Goal: Task Accomplishment & Management: Complete application form

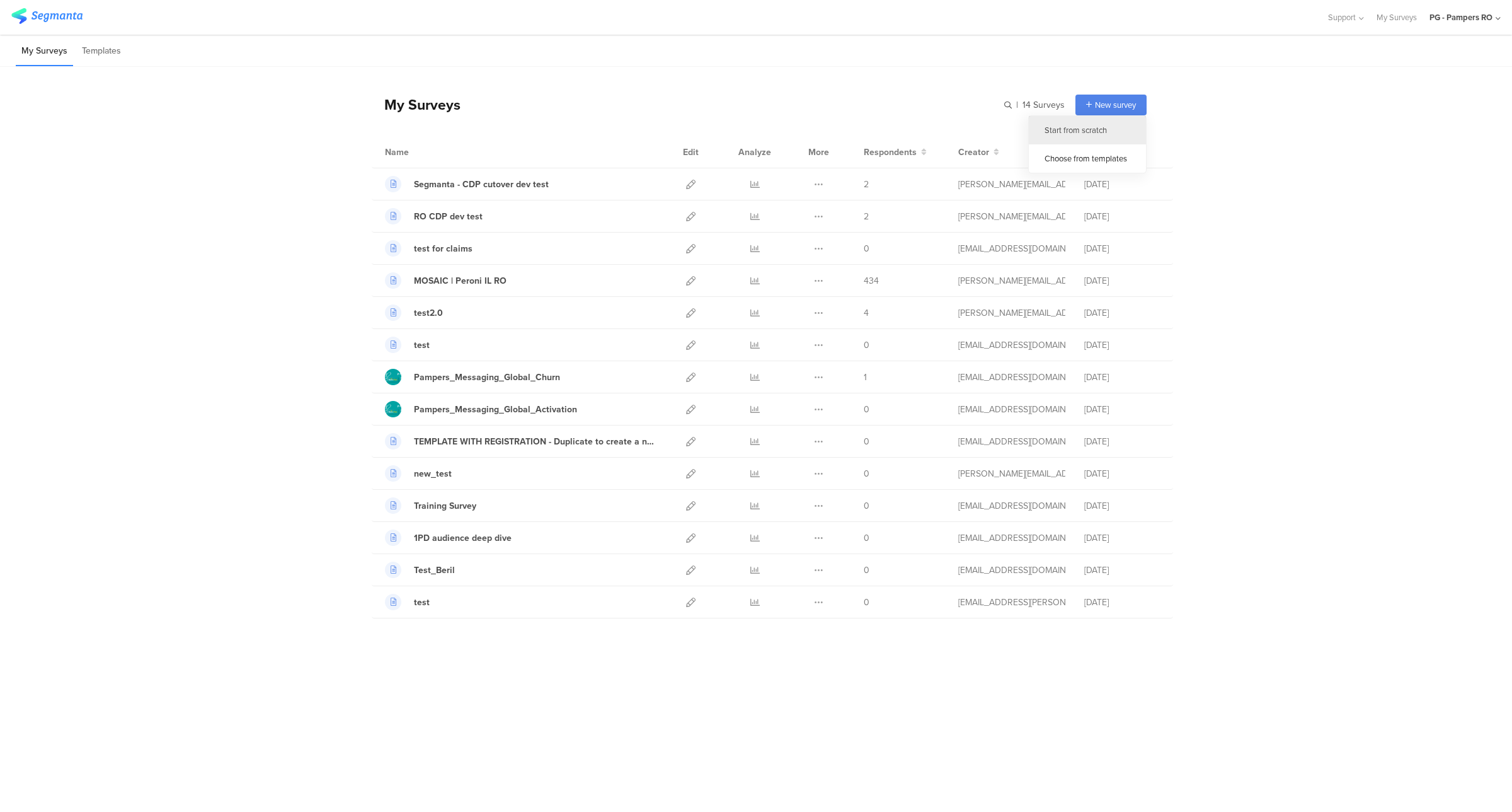
click at [1075, 127] on div "Start from scratch" at bounding box center [1087, 130] width 117 height 28
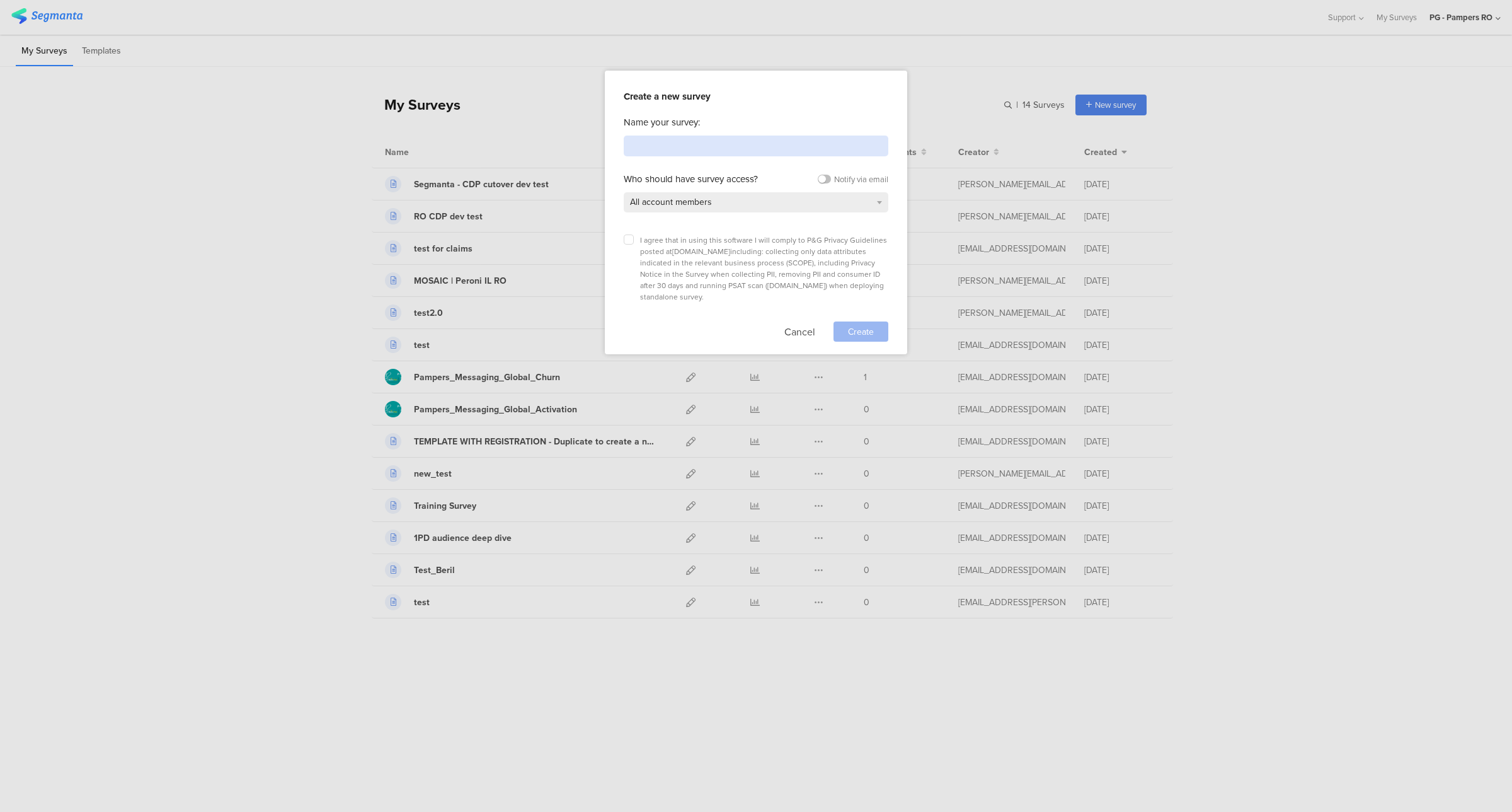
click at [656, 150] on input at bounding box center [756, 146] width 264 height 20
click at [631, 144] on input "New Mechanism Survey" at bounding box center [756, 146] width 264 height 20
type input "PCLUB - New Mechanism Survey"
click at [634, 241] on div "I agree that in using this software I will comply to P&G Privacy Guidelines pos…" at bounding box center [756, 268] width 264 height 68
click at [628, 241] on icon at bounding box center [629, 239] width 5 height 5
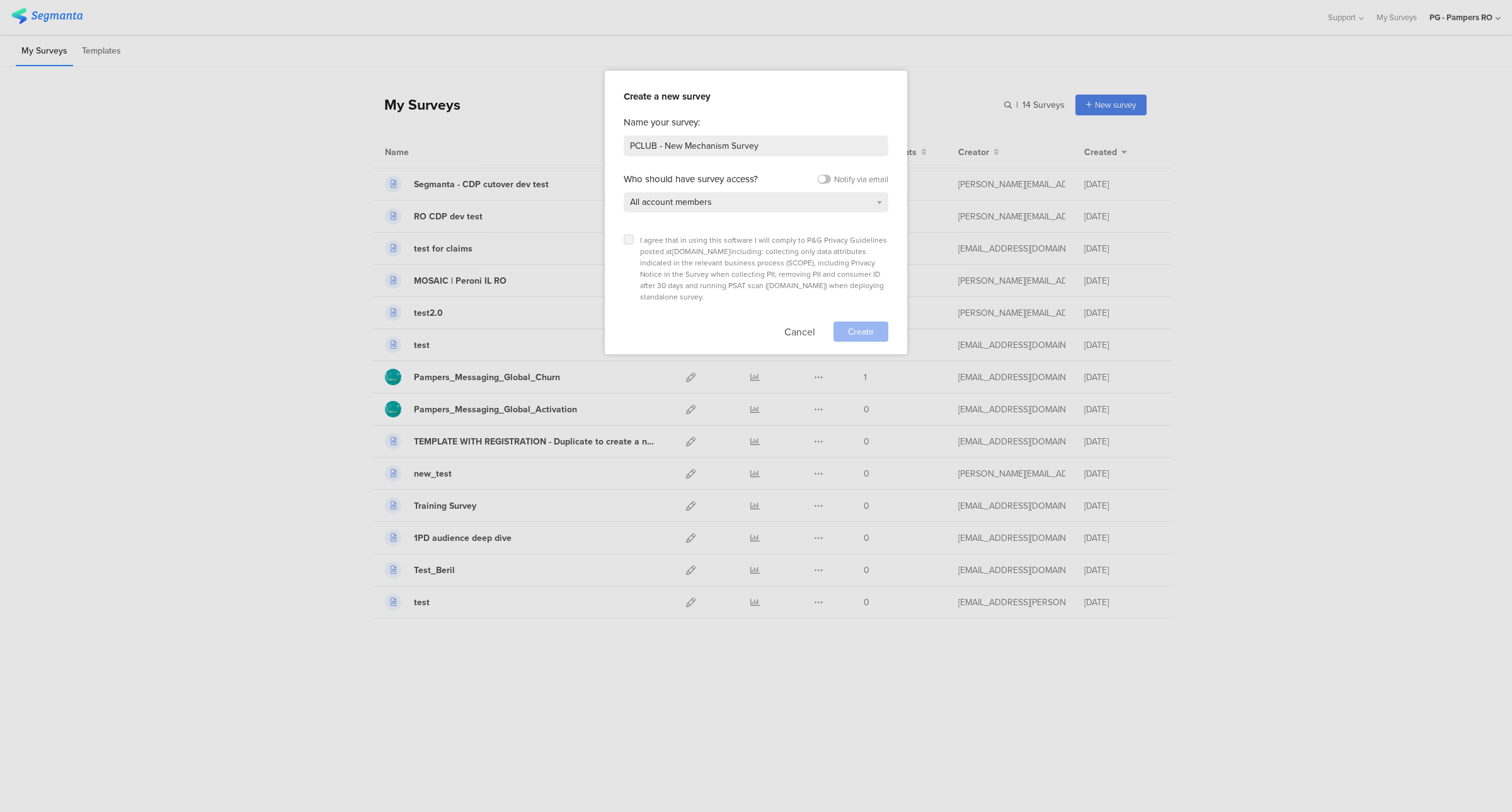
click at [0, 0] on input "checkbox" at bounding box center [0, 0] width 0 height 0
click at [844, 321] on div "Create" at bounding box center [861, 331] width 55 height 20
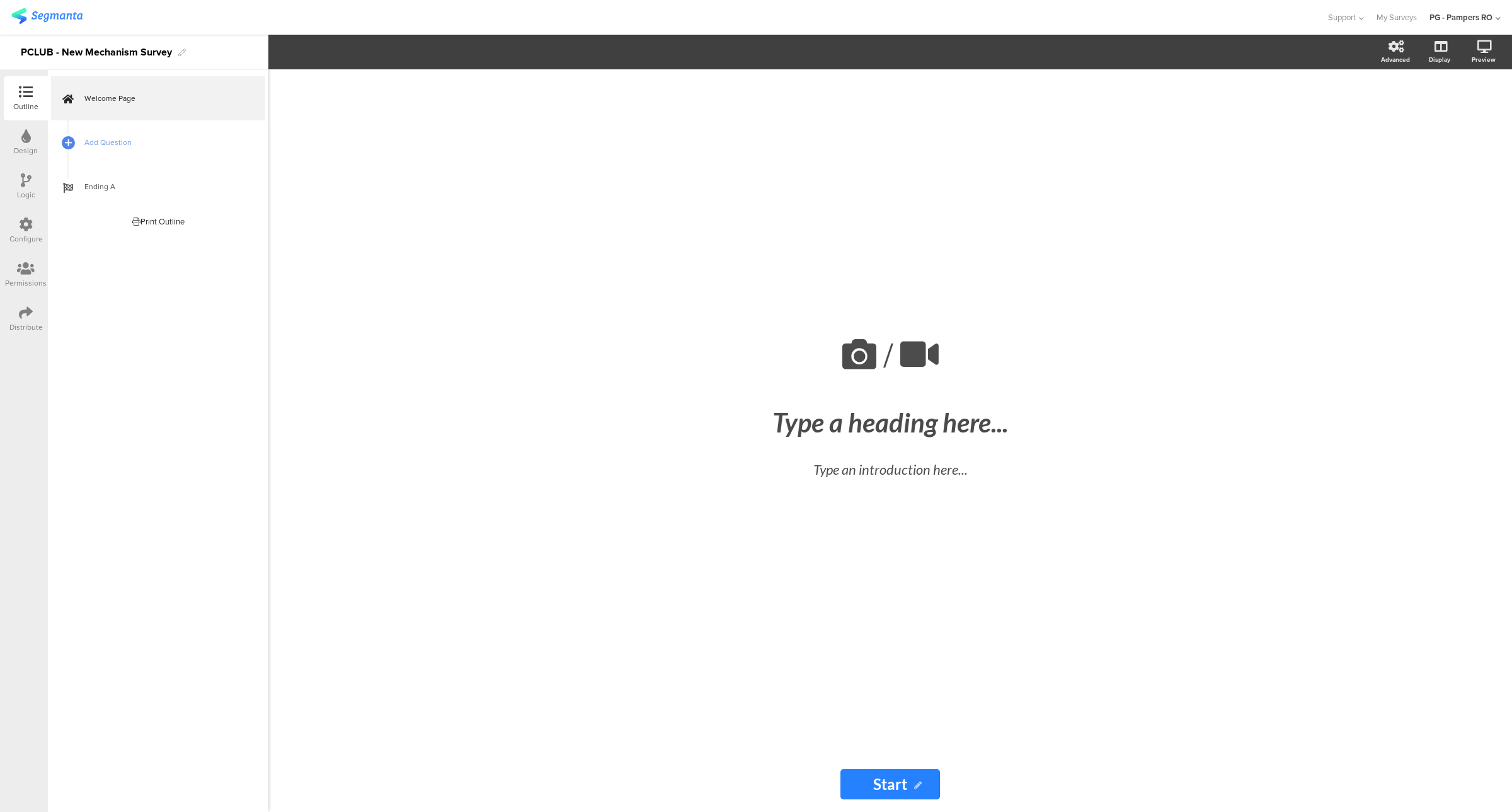
click at [20, 151] on div "Design" at bounding box center [26, 150] width 24 height 11
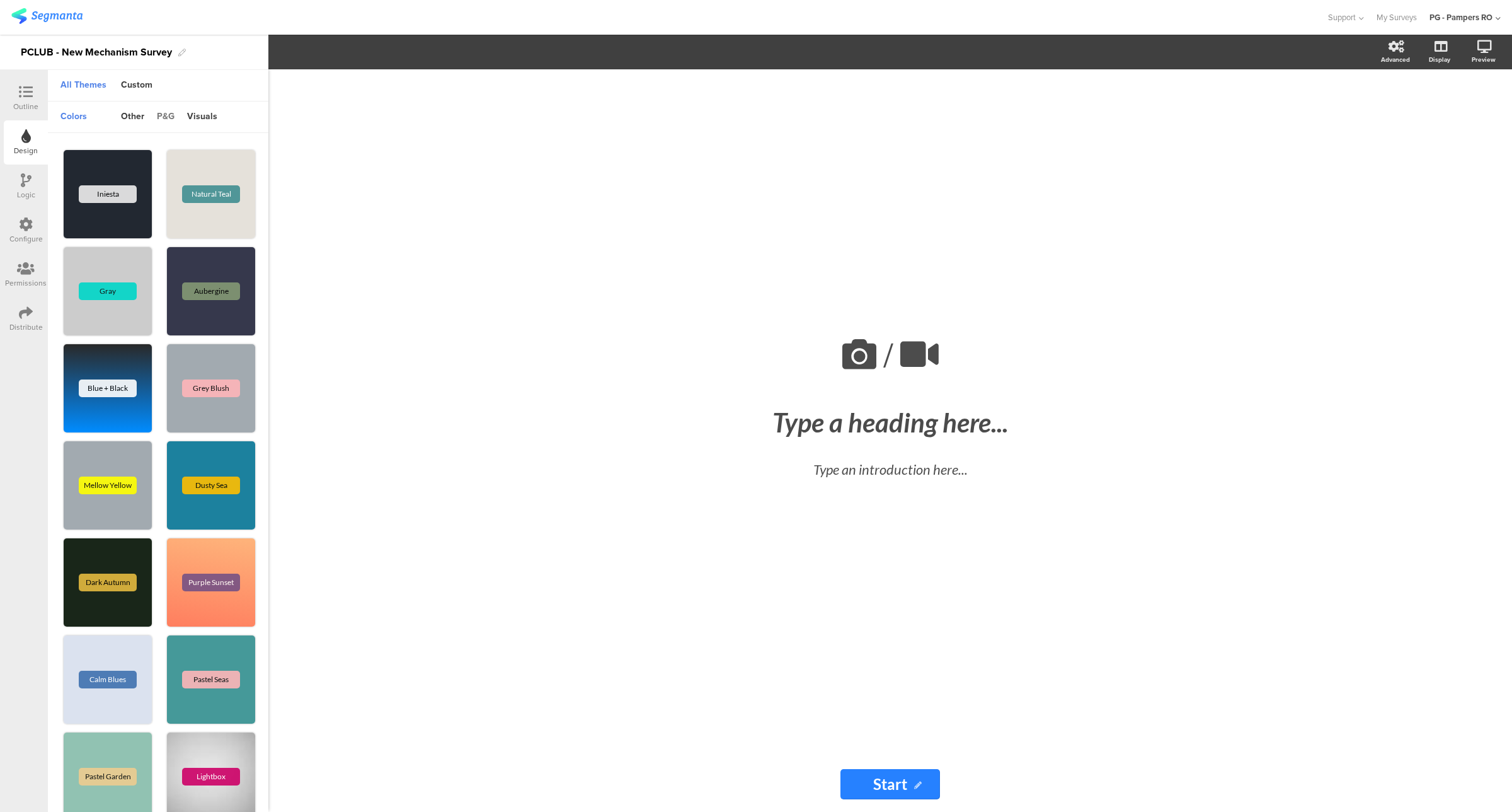
click at [164, 113] on div "p&g" at bounding box center [165, 116] width 30 height 21
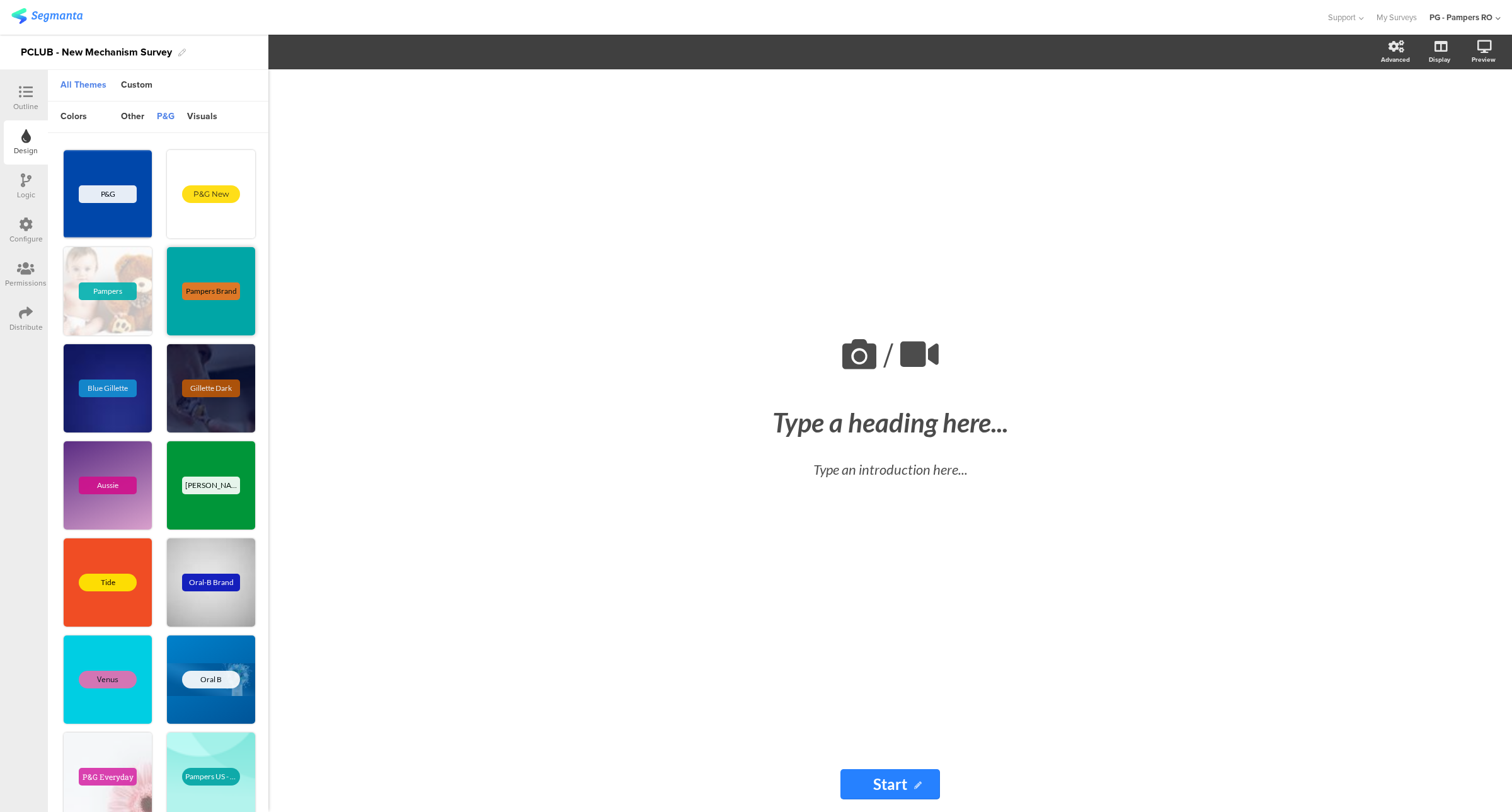
click at [203, 267] on div "Pampers Brand" at bounding box center [211, 291] width 88 height 88
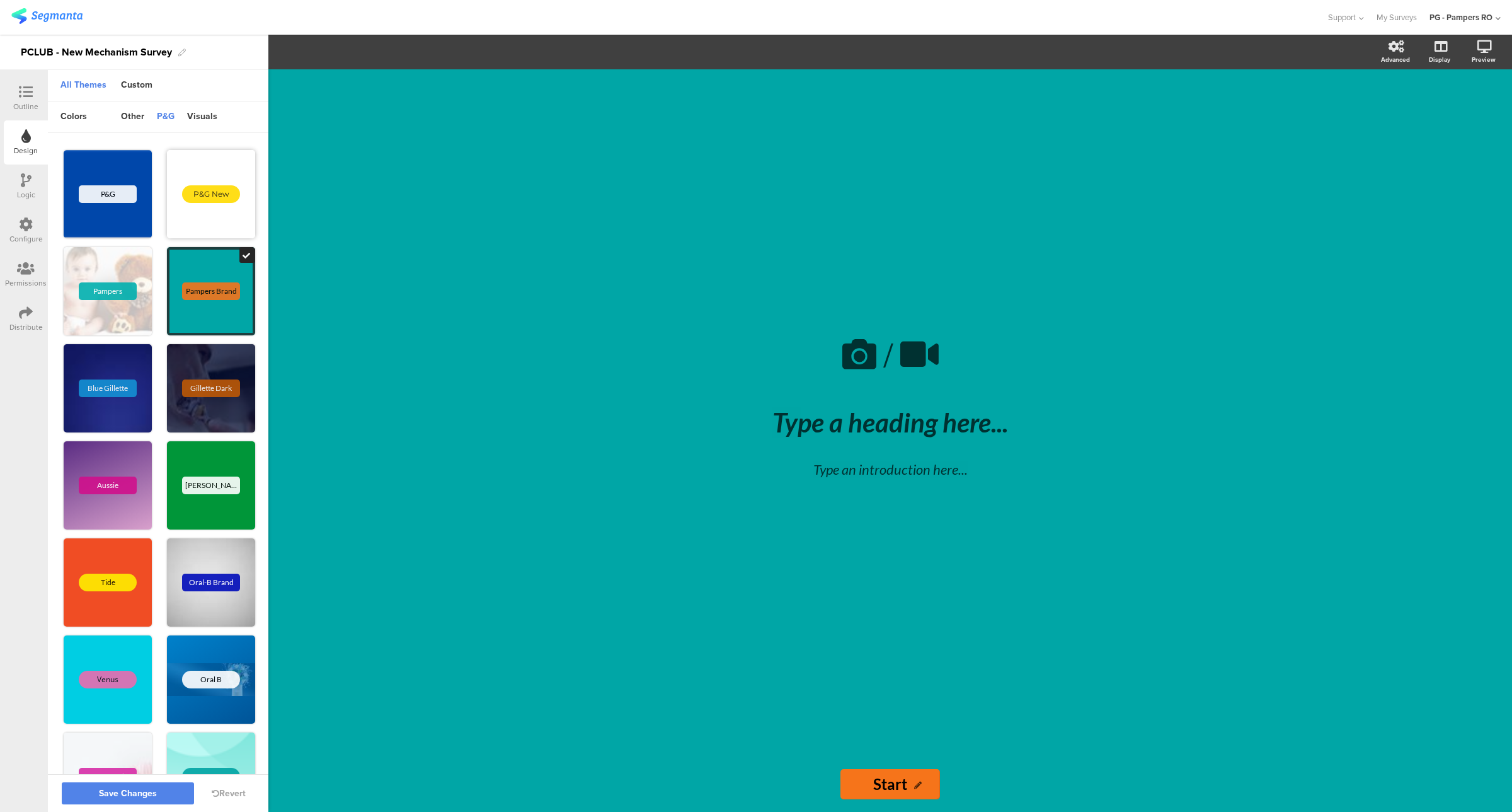
click at [225, 219] on div "P&G New" at bounding box center [211, 194] width 88 height 88
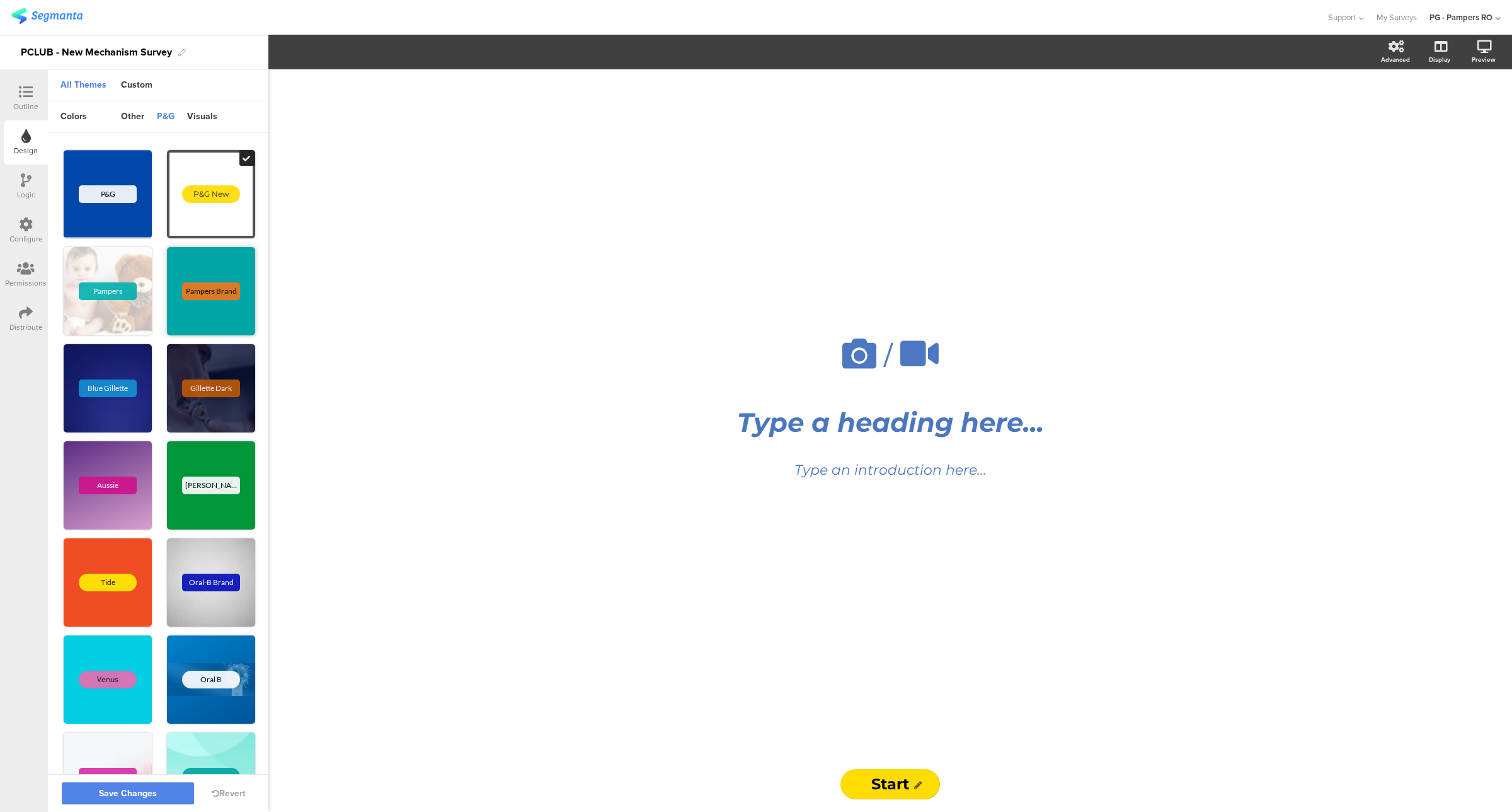
click at [186, 272] on div "Pampers Brand" at bounding box center [211, 291] width 88 height 88
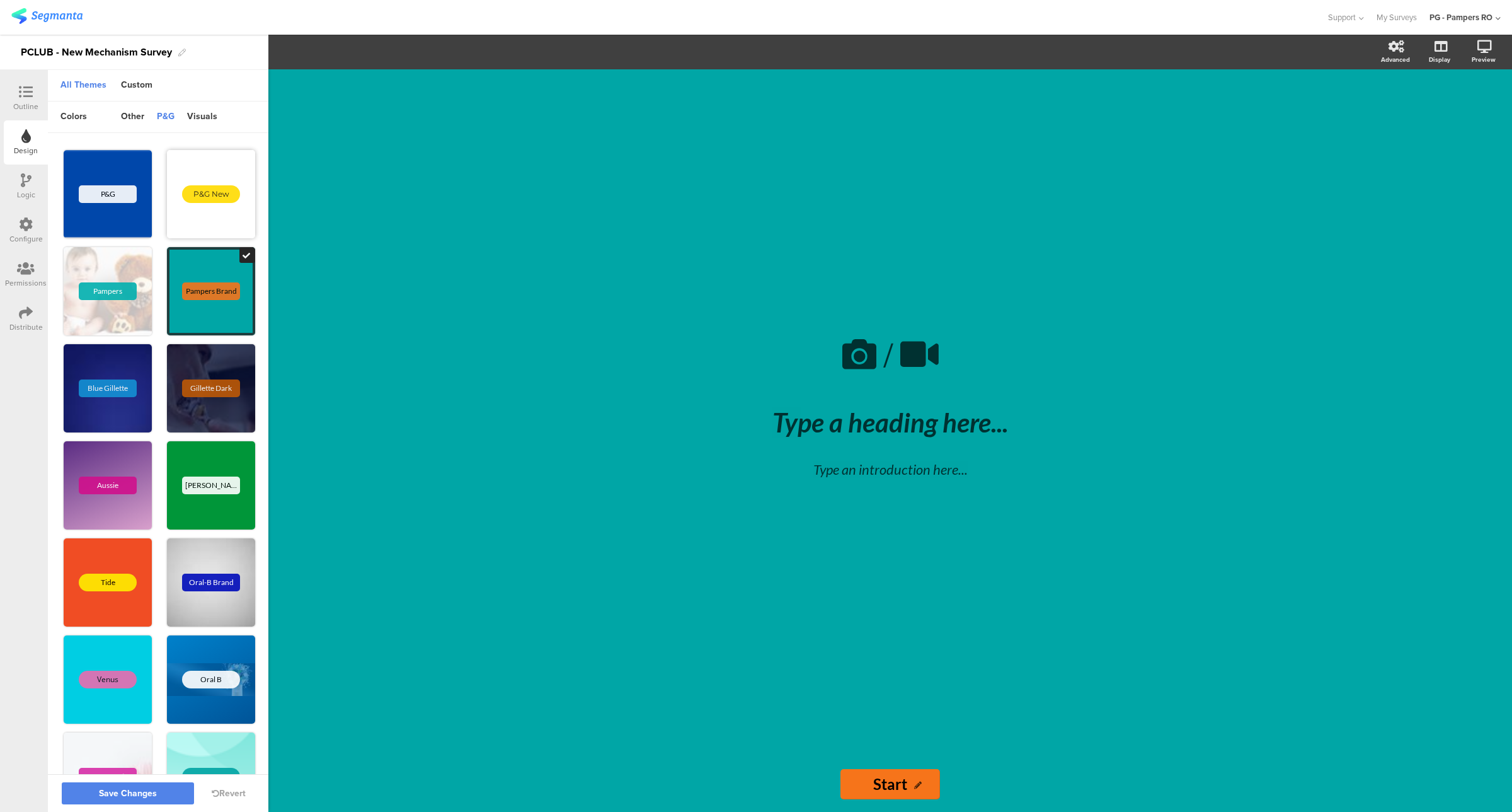
click at [190, 224] on div "P&G New" at bounding box center [211, 194] width 88 height 88
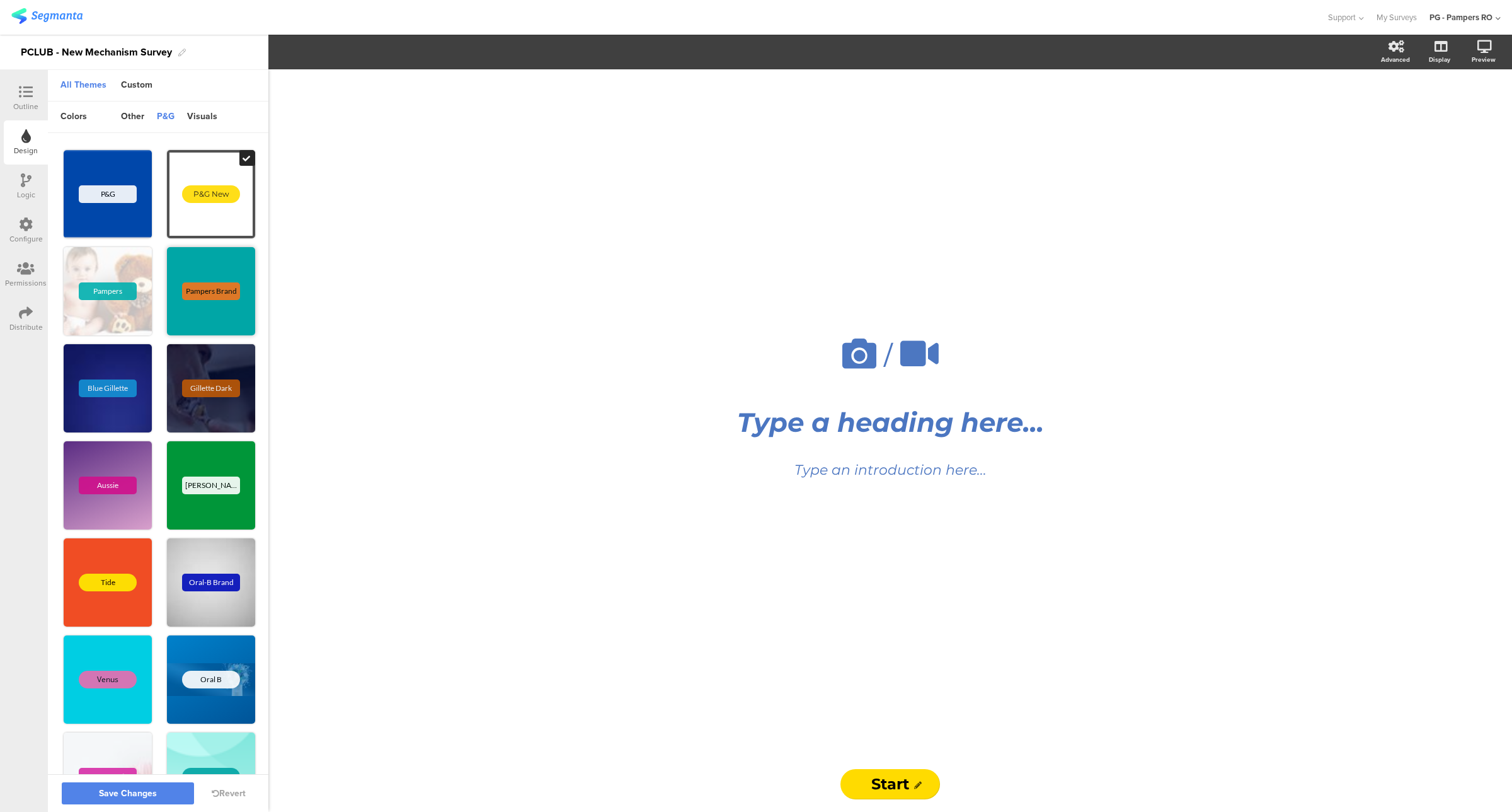
click at [208, 268] on div "Pampers Brand" at bounding box center [211, 291] width 88 height 88
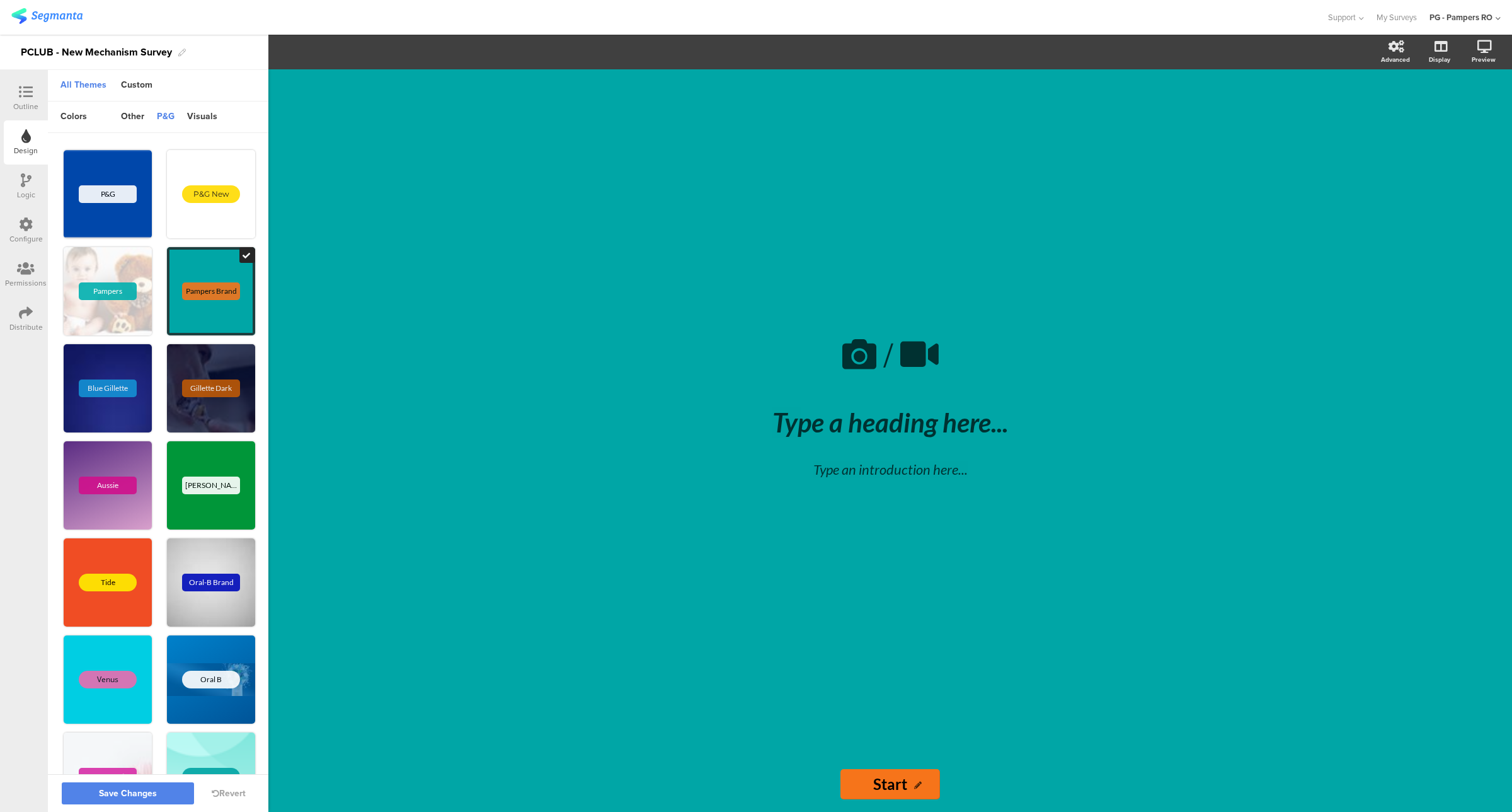
click at [33, 90] on div at bounding box center [26, 93] width 25 height 16
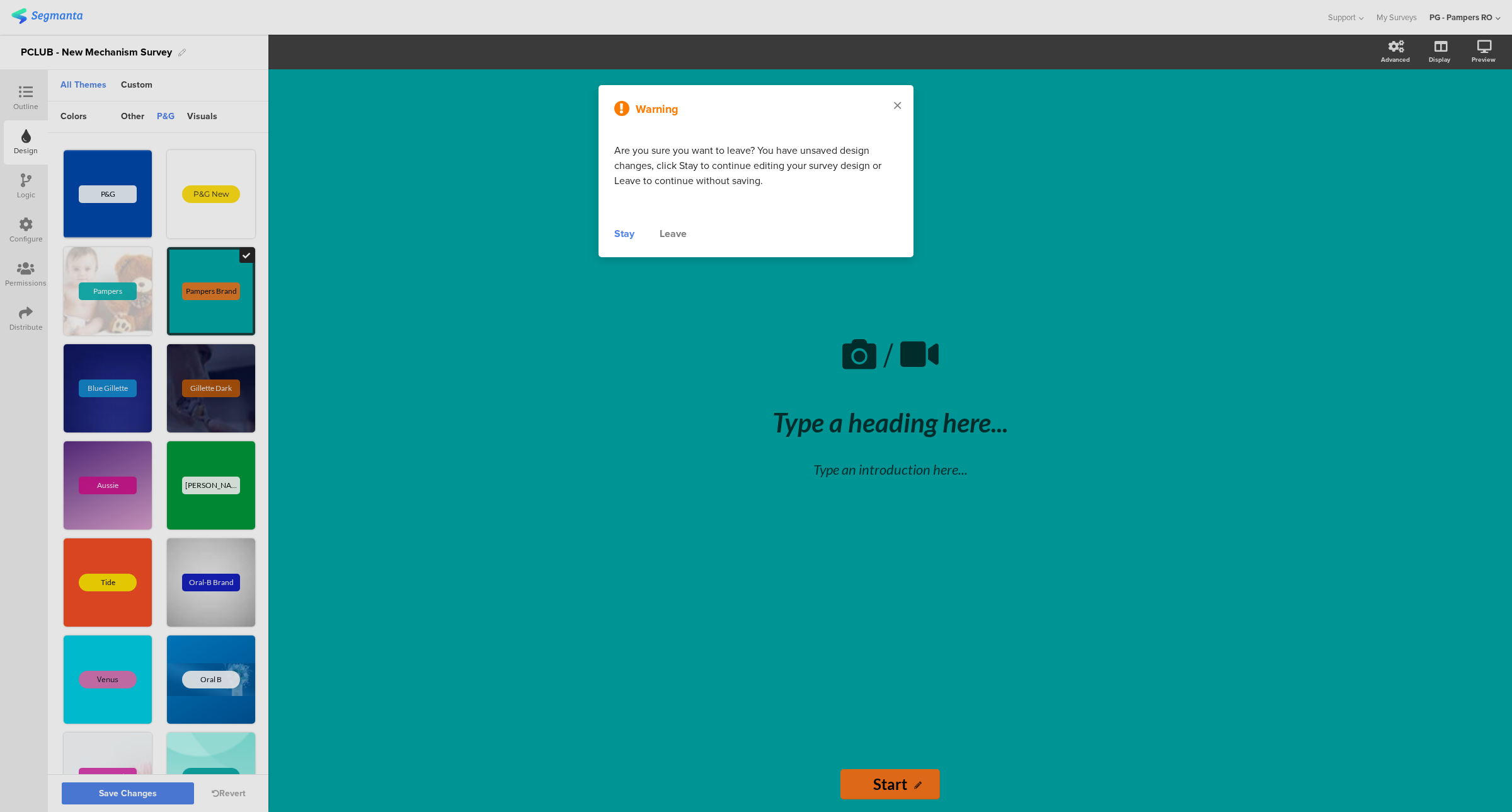
click at [907, 109] on div at bounding box center [897, 106] width 32 height 42
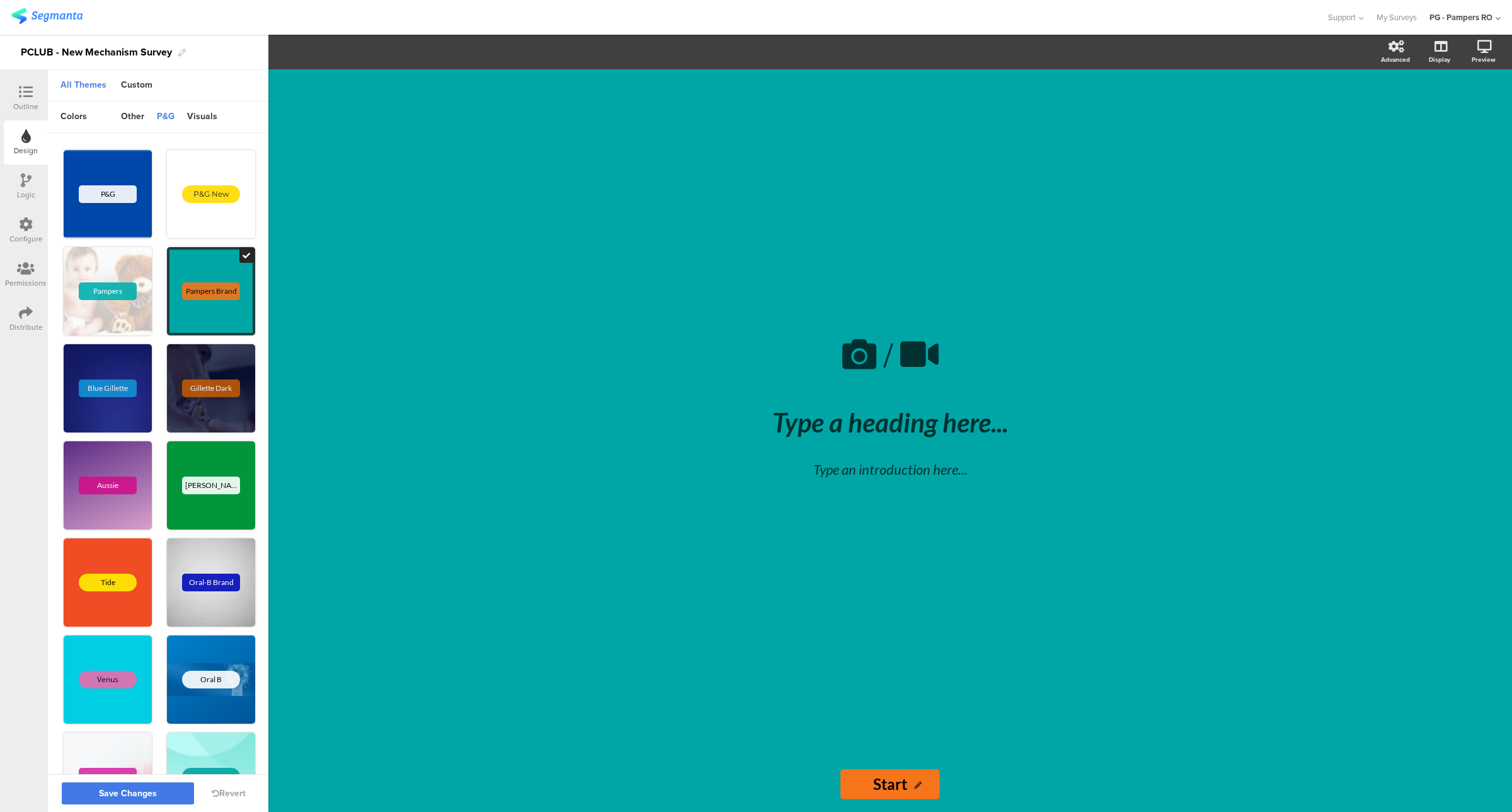
click at [131, 793] on span "Save Changes" at bounding box center [128, 793] width 58 height 0
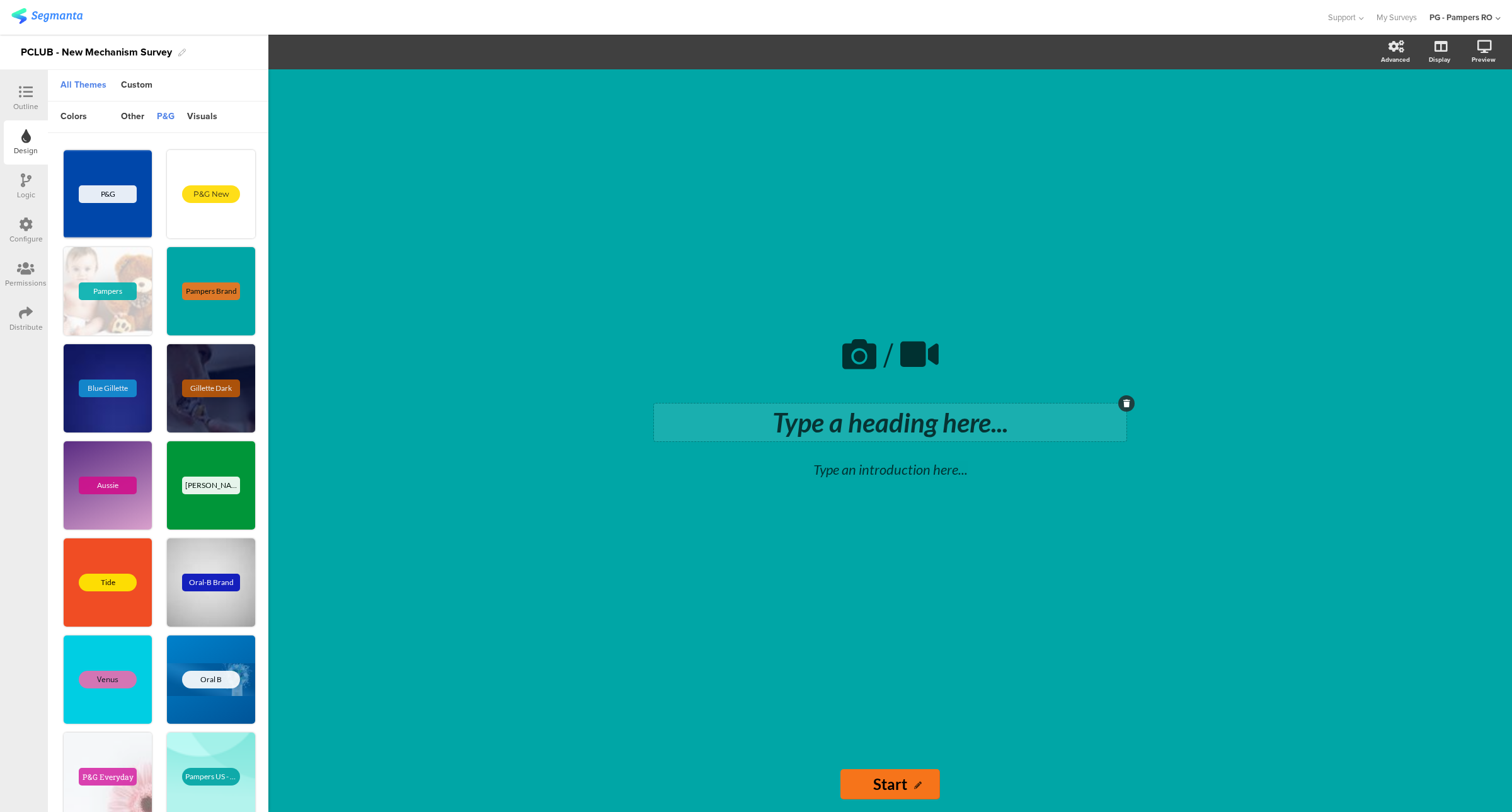
click at [813, 430] on div "Type a heading here..." at bounding box center [890, 423] width 473 height 38
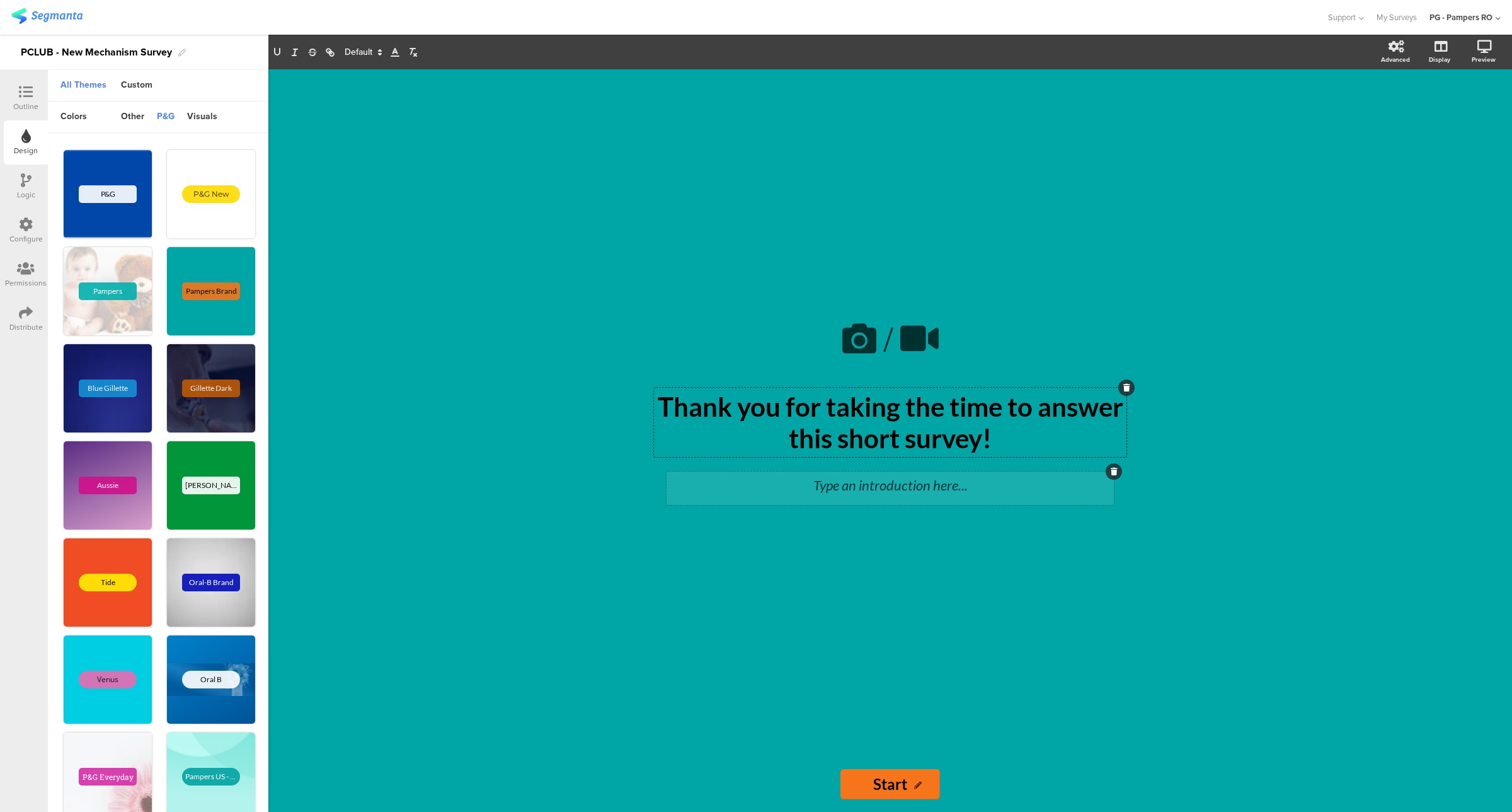
click at [881, 486] on div "Type an introduction here..." at bounding box center [890, 485] width 441 height 20
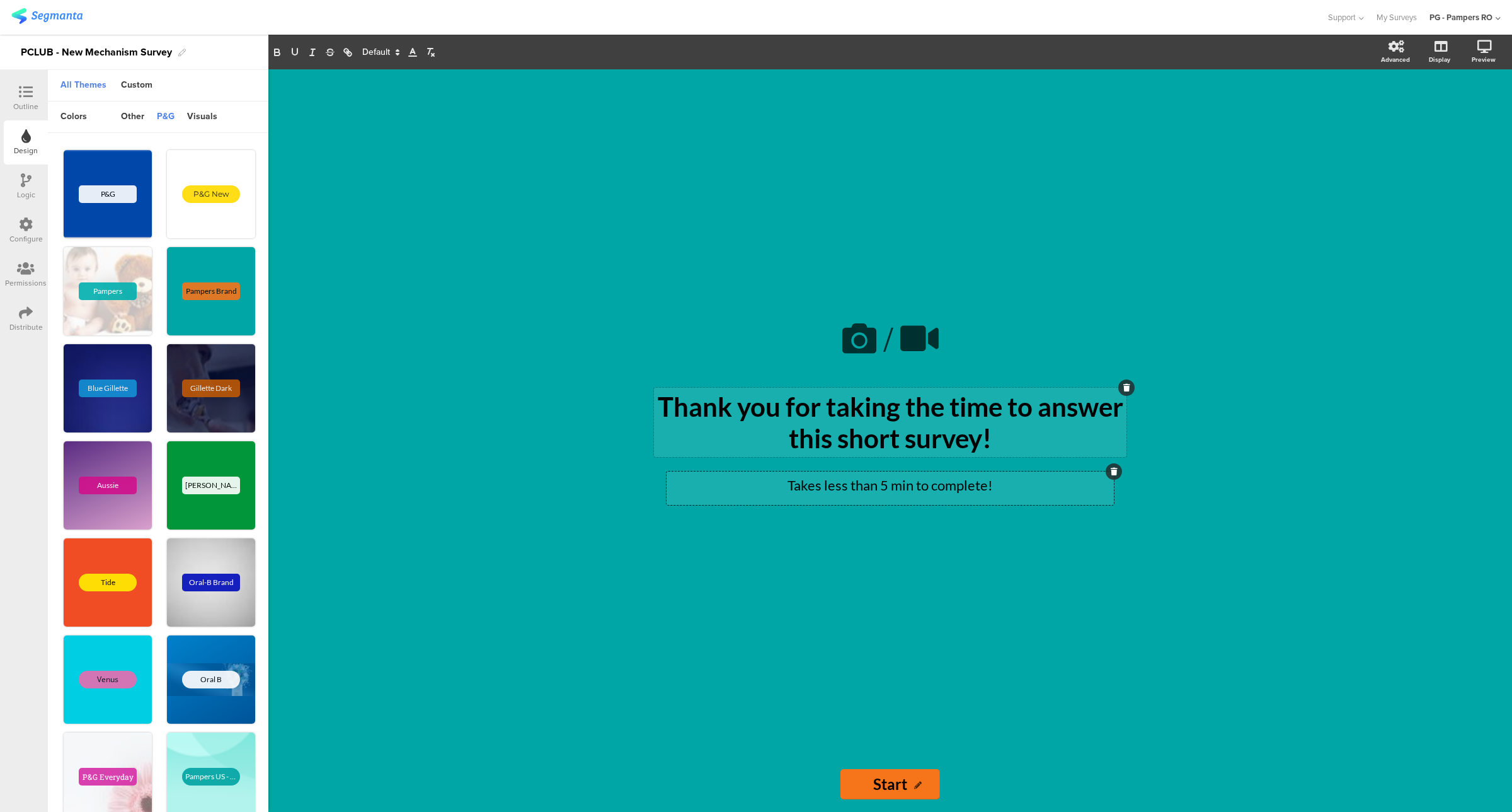
click at [710, 408] on div "Thank you for taking the time to answer this short survey! Thank you for taking…" at bounding box center [890, 423] width 473 height 69
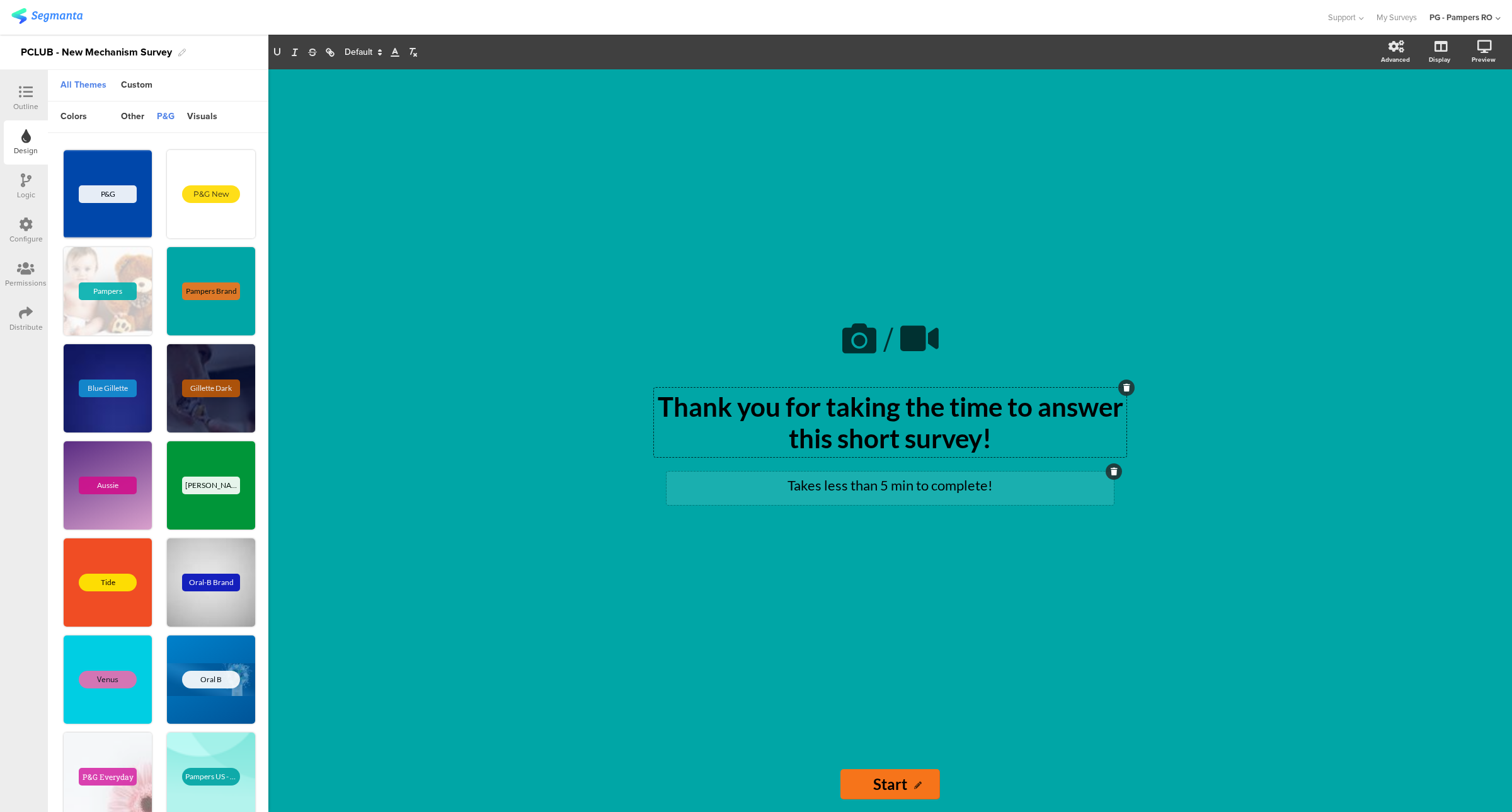
click at [24, 94] on icon at bounding box center [26, 92] width 14 height 14
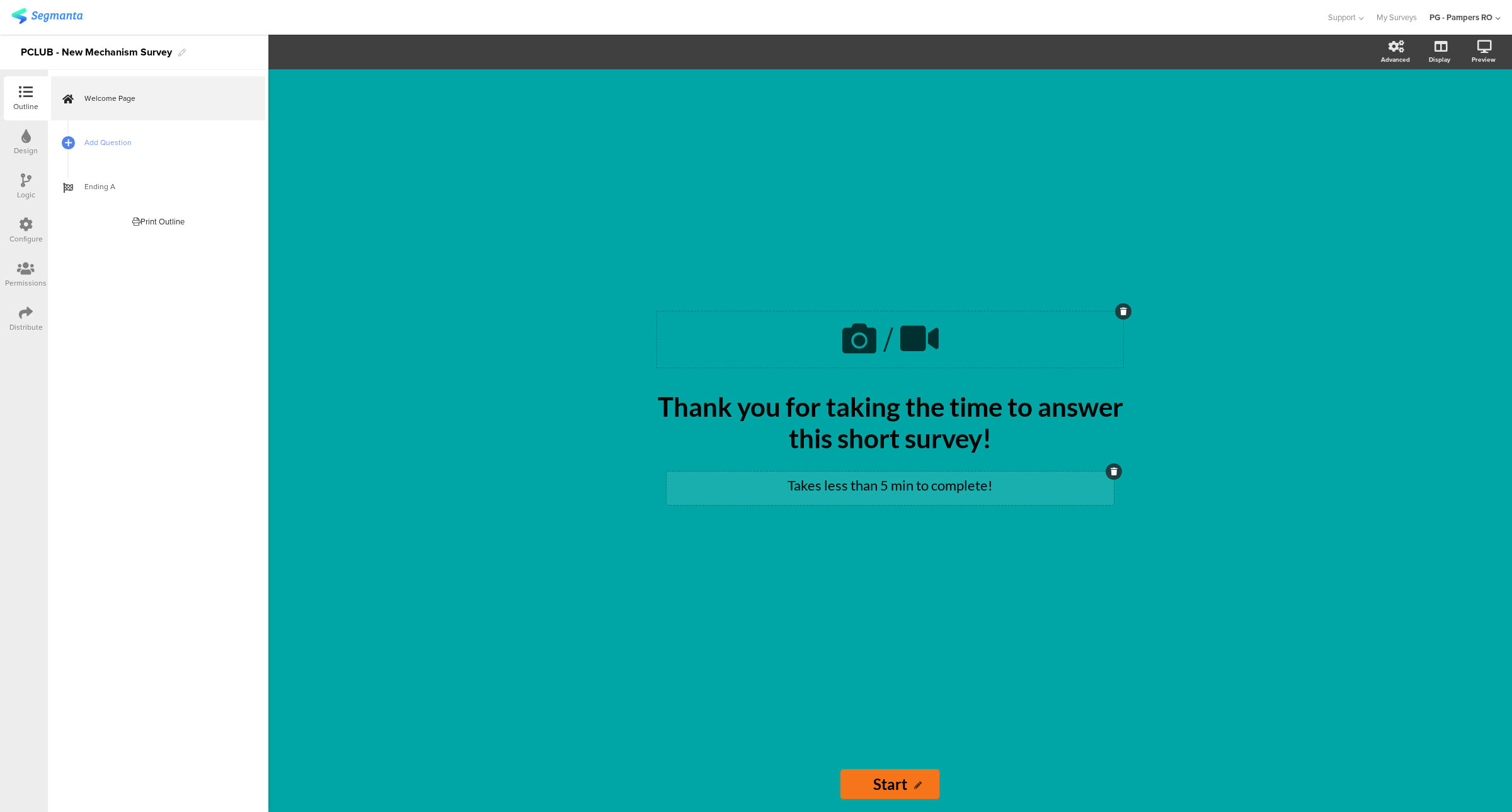
click at [791, 352] on div "/" at bounding box center [890, 339] width 467 height 56
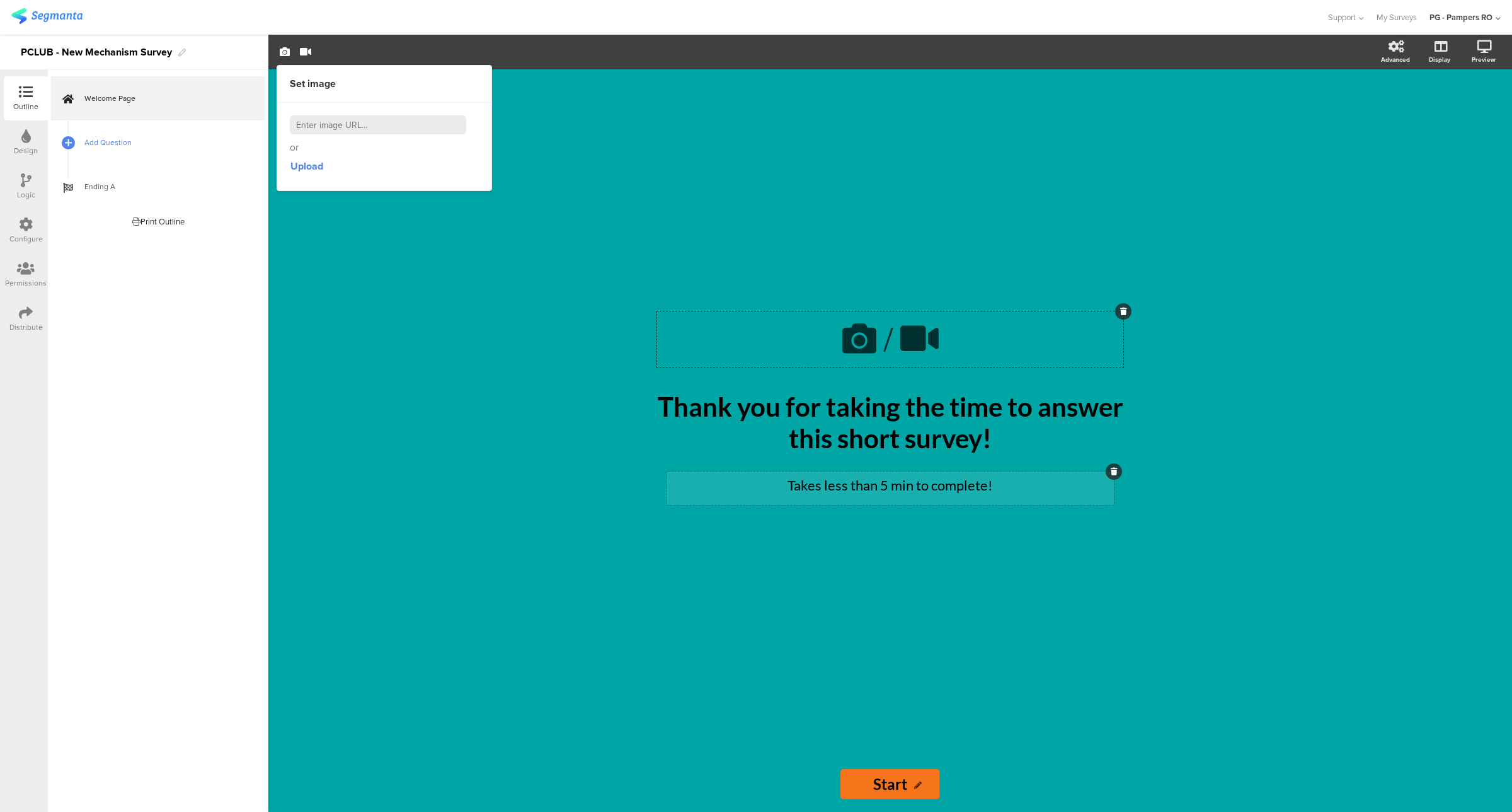
click at [107, 139] on span "Add Question" at bounding box center [164, 142] width 161 height 13
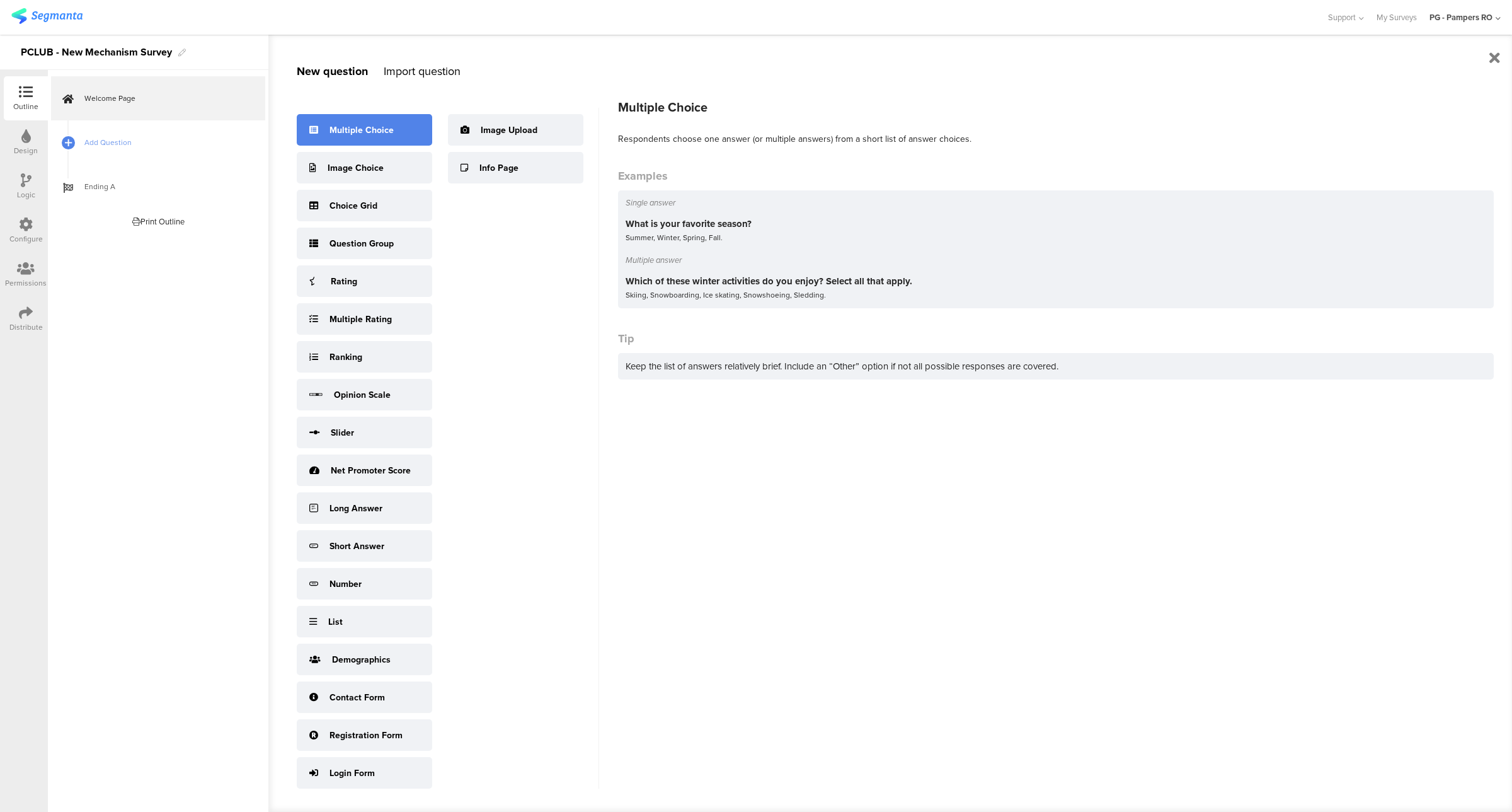
click at [383, 131] on div "Multiple Choice" at bounding box center [362, 130] width 65 height 13
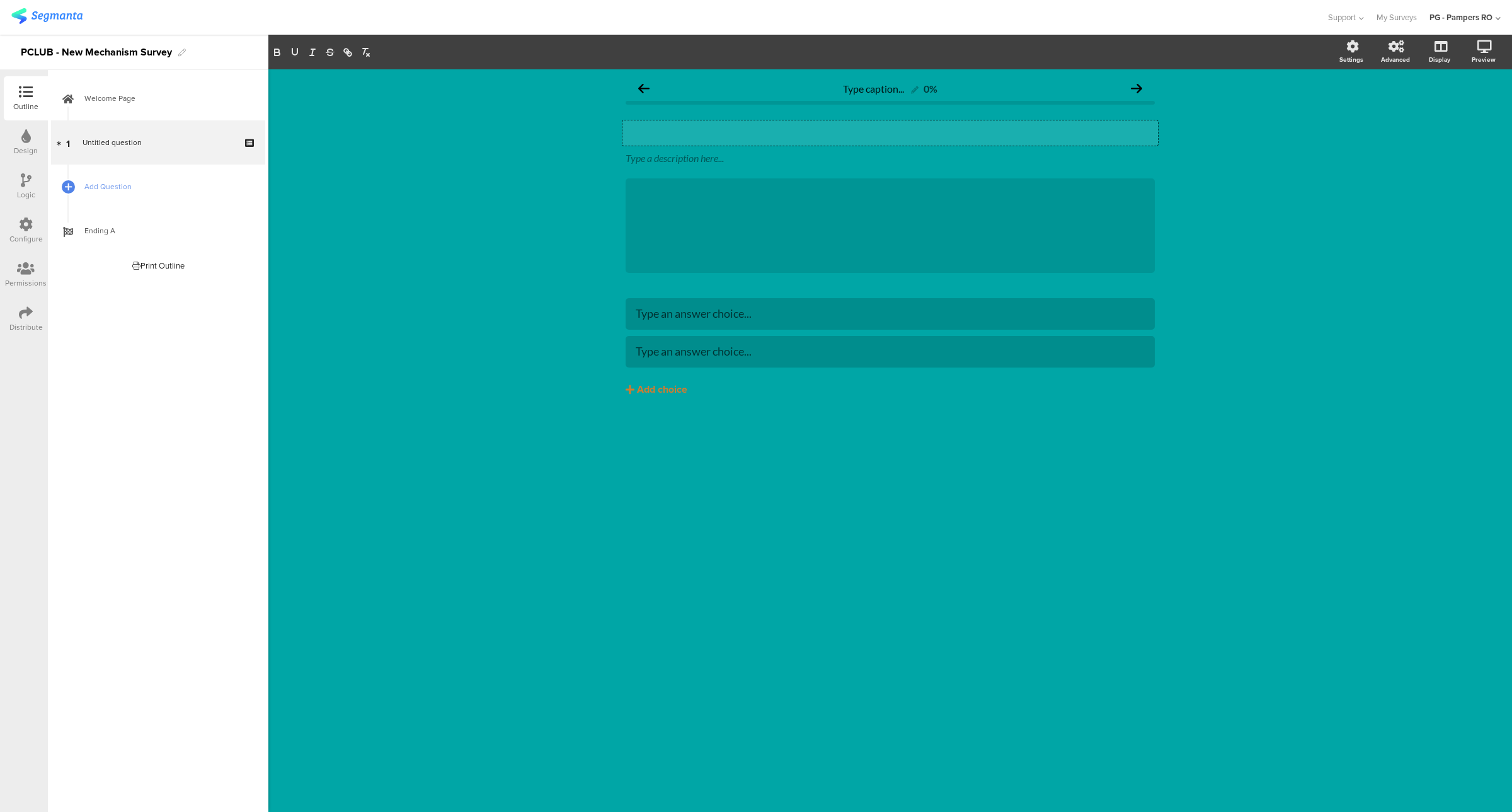
click at [697, 131] on div "Type your question here..." at bounding box center [890, 133] width 536 height 25
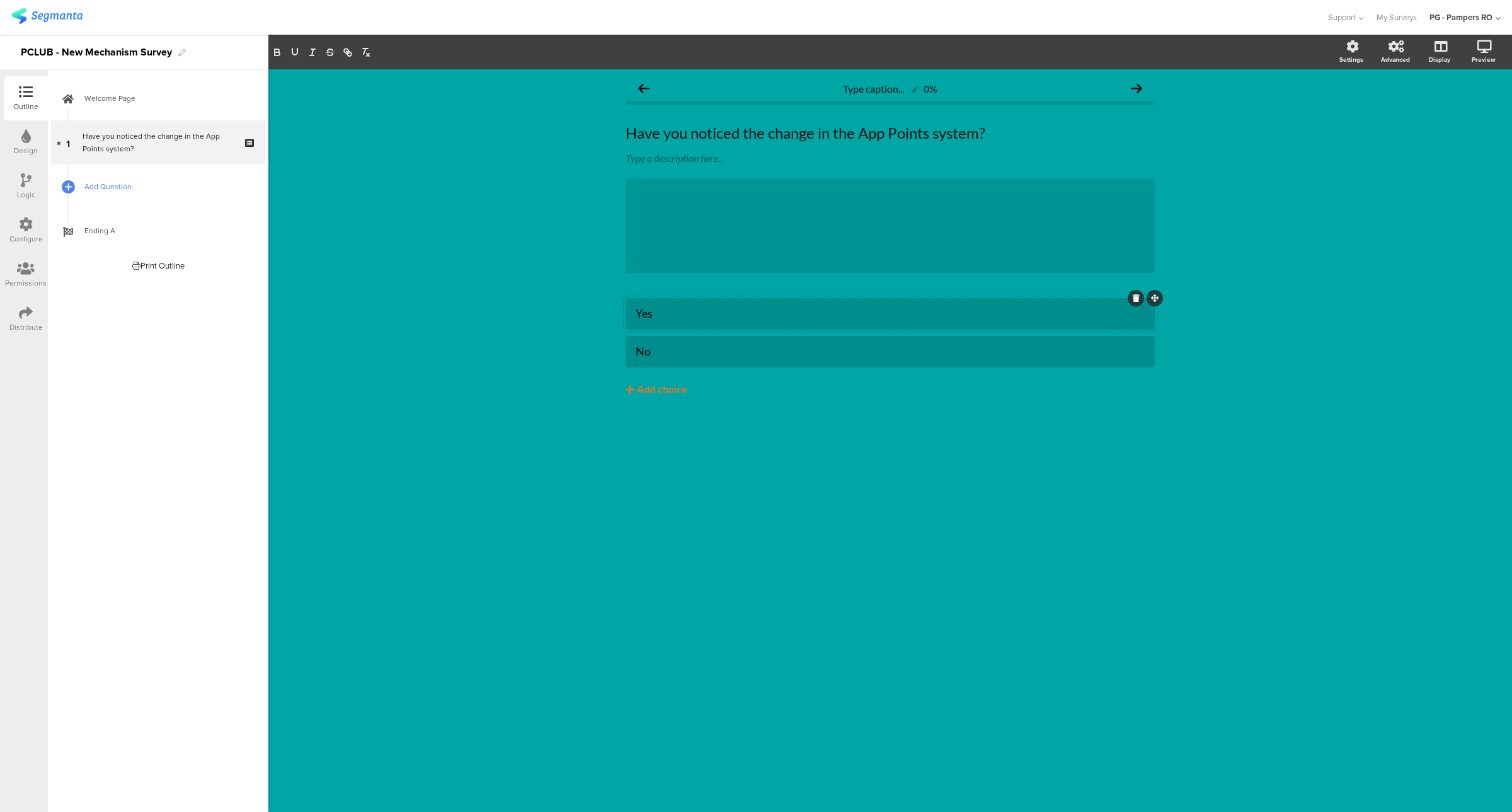
click at [94, 186] on span "Add Question" at bounding box center [164, 186] width 161 height 13
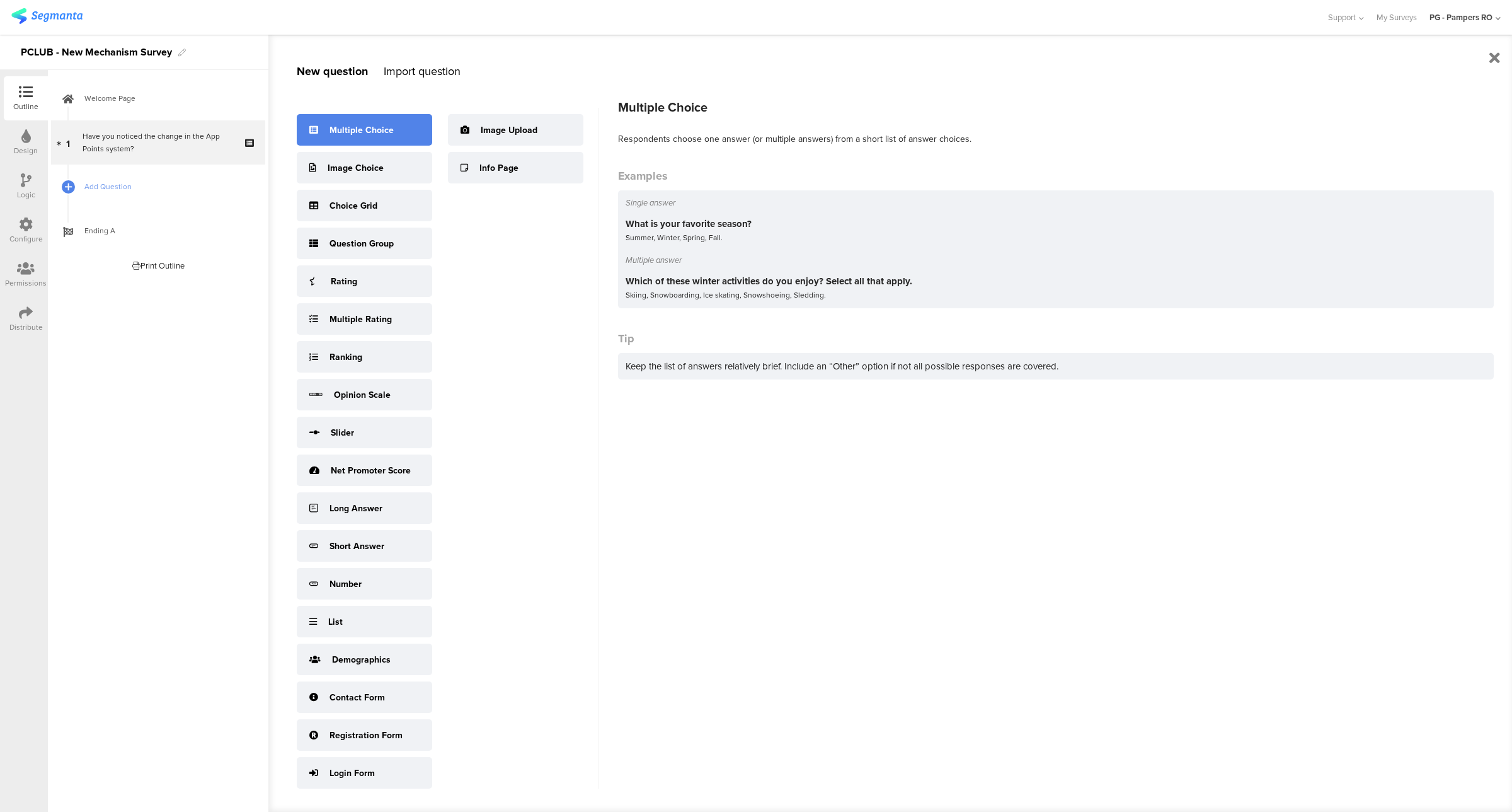
click at [374, 130] on div "Multiple Choice" at bounding box center [362, 130] width 65 height 13
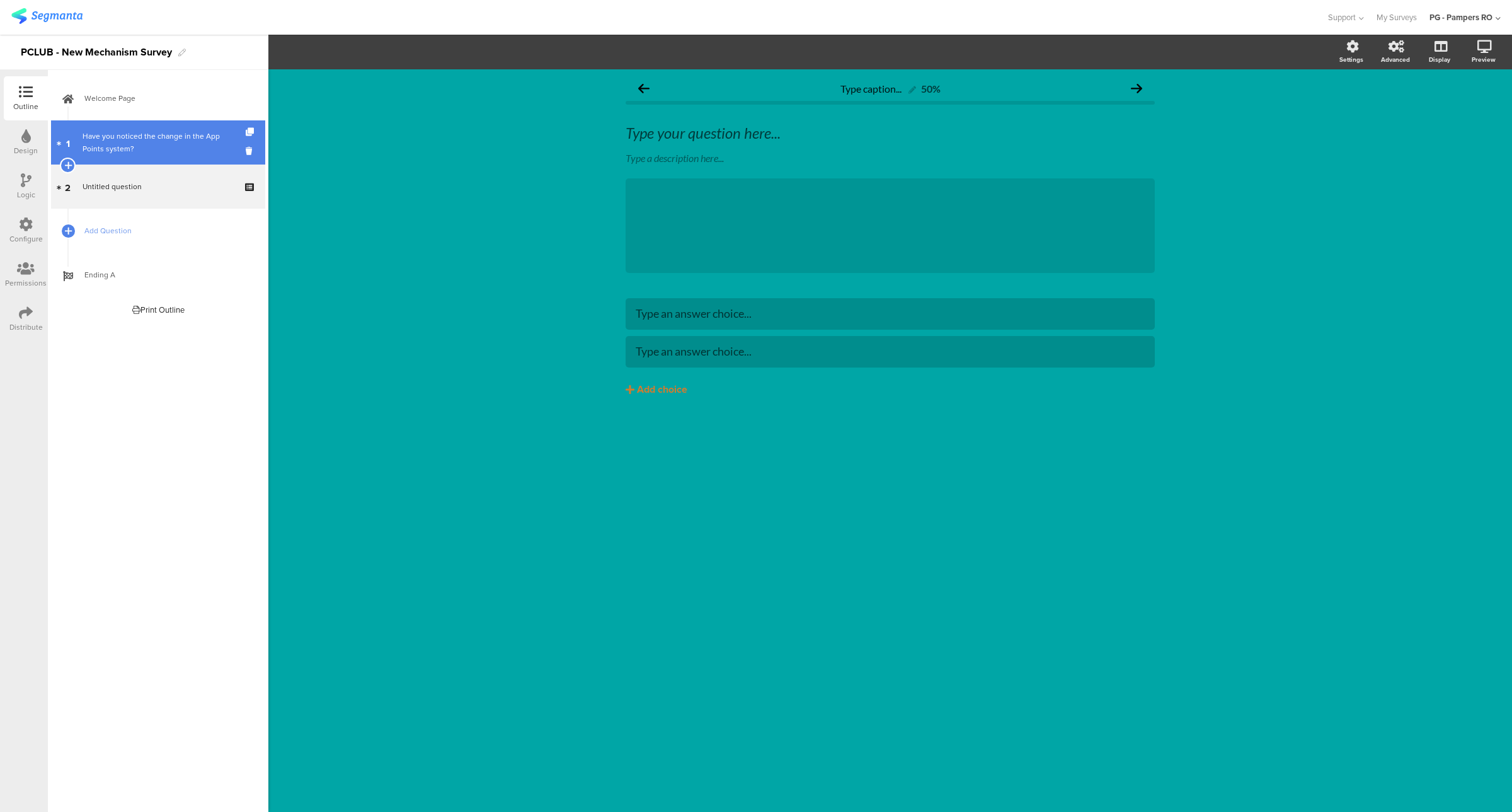
click at [109, 125] on link "1 Have you noticed the change in the App Points system?" at bounding box center [158, 142] width 214 height 44
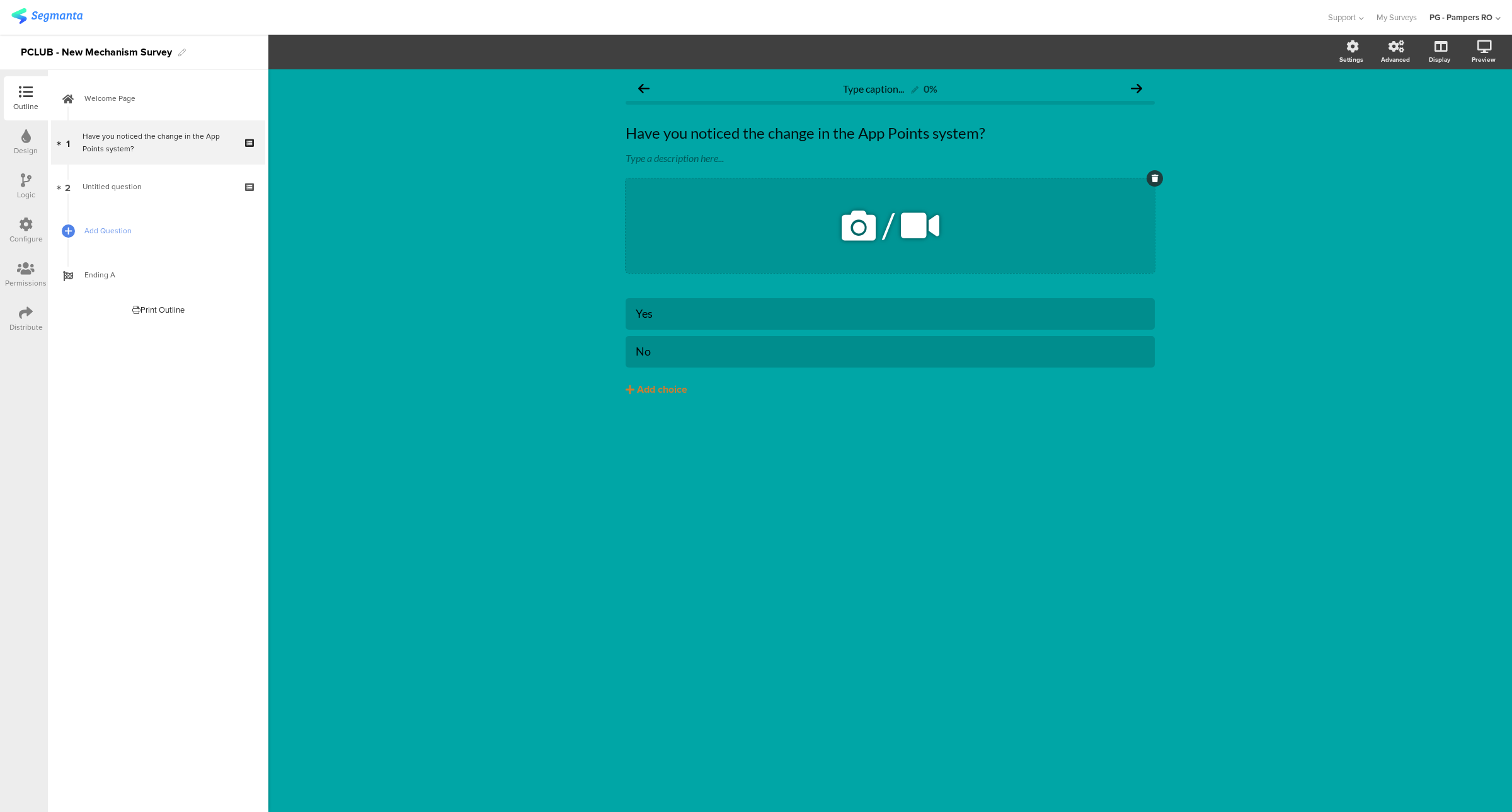
click at [1157, 177] on icon at bounding box center [1155, 179] width 7 height 8
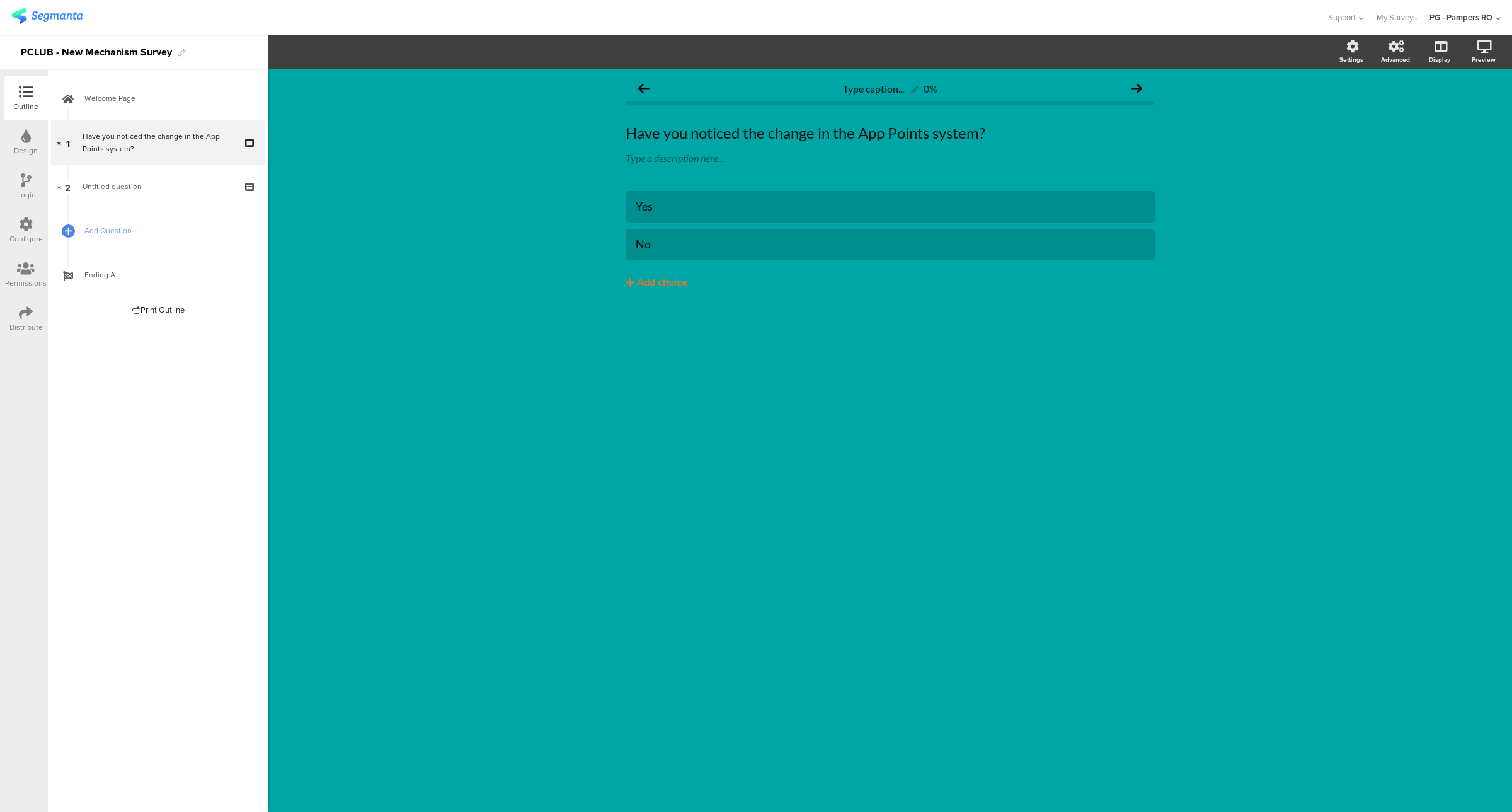
click at [24, 223] on icon at bounding box center [26, 224] width 14 height 14
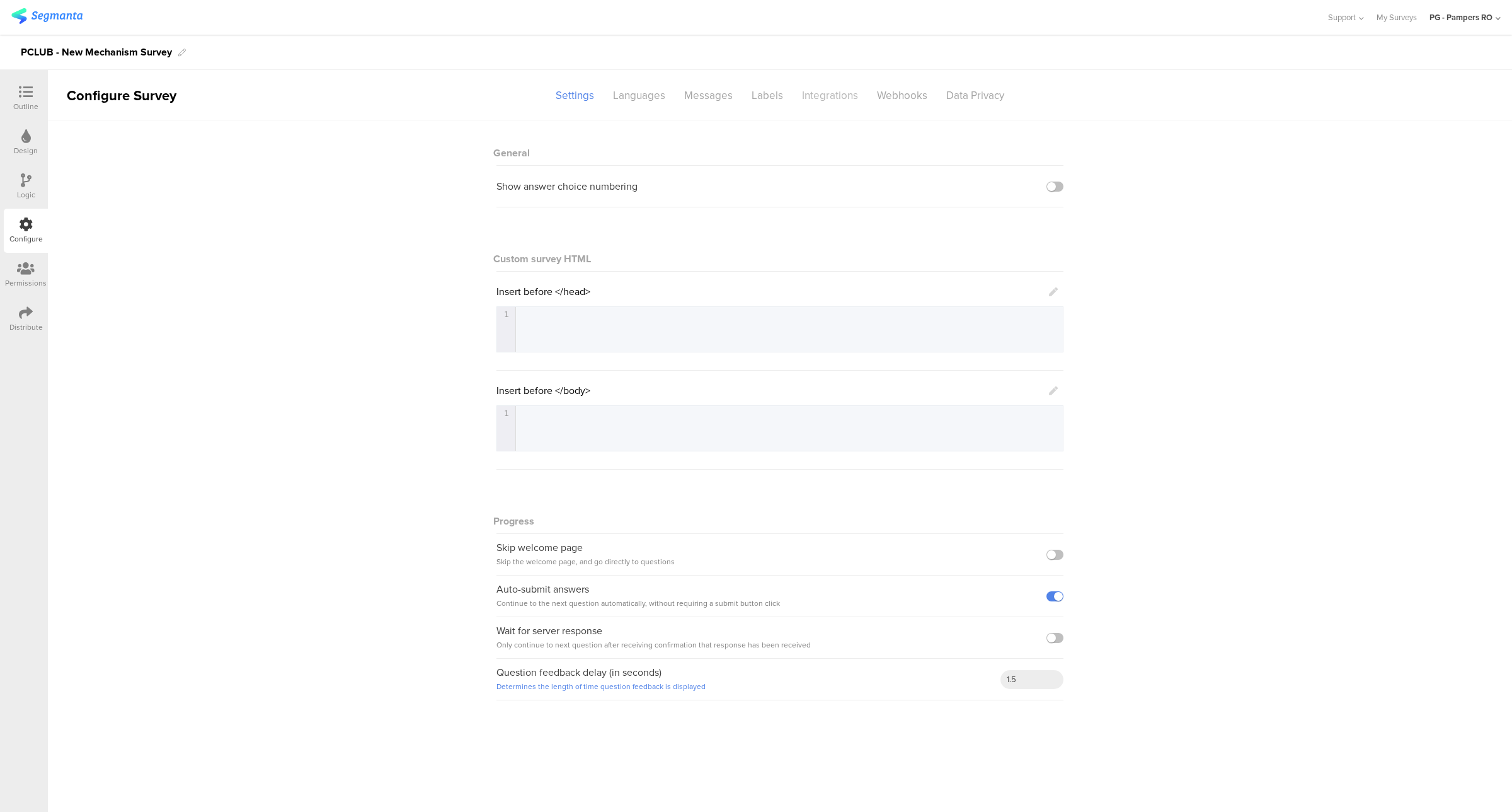
click at [841, 101] on div "Integrations" at bounding box center [829, 95] width 75 height 22
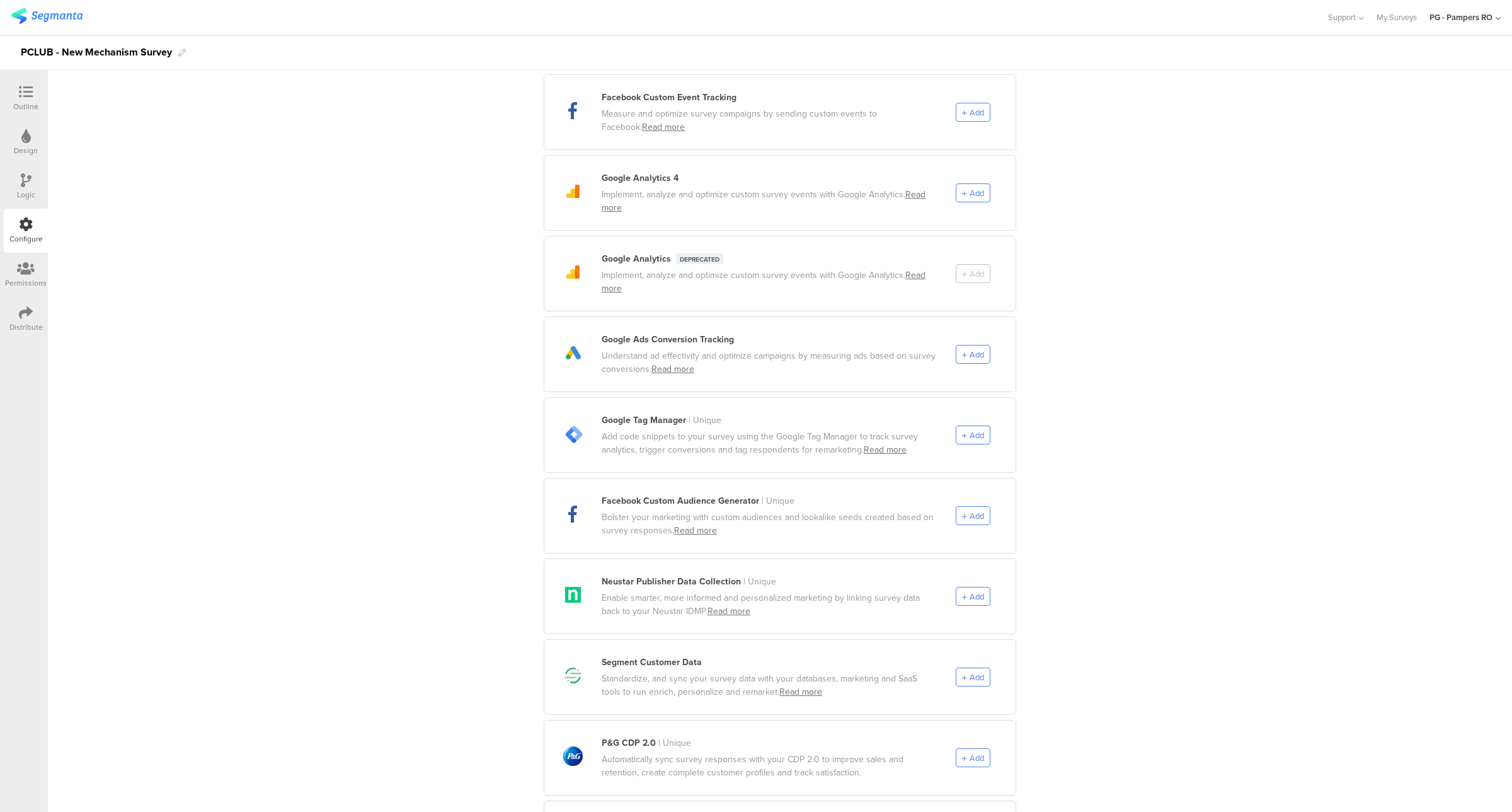
scroll to position [236, 0]
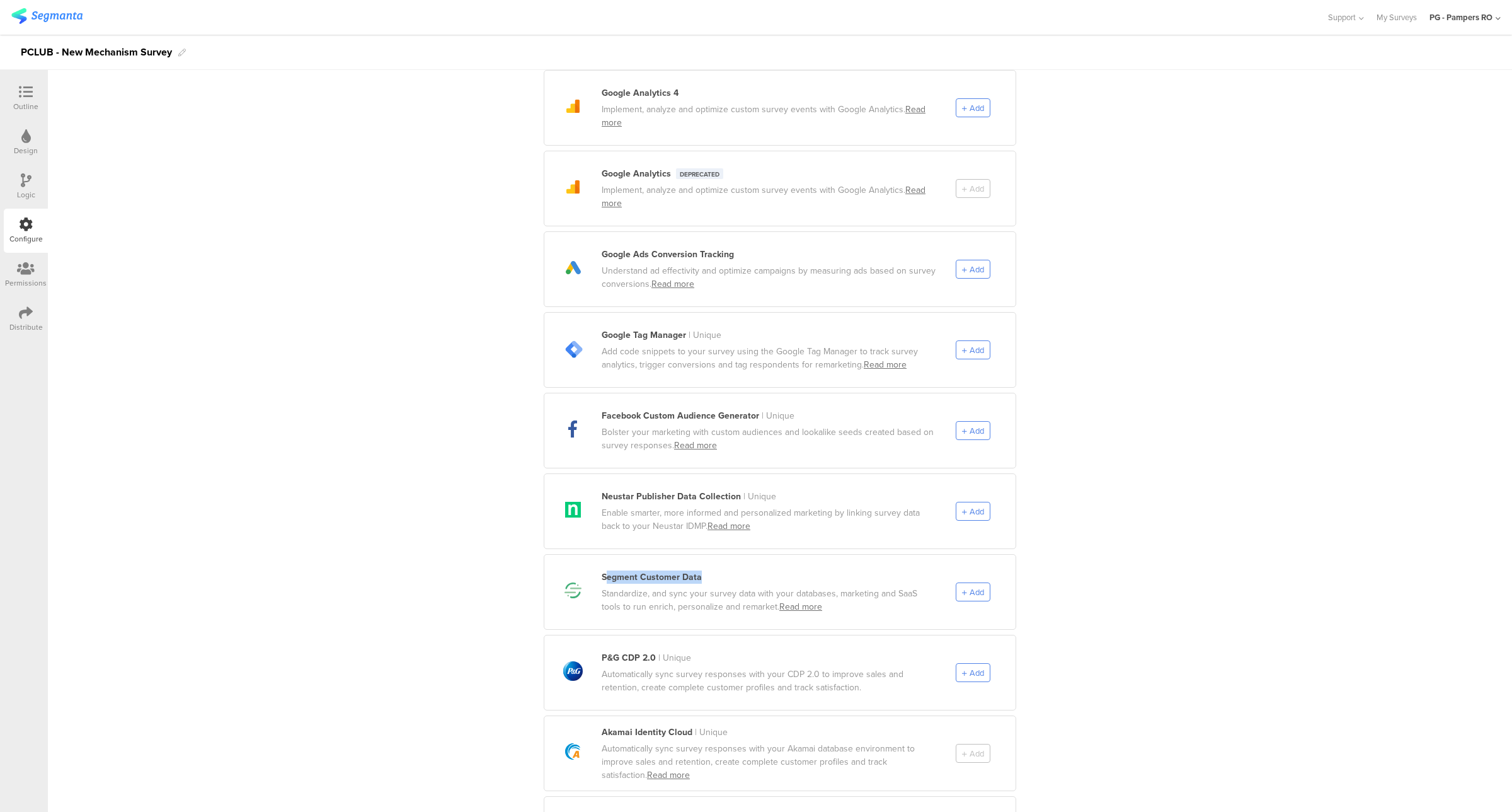
drag, startPoint x: 599, startPoint y: 565, endPoint x: 710, endPoint y: 566, distance: 111.0
click at [710, 570] on div "Segment Customer Data" at bounding box center [769, 577] width 335 height 13
click at [976, 586] on span "Add" at bounding box center [977, 592] width 14 height 12
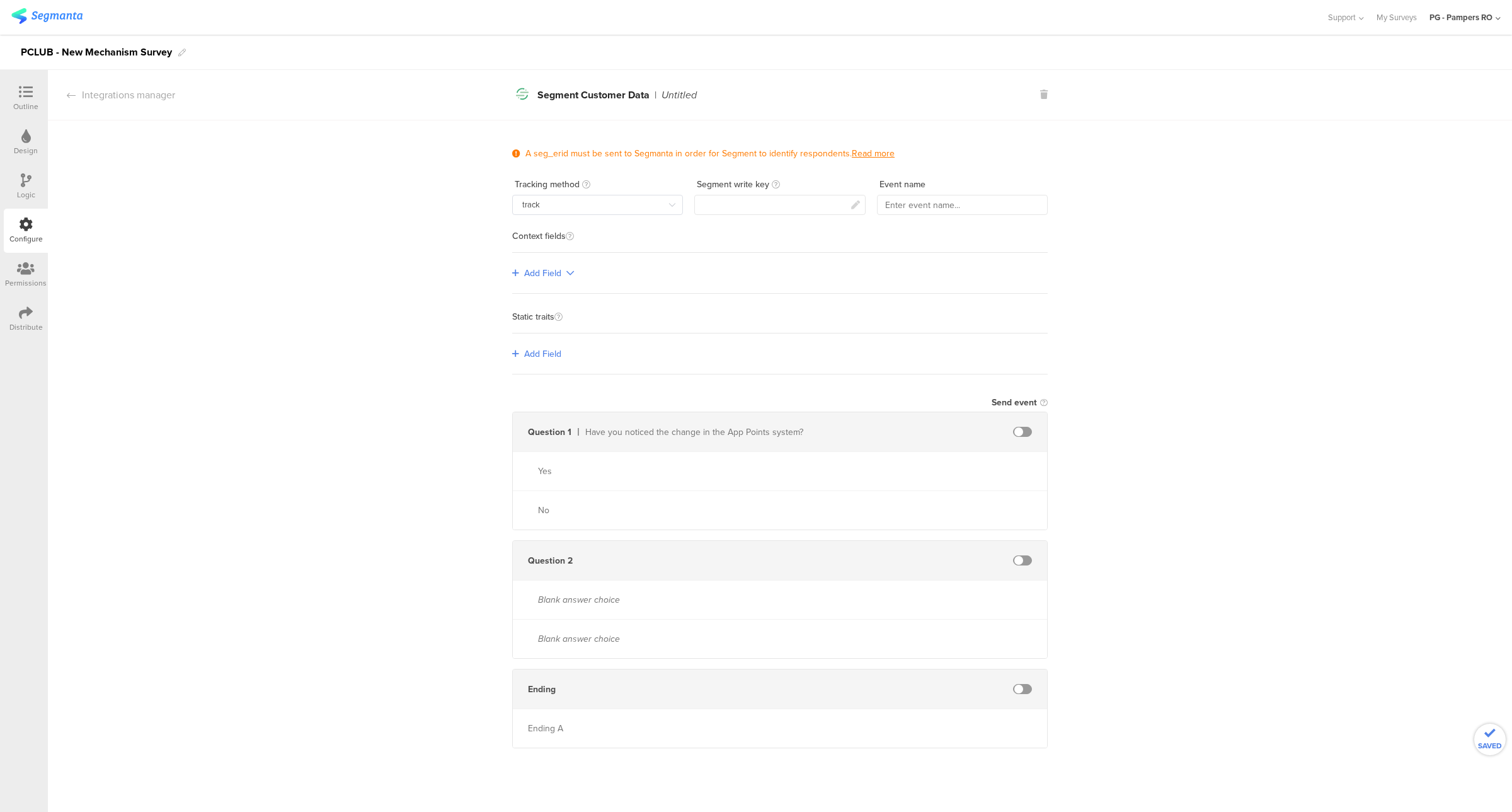
scroll to position [0, 0]
drag, startPoint x: 738, startPoint y: 234, endPoint x: 894, endPoint y: 229, distance: 156.1
click at [887, 232] on div "Context fields" at bounding box center [780, 242] width 536 height 20
click at [533, 355] on span "Add Field" at bounding box center [542, 353] width 37 height 13
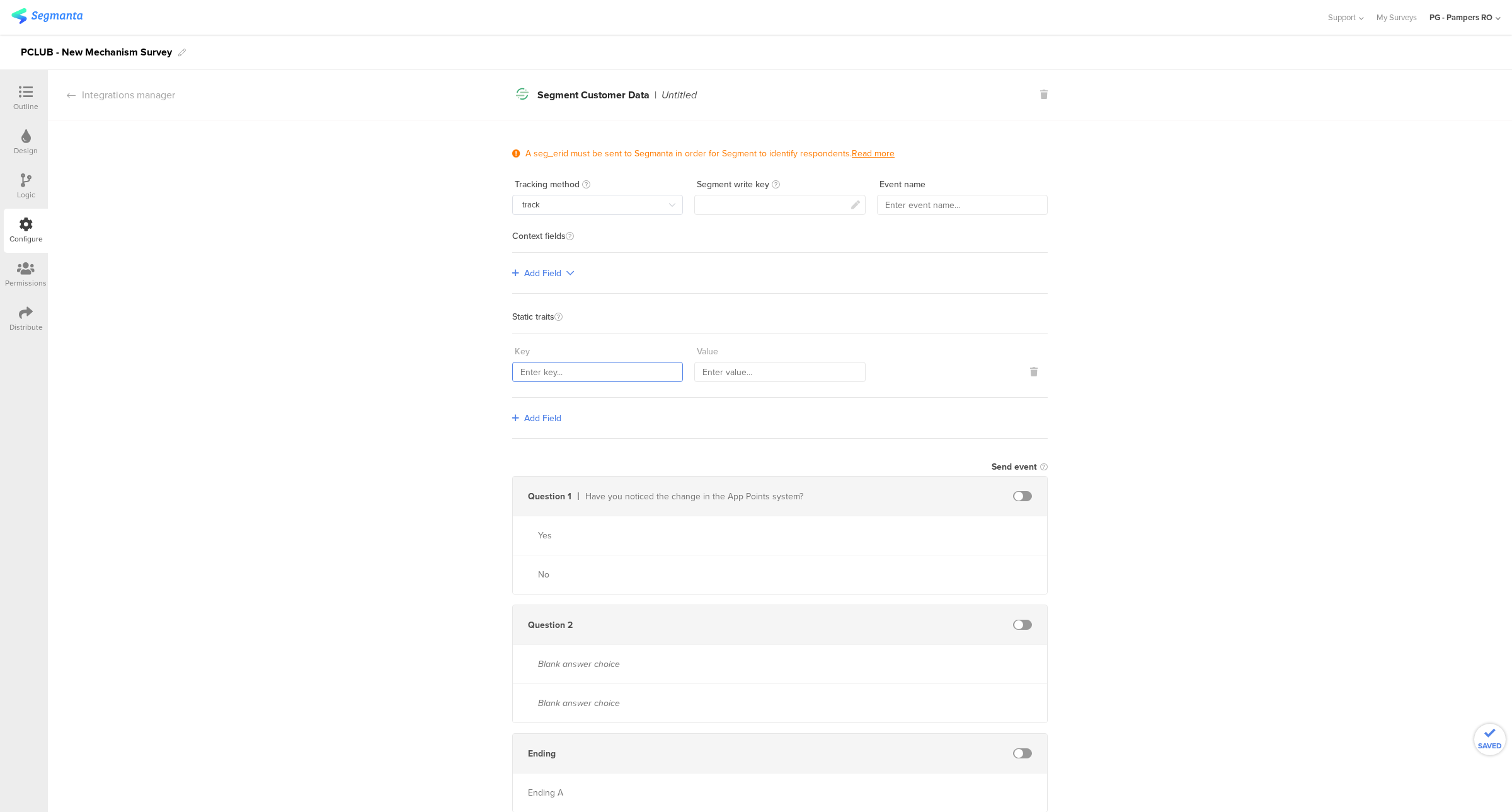
click at [533, 366] on input "text" at bounding box center [597, 372] width 171 height 20
type input "surveyName"
type input "MechanismSurvey"
click at [499, 388] on div "A seg_erid must be sent to Segmanta in order for Segment to identify respondent…" at bounding box center [780, 471] width 1464 height 702
drag, startPoint x: 567, startPoint y: 370, endPoint x: 512, endPoint y: 353, distance: 57.6
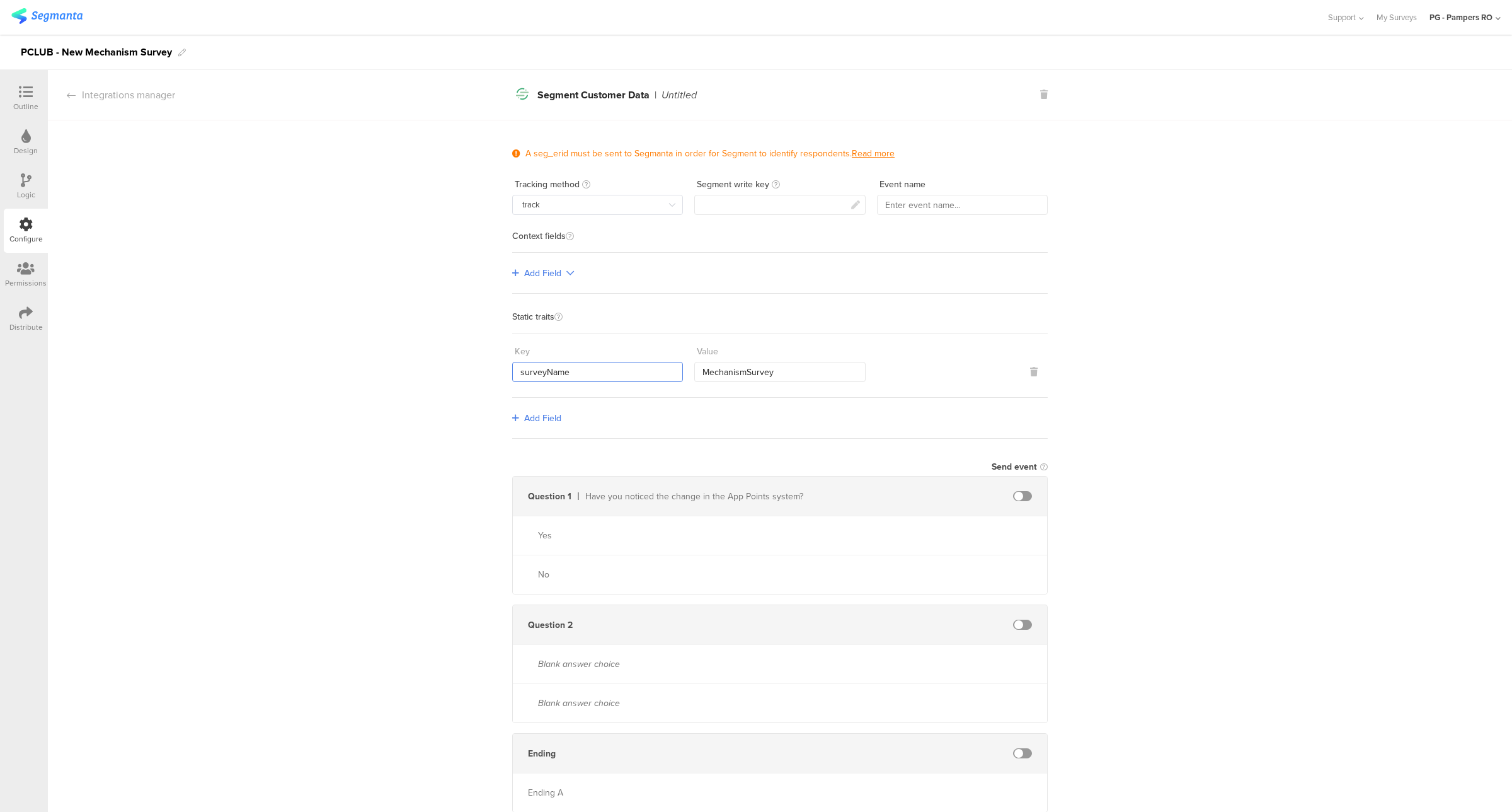
click at [512, 353] on div "Key surveyName" at bounding box center [597, 361] width 171 height 41
drag, startPoint x: 769, startPoint y: 369, endPoint x: 684, endPoint y: 365, distance: 85.1
click at [684, 365] on div "Key surveyName Value MechanismSurvey" at bounding box center [780, 361] width 536 height 41
click at [568, 378] on input "surveyName" at bounding box center [597, 372] width 171 height 20
drag, startPoint x: 512, startPoint y: 378, endPoint x: 587, endPoint y: 378, distance: 75.0
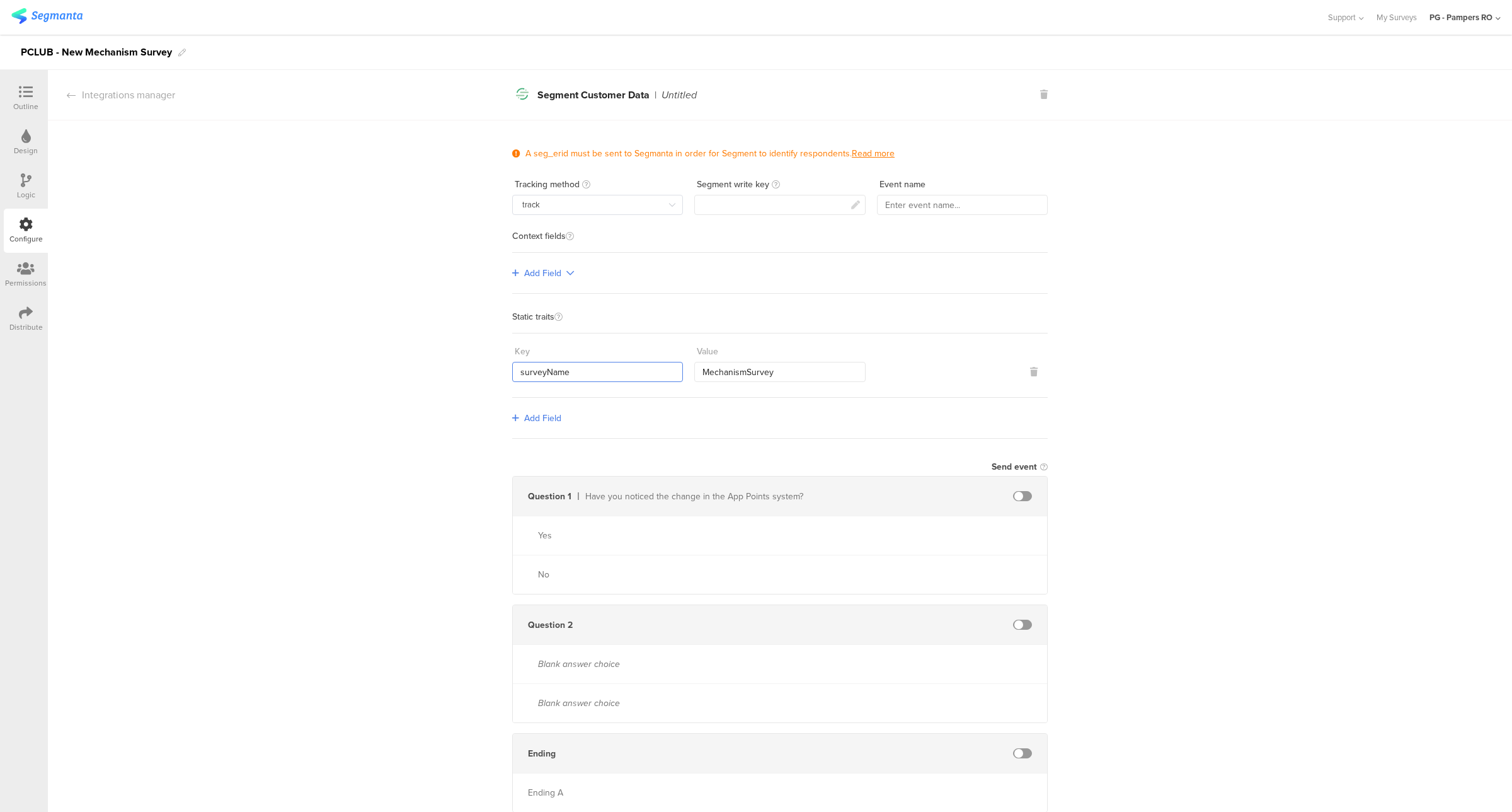
click at [587, 378] on input "surveyName" at bounding box center [597, 372] width 171 height 20
drag, startPoint x: 798, startPoint y: 382, endPoint x: 785, endPoint y: 372, distance: 16.4
click at [786, 375] on div "Key surveyName Value MechanismSurvey" at bounding box center [780, 366] width 536 height 65
drag, startPoint x: 785, startPoint y: 372, endPoint x: 666, endPoint y: 372, distance: 119.0
click at [669, 372] on div "Key surveyName Value MechanismSurvey" at bounding box center [780, 361] width 536 height 41
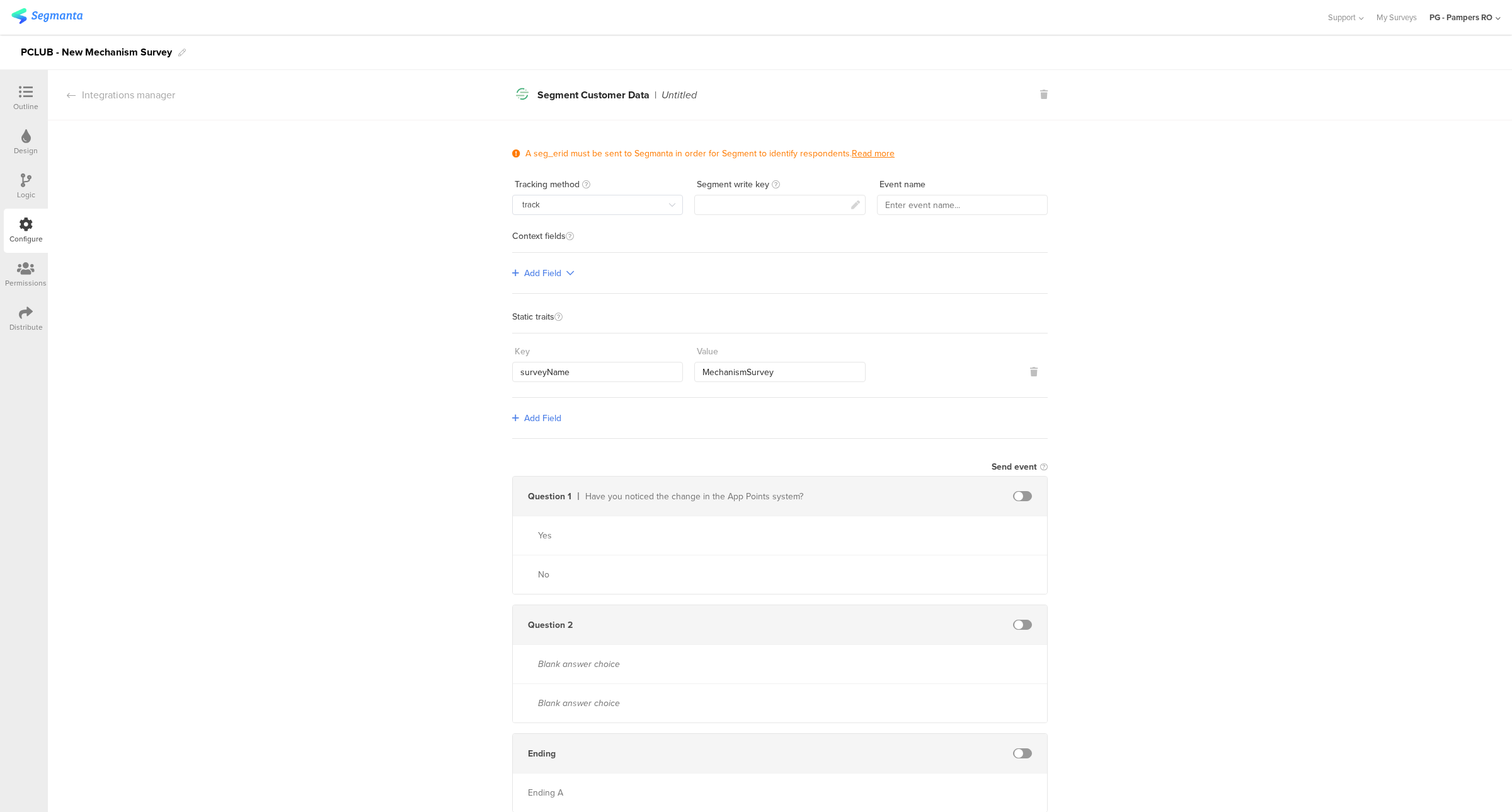
click at [454, 362] on div "A seg_erid must be sent to Segmanta in order for Segment to identify respondent…" at bounding box center [780, 471] width 1464 height 702
click at [78, 95] on div "Integrations manager" at bounding box center [112, 94] width 127 height 14
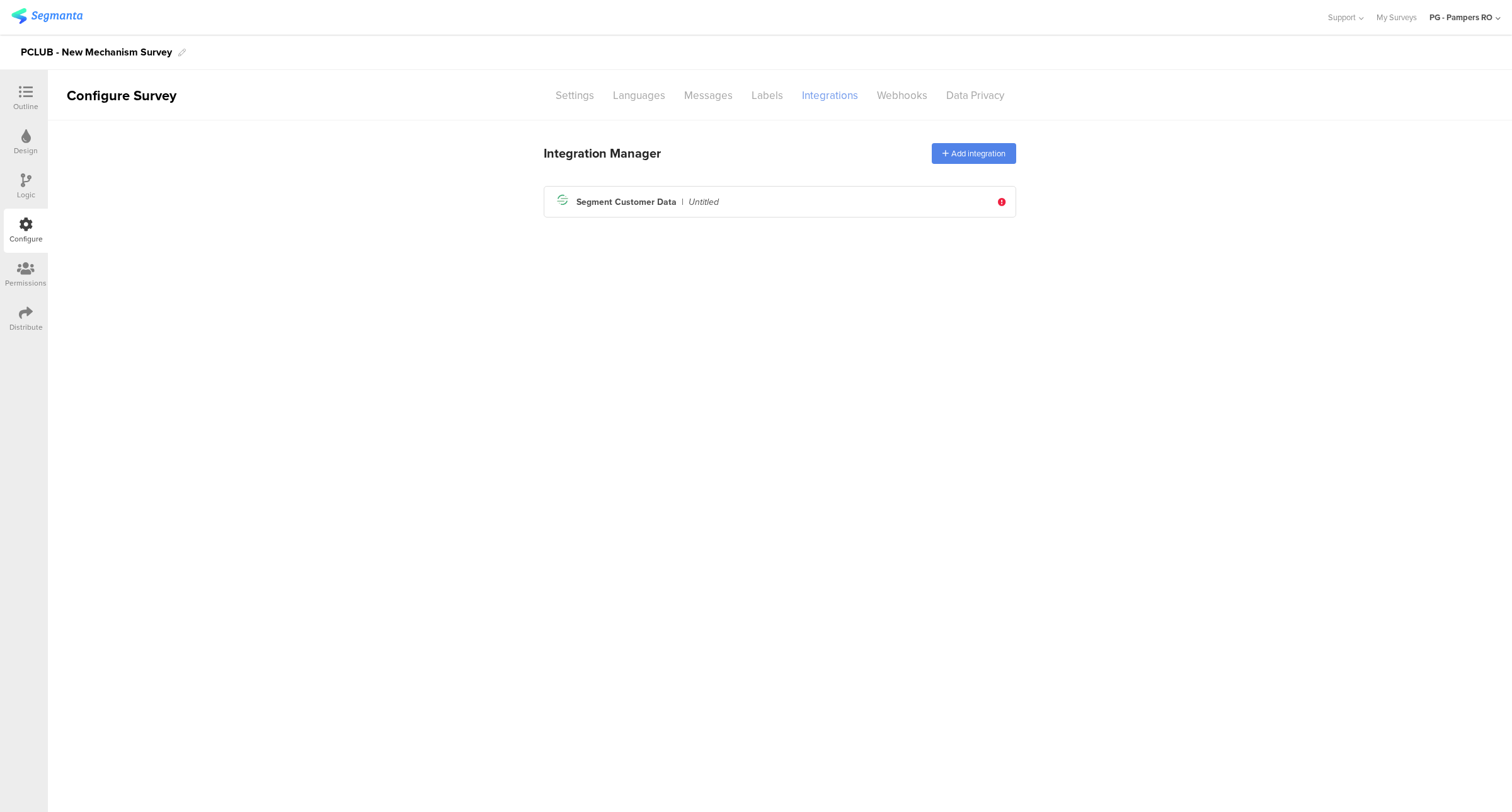
click at [823, 91] on div "Integrations" at bounding box center [829, 95] width 75 height 22
click at [951, 157] on div "Add integration" at bounding box center [973, 153] width 84 height 20
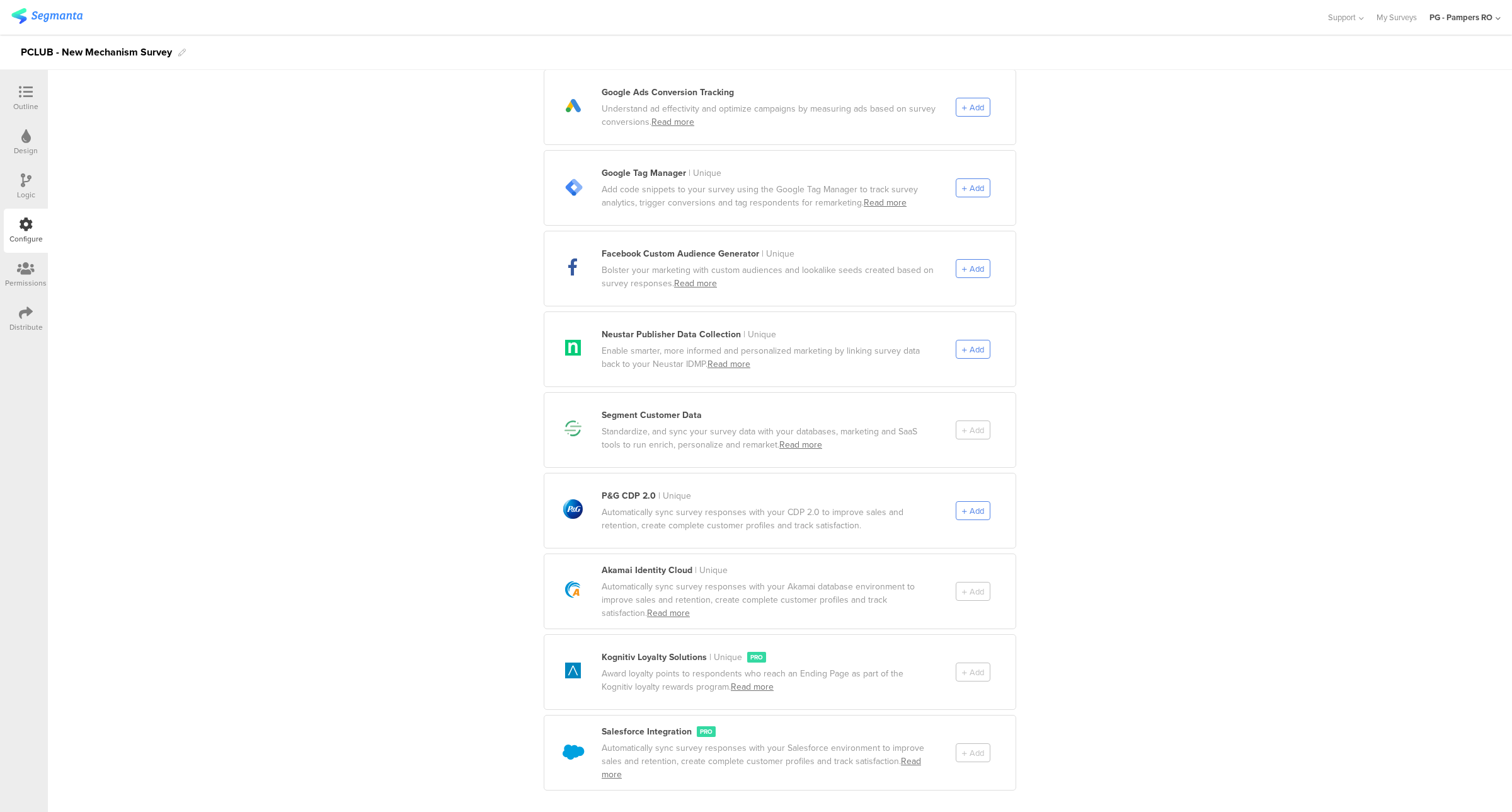
scroll to position [399, 0]
click at [962, 504] on span "Add" at bounding box center [973, 510] width 22 height 12
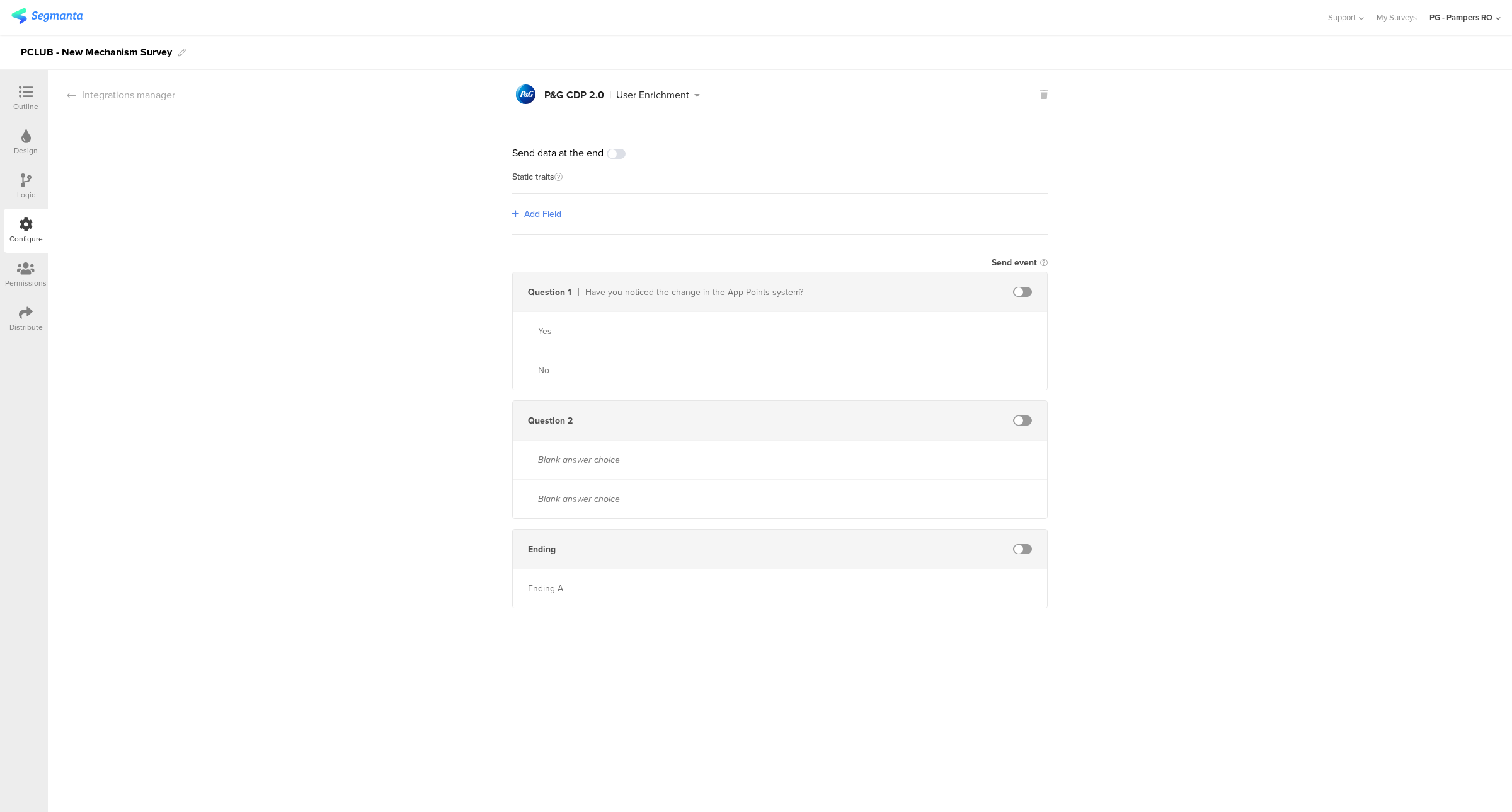
click at [514, 215] on icon at bounding box center [515, 213] width 7 height 9
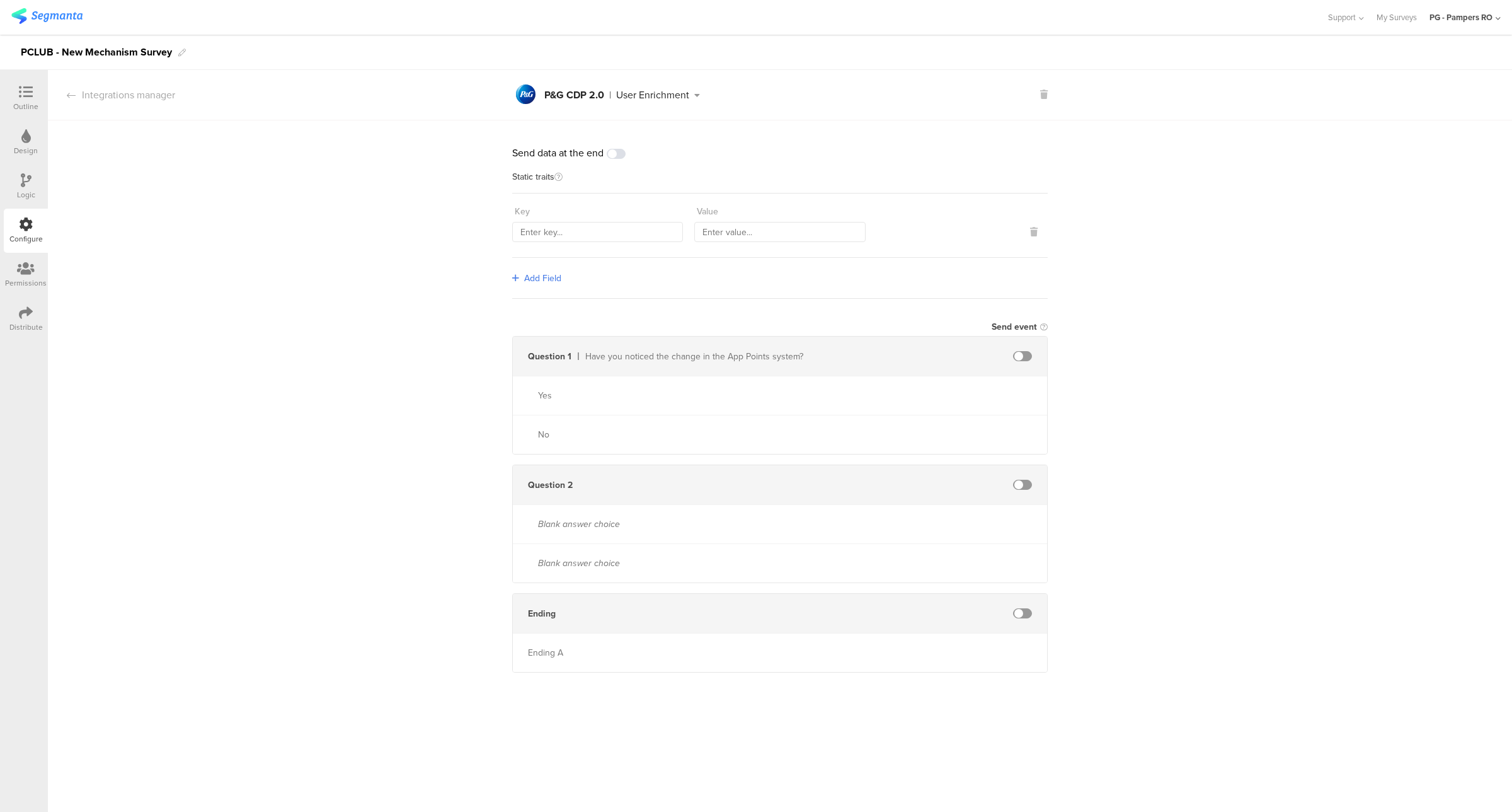
click at [482, 309] on div "Send data at the end Static traits Key Value Add Field Send event Question 1 Ha…" at bounding box center [780, 401] width 1464 height 562
click at [546, 242] on input "text" at bounding box center [597, 232] width 171 height 20
click at [622, 156] on span at bounding box center [616, 153] width 19 height 10
click at [615, 155] on span at bounding box center [616, 153] width 19 height 10
click at [83, 98] on div "Integrations manager" at bounding box center [112, 94] width 127 height 14
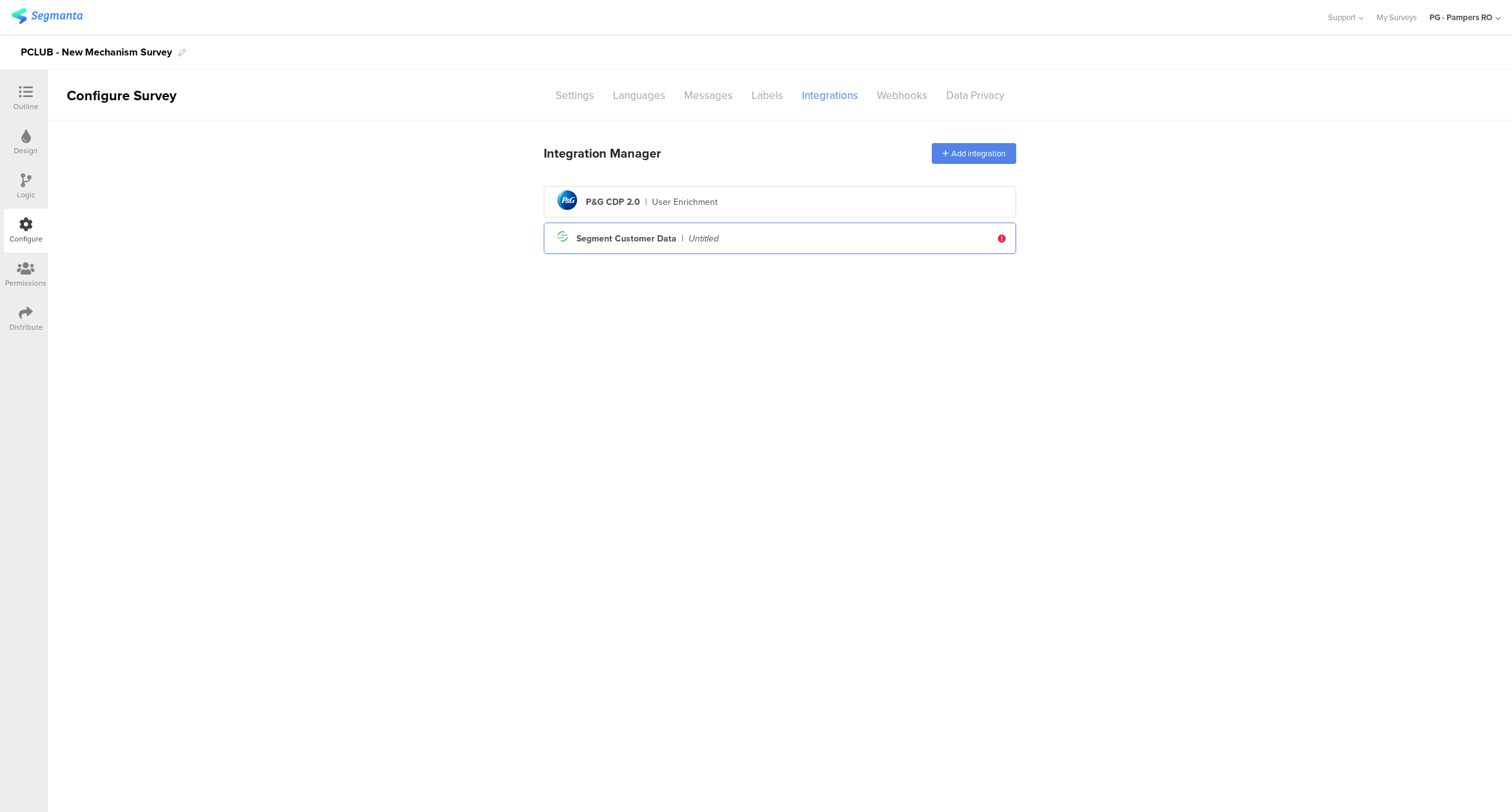
click at [656, 234] on div "Segment Customer Data" at bounding box center [626, 238] width 100 height 13
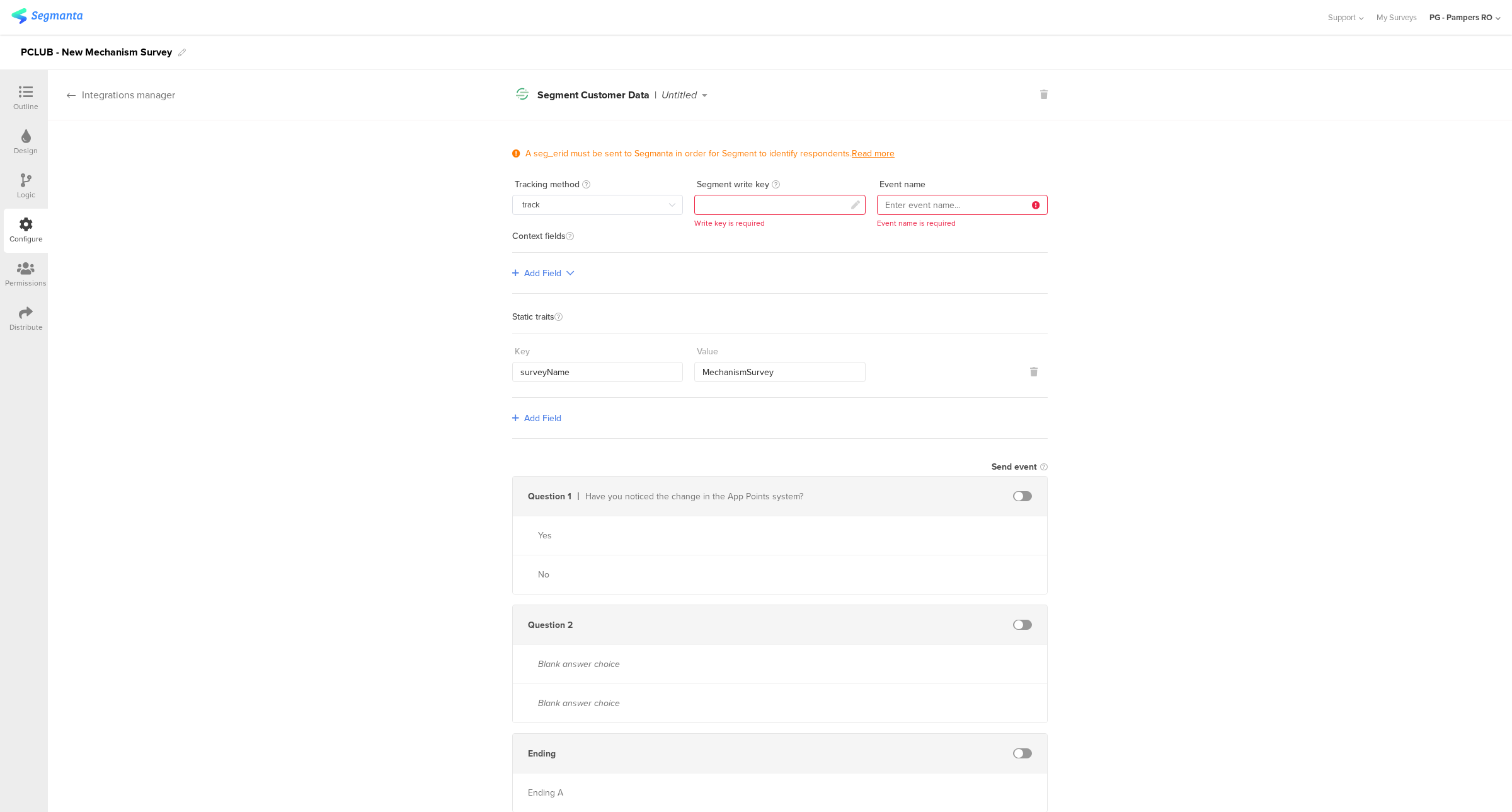
click at [79, 98] on div "Integrations manager" at bounding box center [112, 94] width 127 height 14
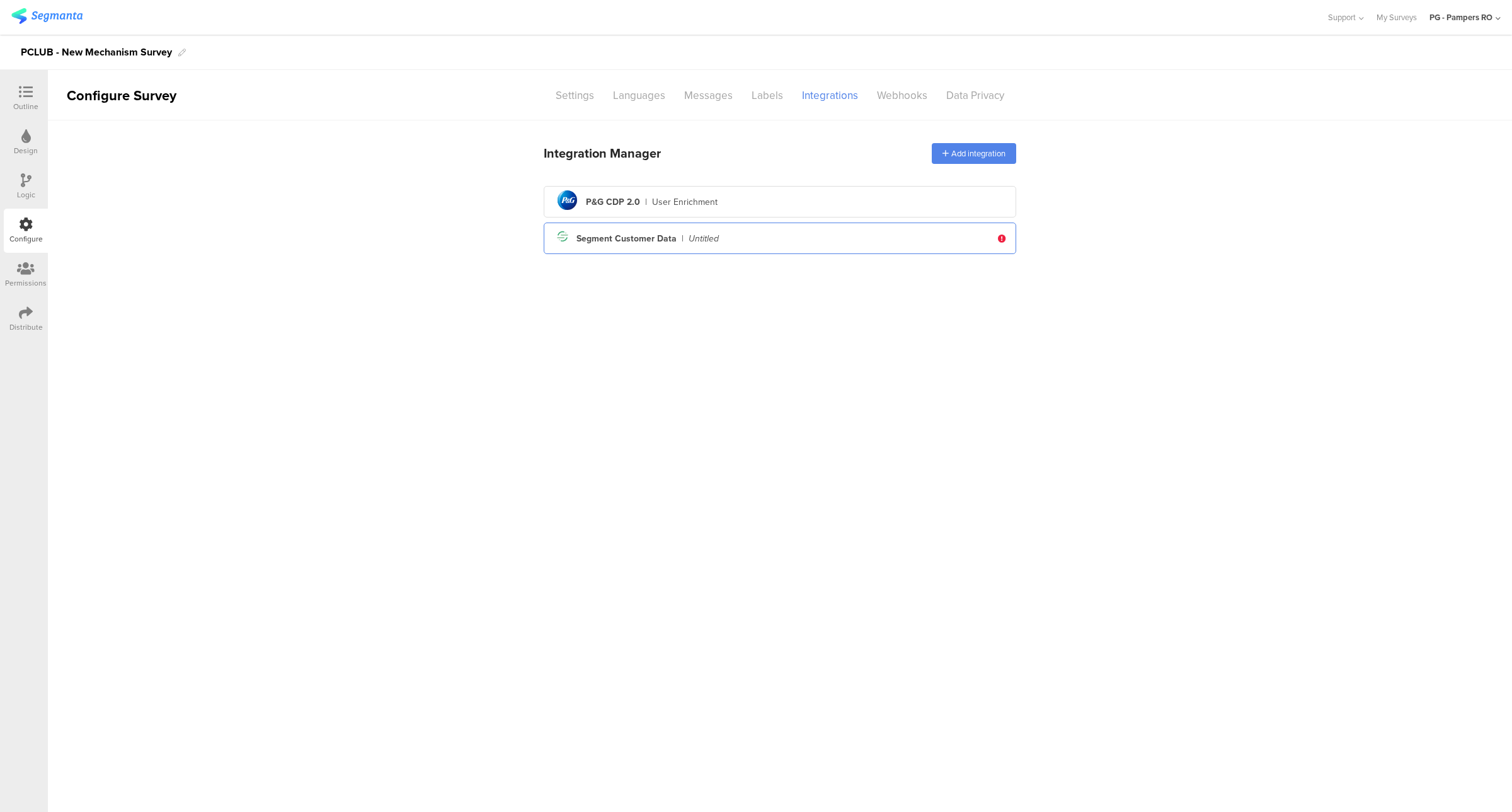
drag, startPoint x: 736, startPoint y: 220, endPoint x: 737, endPoint y: 228, distance: 8.1
click at [736, 221] on div "pg logo P&G CDP 2.0 | User Enrichment Segment icon Created with Sketch. Segment…" at bounding box center [780, 220] width 473 height 68
click at [737, 234] on div "Segment icon Created with Sketch. Segment Customer Data | Untitled" at bounding box center [773, 238] width 438 height 21
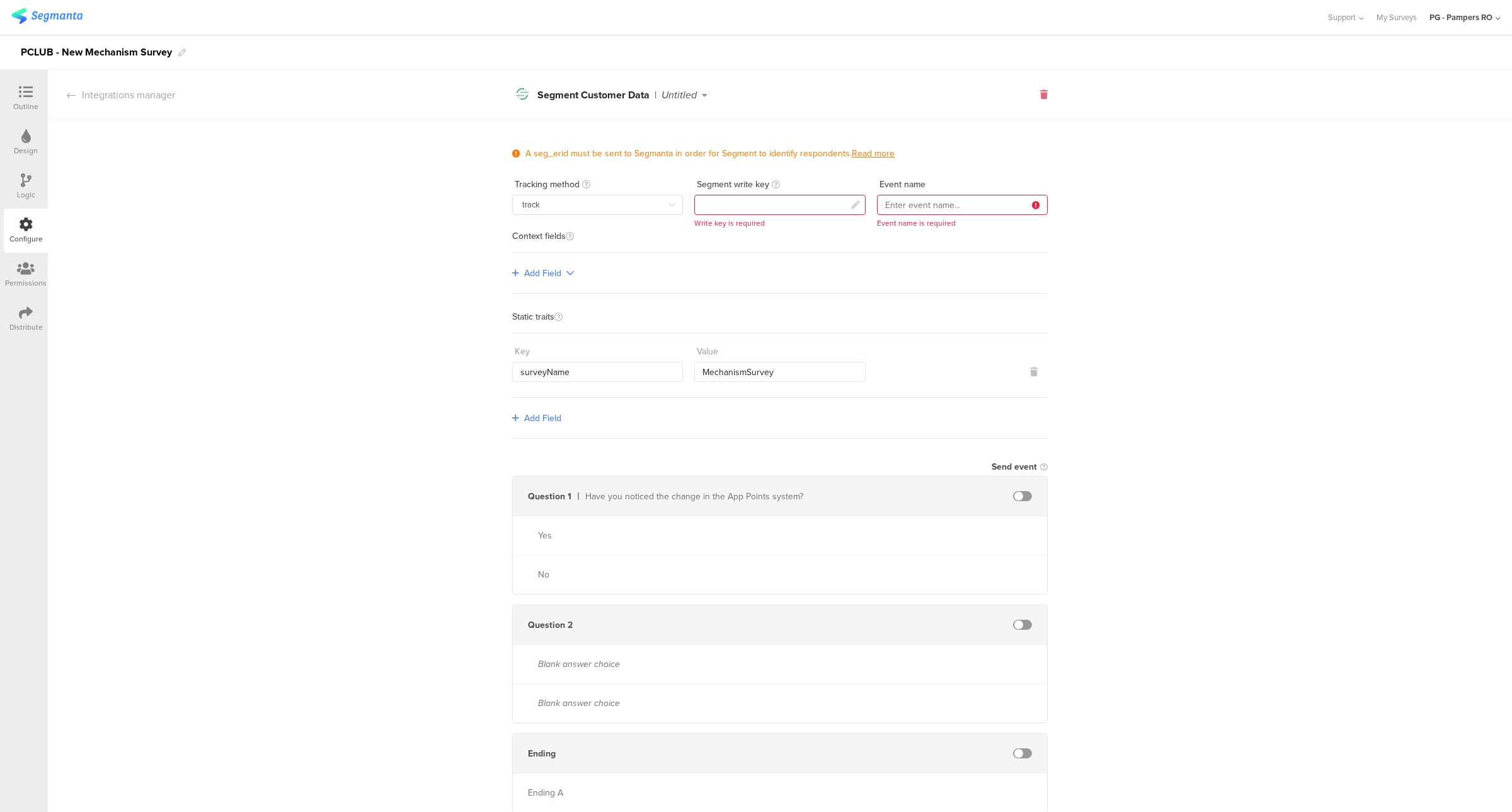
click at [1041, 95] on icon at bounding box center [1044, 94] width 8 height 9
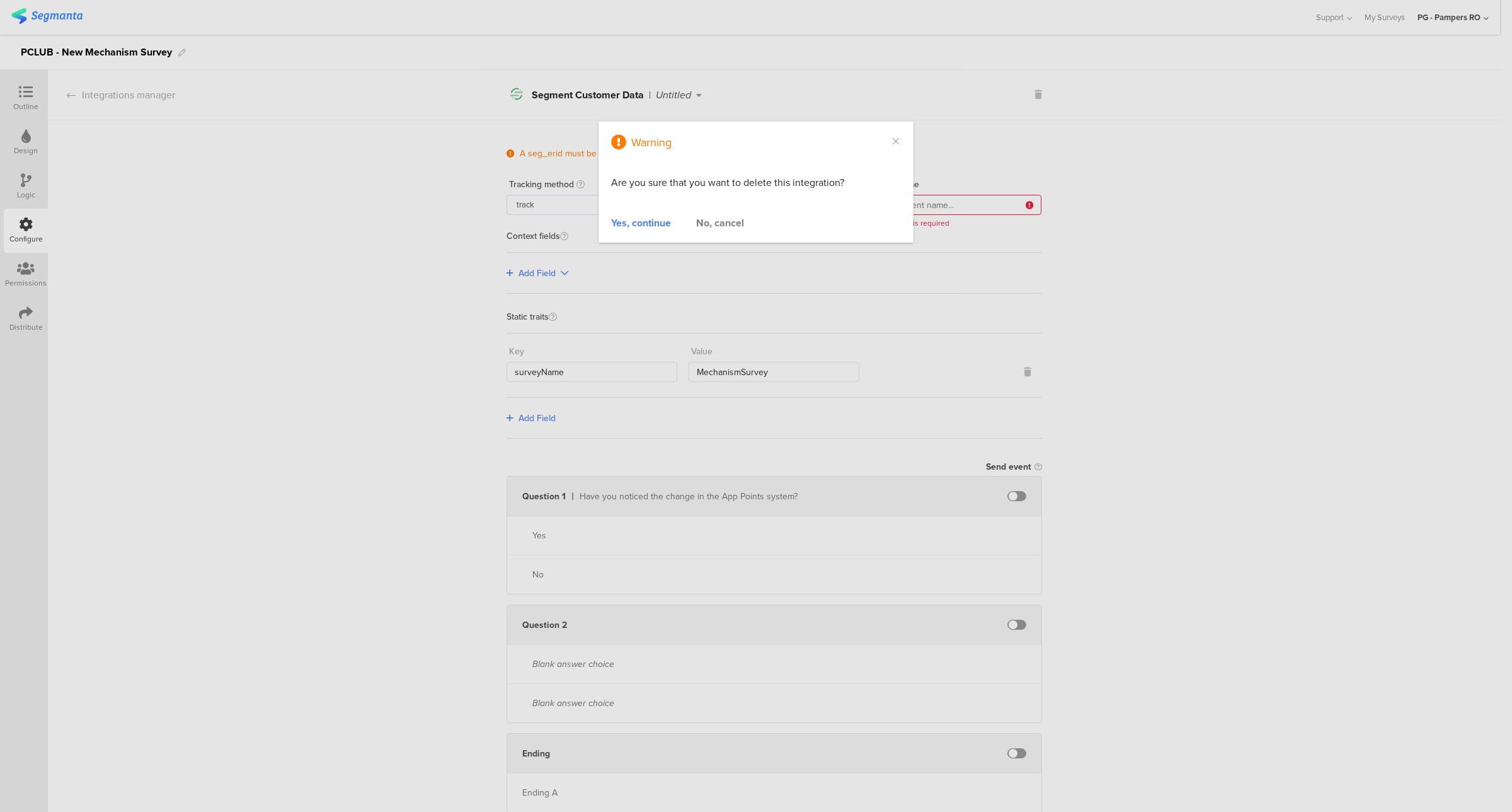
click at [647, 223] on div "Yes, continue" at bounding box center [641, 223] width 60 height 14
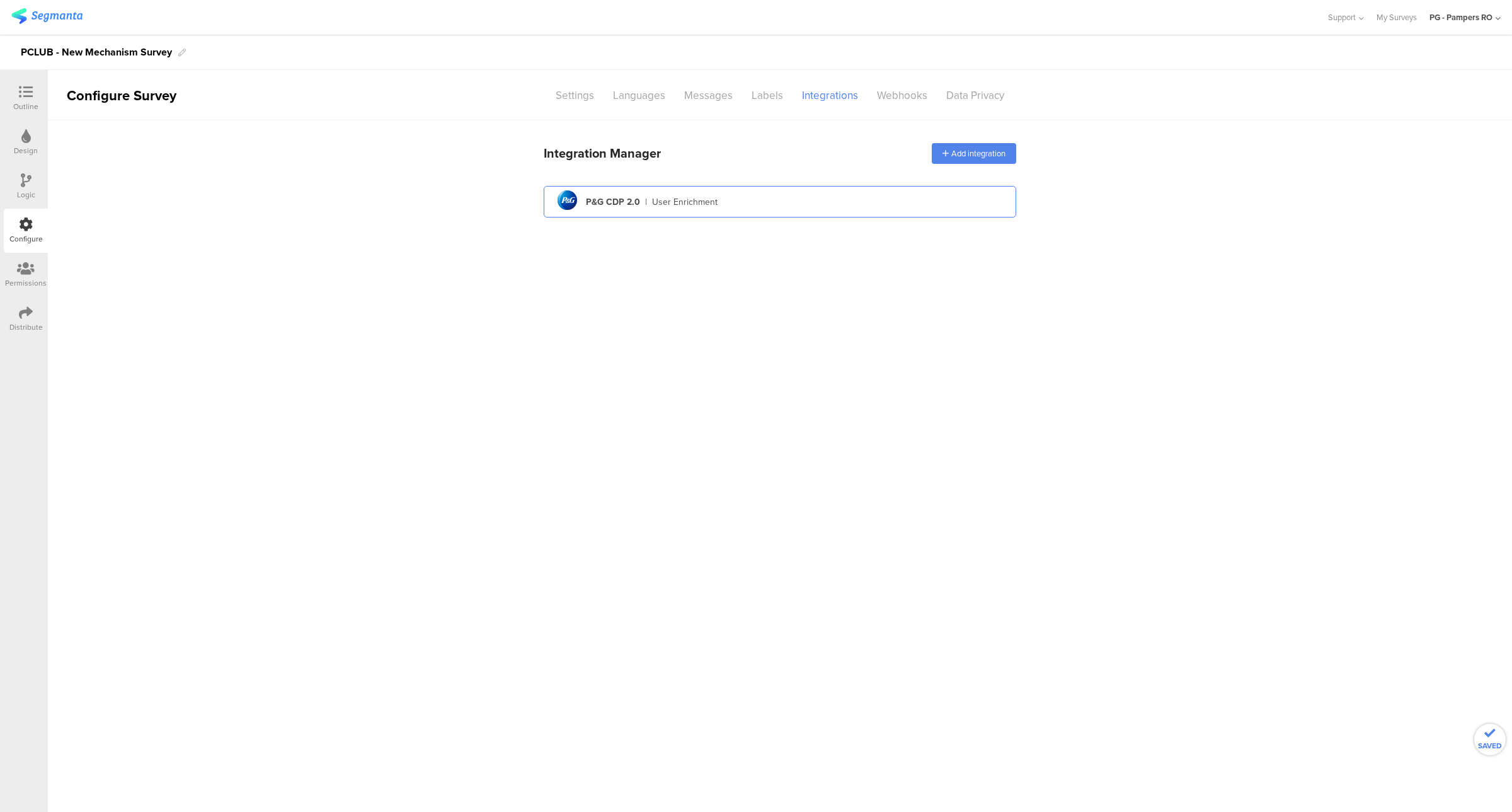
click at [672, 212] on div "pg logo P&G CDP 2.0 | User Enrichment" at bounding box center [780, 201] width 452 height 31
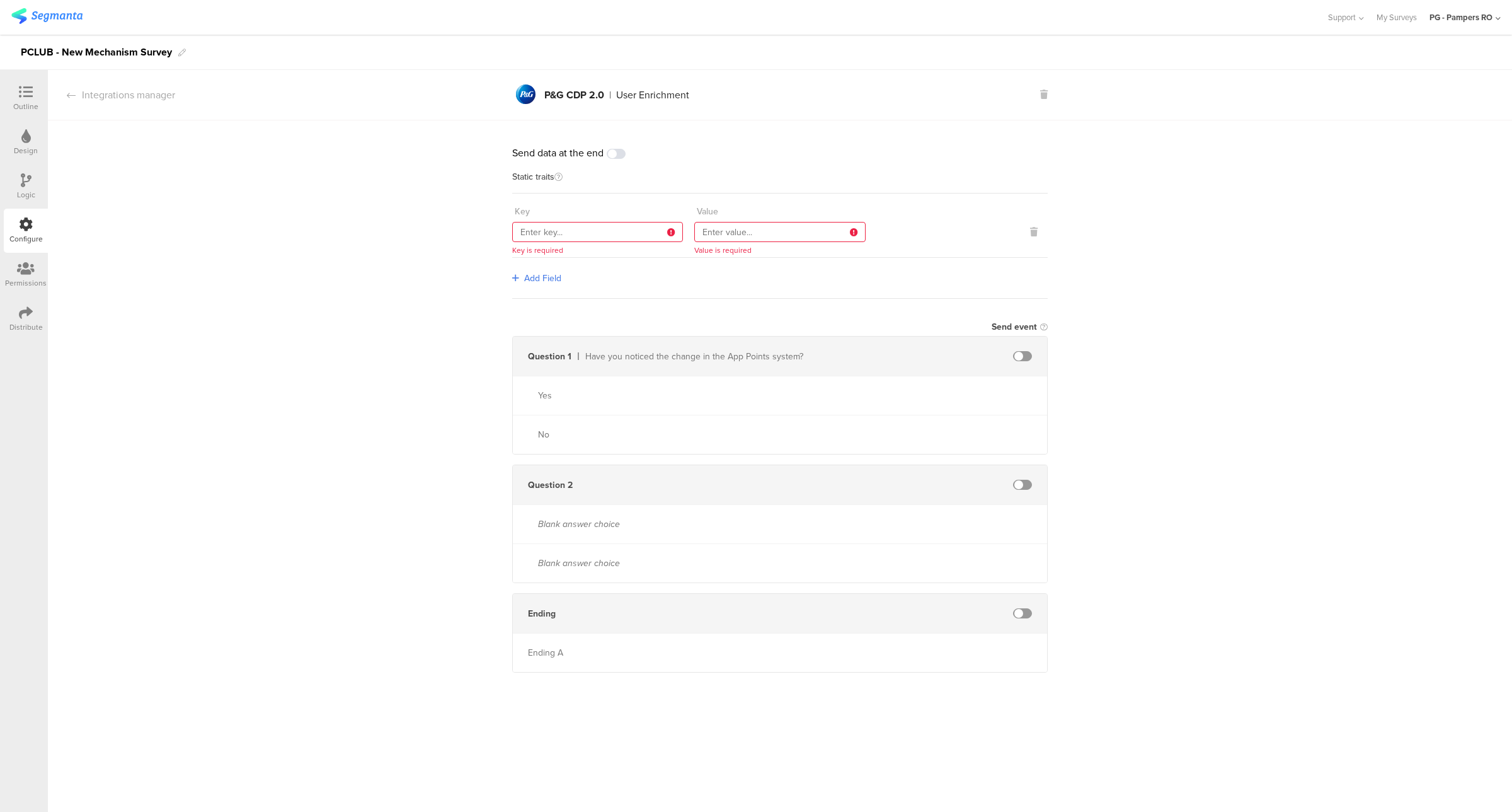
click at [550, 227] on input "text" at bounding box center [597, 232] width 171 height 20
type input "SurveyName"
type input "N"
type input "MechanismSurvey"
click at [452, 255] on div "Send data at the end Static traits Key SurveyName Value MechanismSurvey Add Fie…" at bounding box center [780, 401] width 1464 height 562
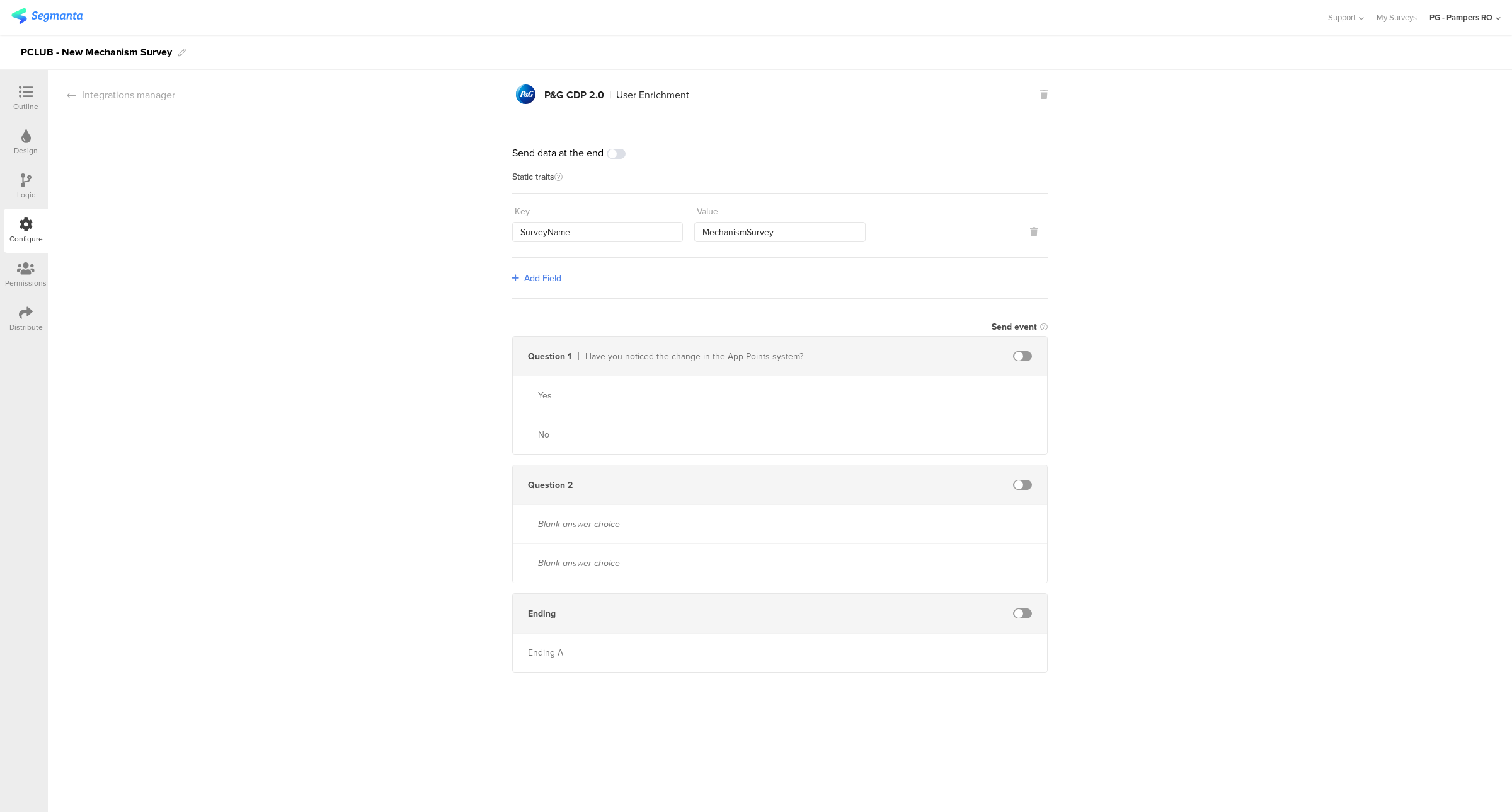
click at [618, 157] on span at bounding box center [616, 153] width 19 height 10
click at [619, 150] on span at bounding box center [616, 153] width 19 height 10
click at [26, 323] on div "Distribute" at bounding box center [26, 327] width 33 height 11
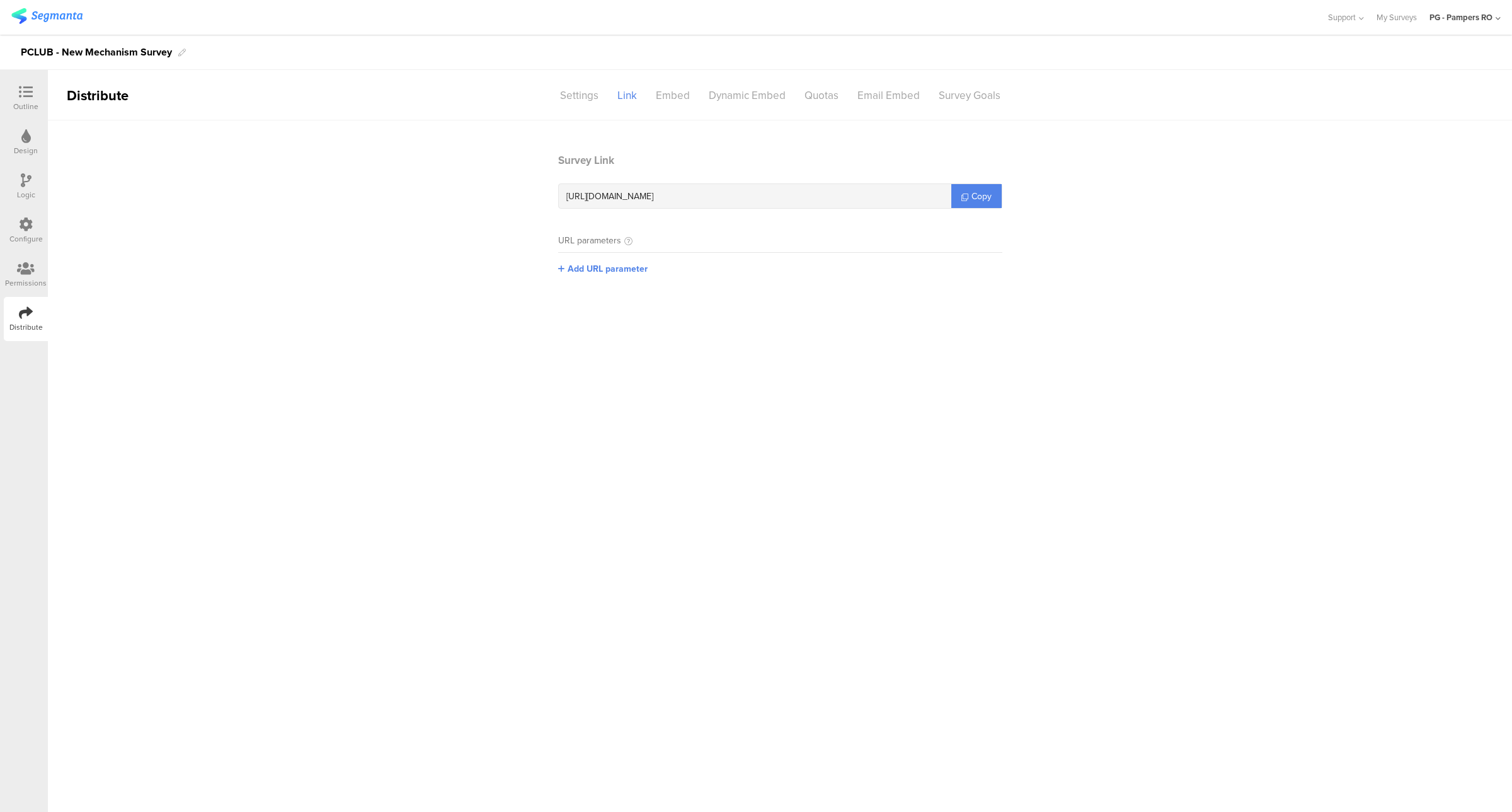
drag, startPoint x: 443, startPoint y: 251, endPoint x: 463, endPoint y: 256, distance: 20.6
click at [452, 251] on section "Survey Link https://pgsurveys.segmanta.com/8678cv Copy URL parameters Add URL p…" at bounding box center [780, 223] width 1464 height 142
click at [27, 183] on icon at bounding box center [26, 180] width 11 height 14
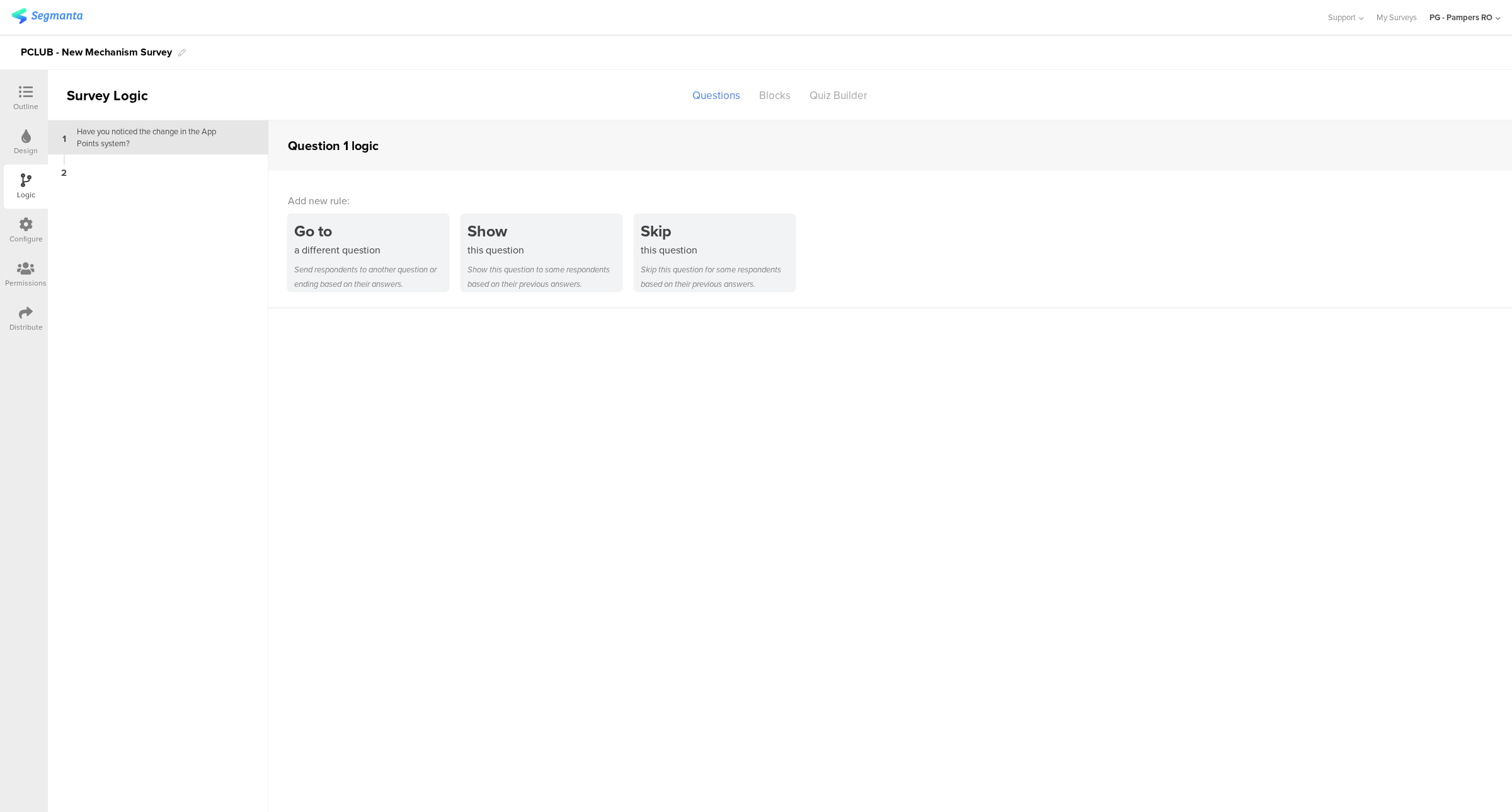
click at [28, 139] on icon at bounding box center [26, 136] width 9 height 14
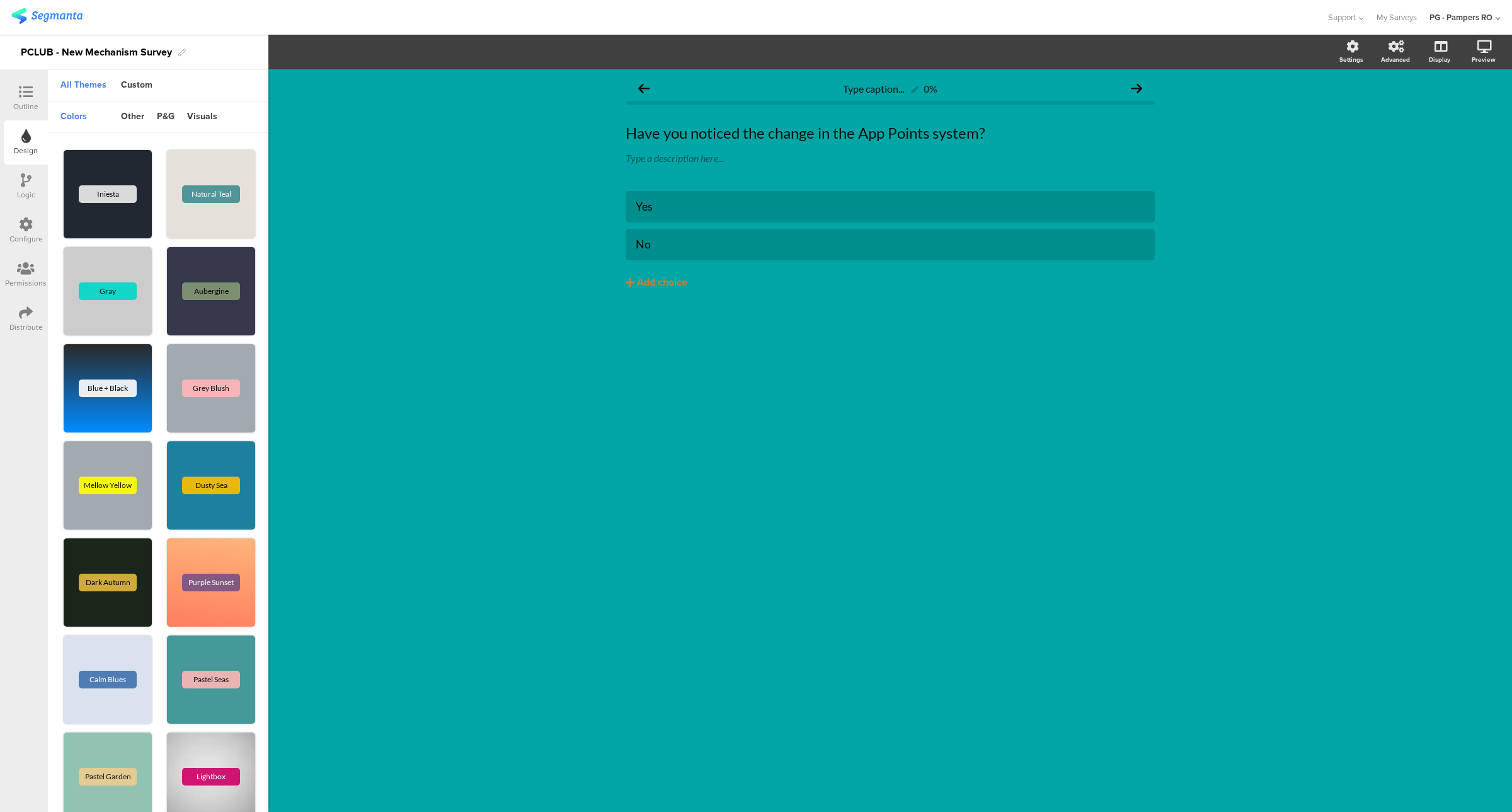
click at [32, 275] on icon at bounding box center [26, 268] width 17 height 14
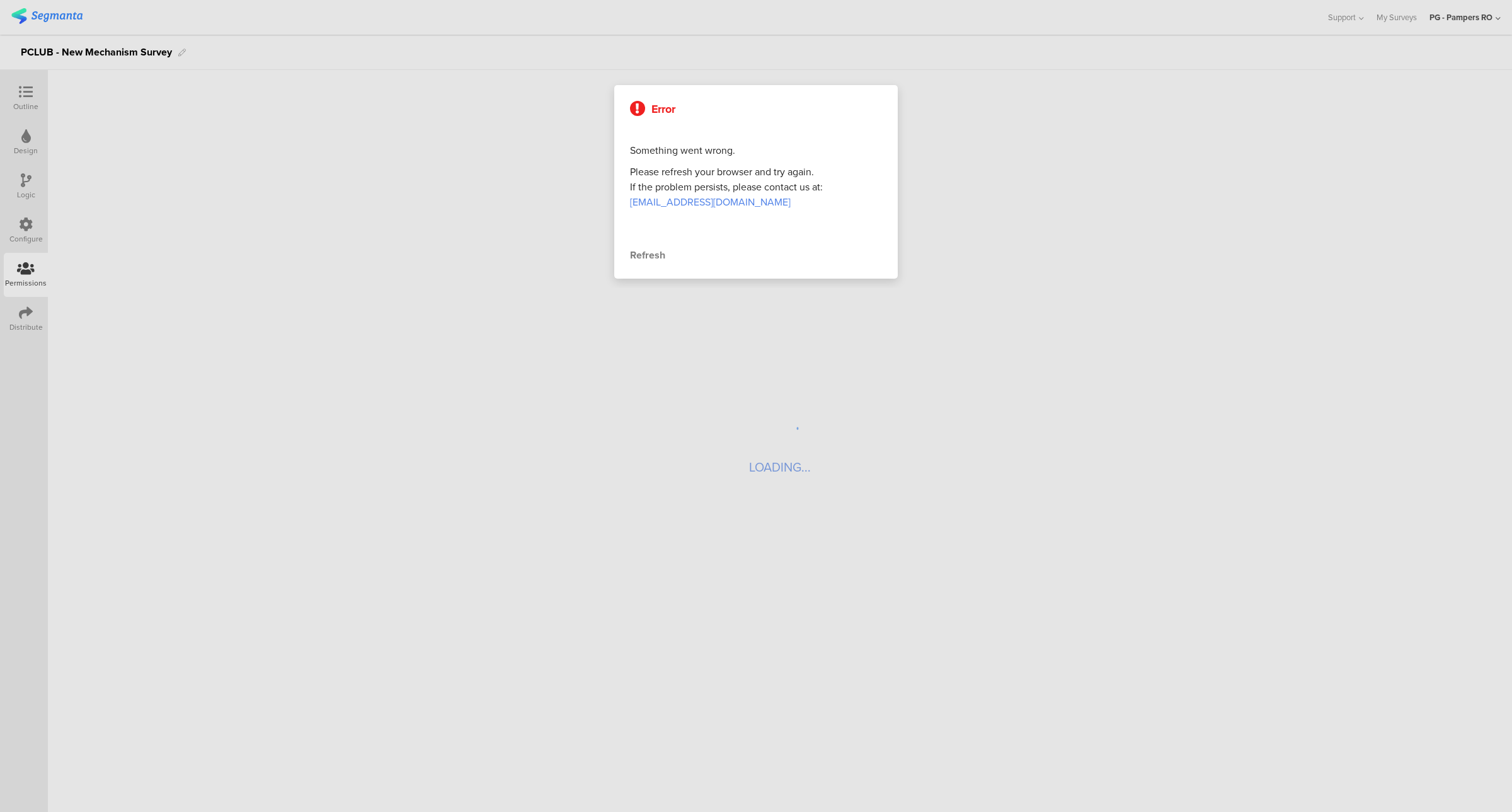
click at [29, 231] on div at bounding box center [756, 406] width 1512 height 812
click at [638, 251] on div "Refresh" at bounding box center [756, 255] width 252 height 15
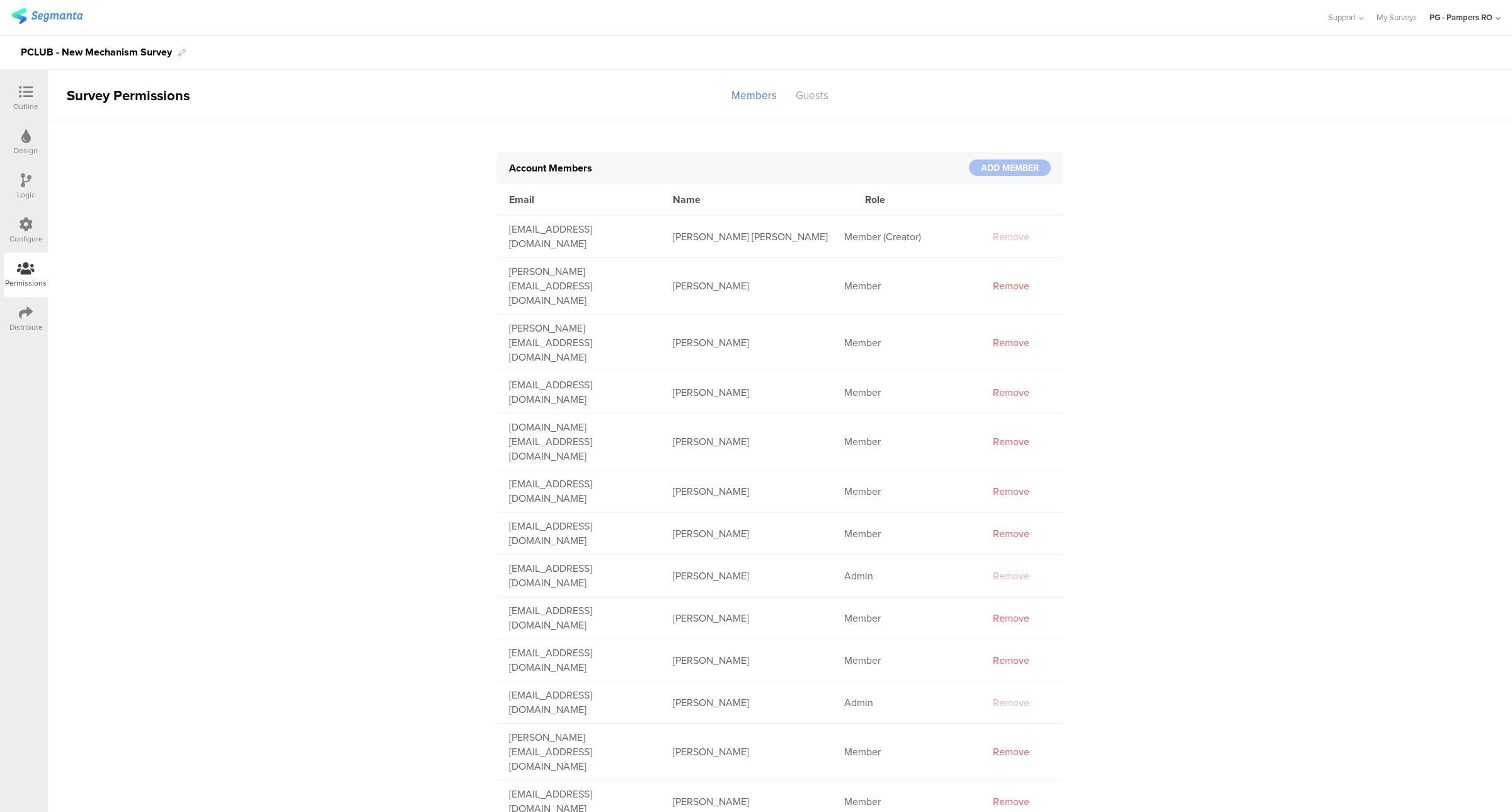
click at [6, 319] on div "Distribute" at bounding box center [26, 319] width 44 height 44
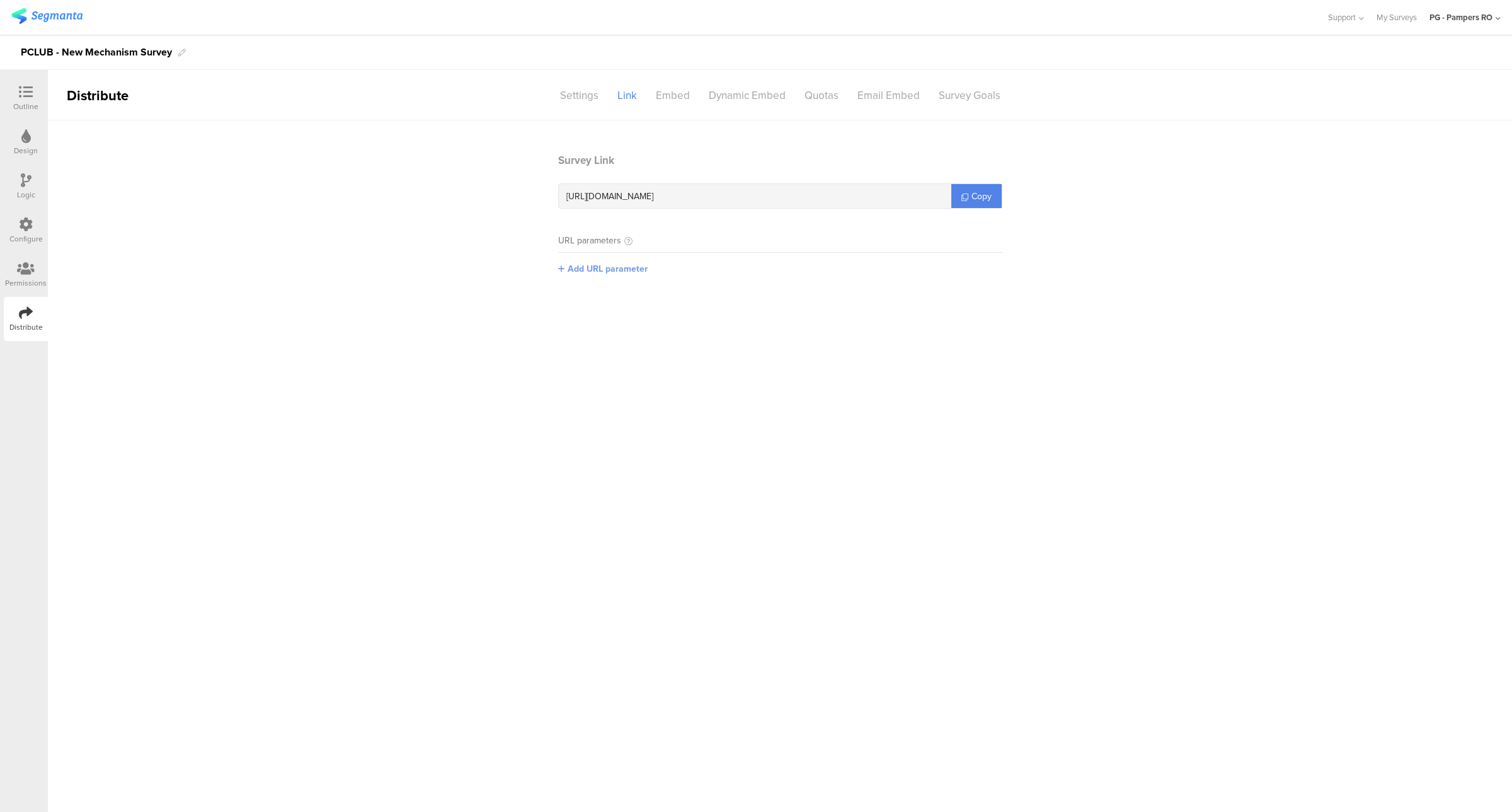
click at [568, 268] on span "Add URL parameter" at bounding box center [608, 268] width 80 height 13
click at [998, 264] on icon at bounding box center [998, 268] width 7 height 8
click at [587, 96] on div "Settings" at bounding box center [579, 95] width 57 height 22
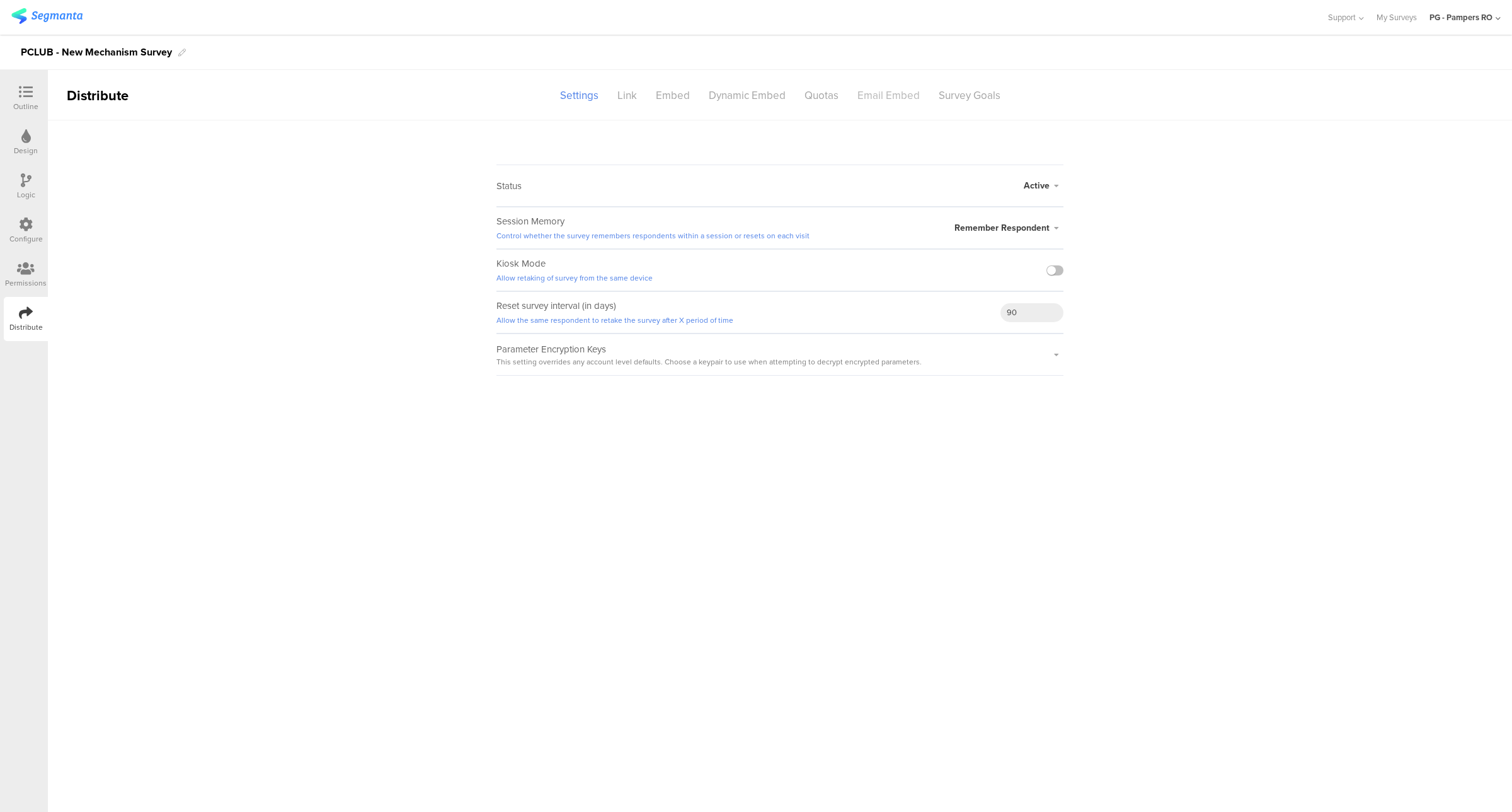
click at [880, 98] on div "Email Embed" at bounding box center [888, 95] width 81 height 22
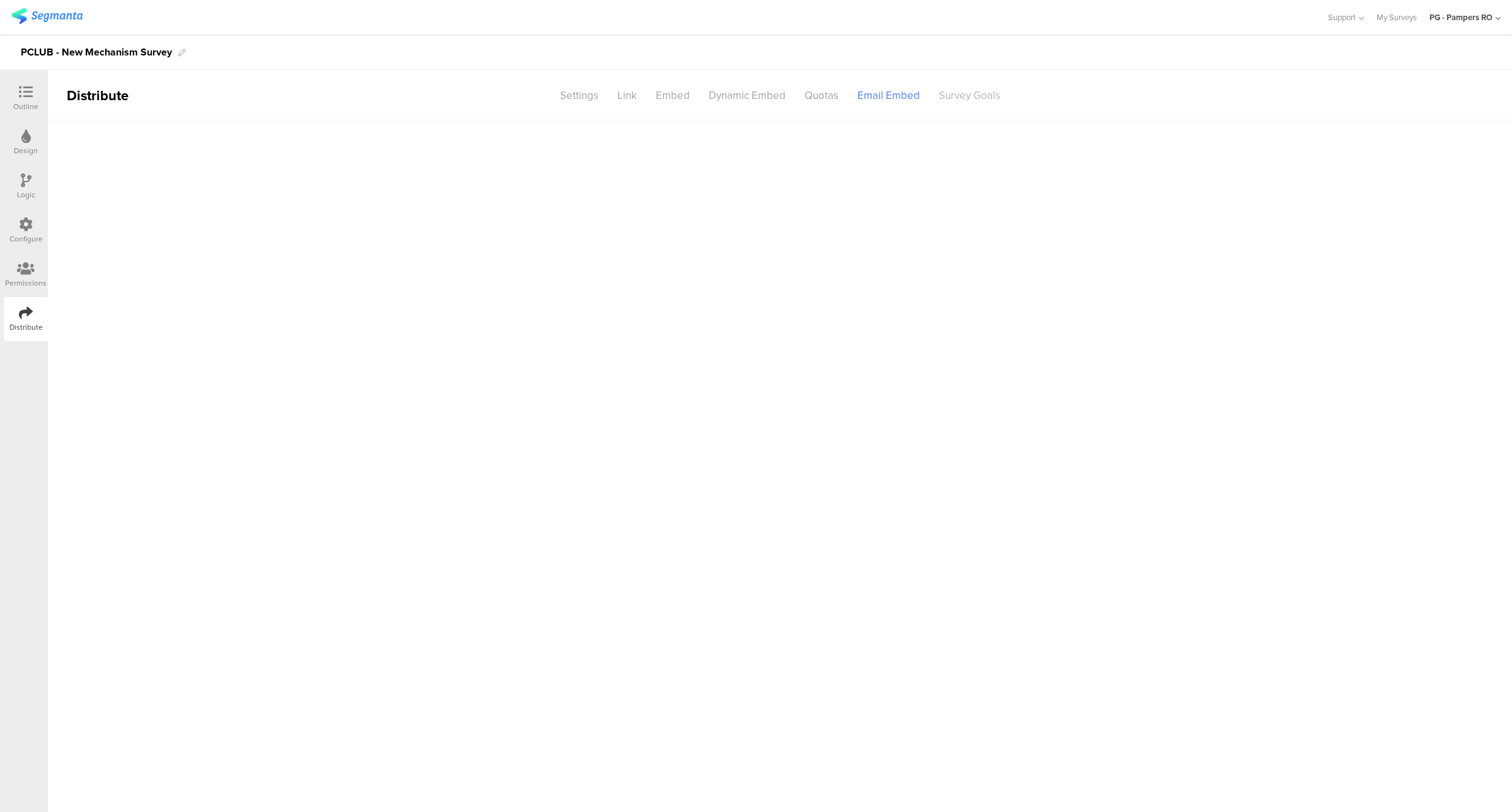
click at [983, 99] on div "Survey Goals" at bounding box center [969, 95] width 81 height 22
click at [596, 98] on div "Settings" at bounding box center [579, 95] width 57 height 22
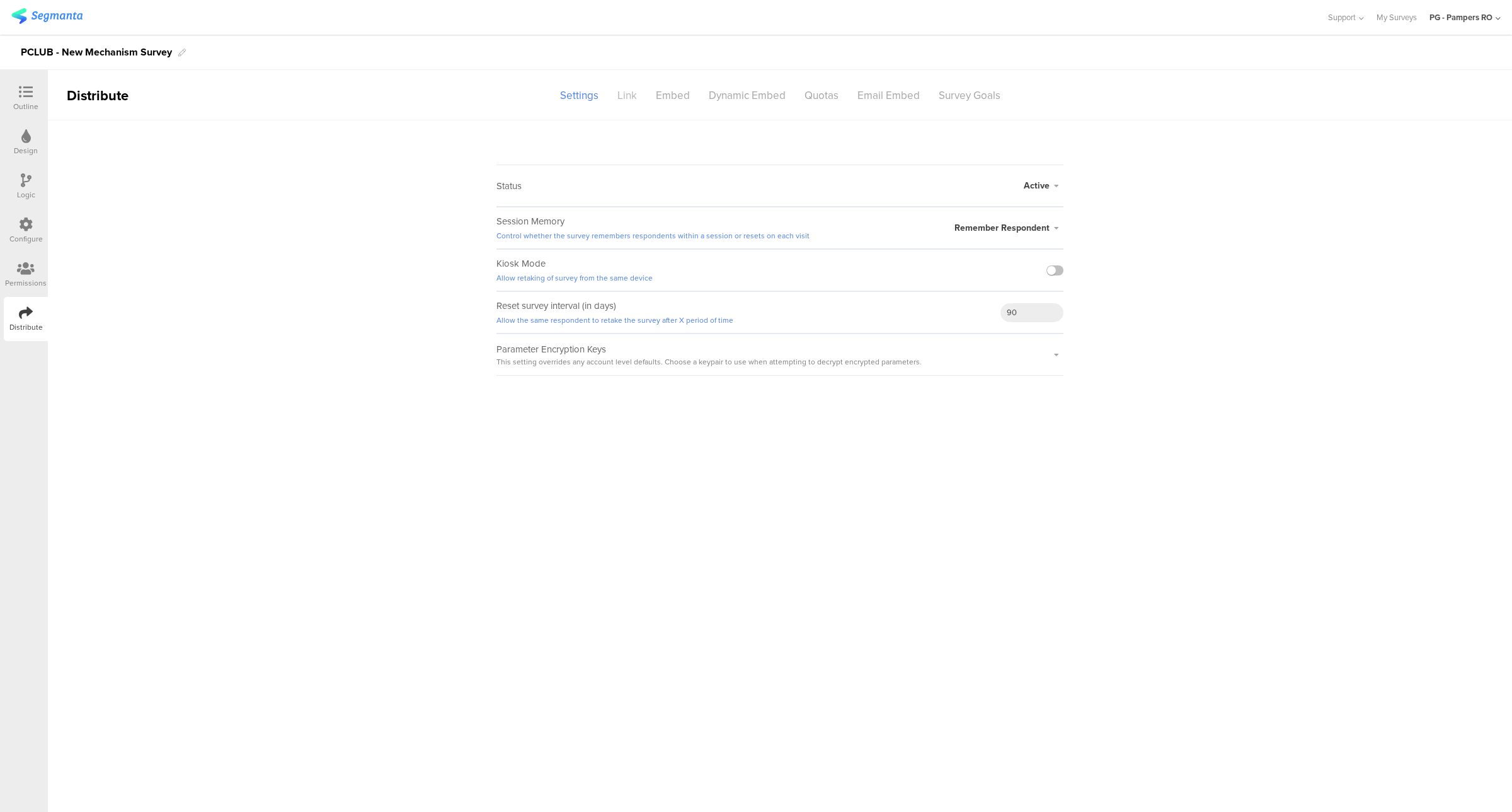
click at [635, 104] on div "Link" at bounding box center [627, 95] width 39 height 22
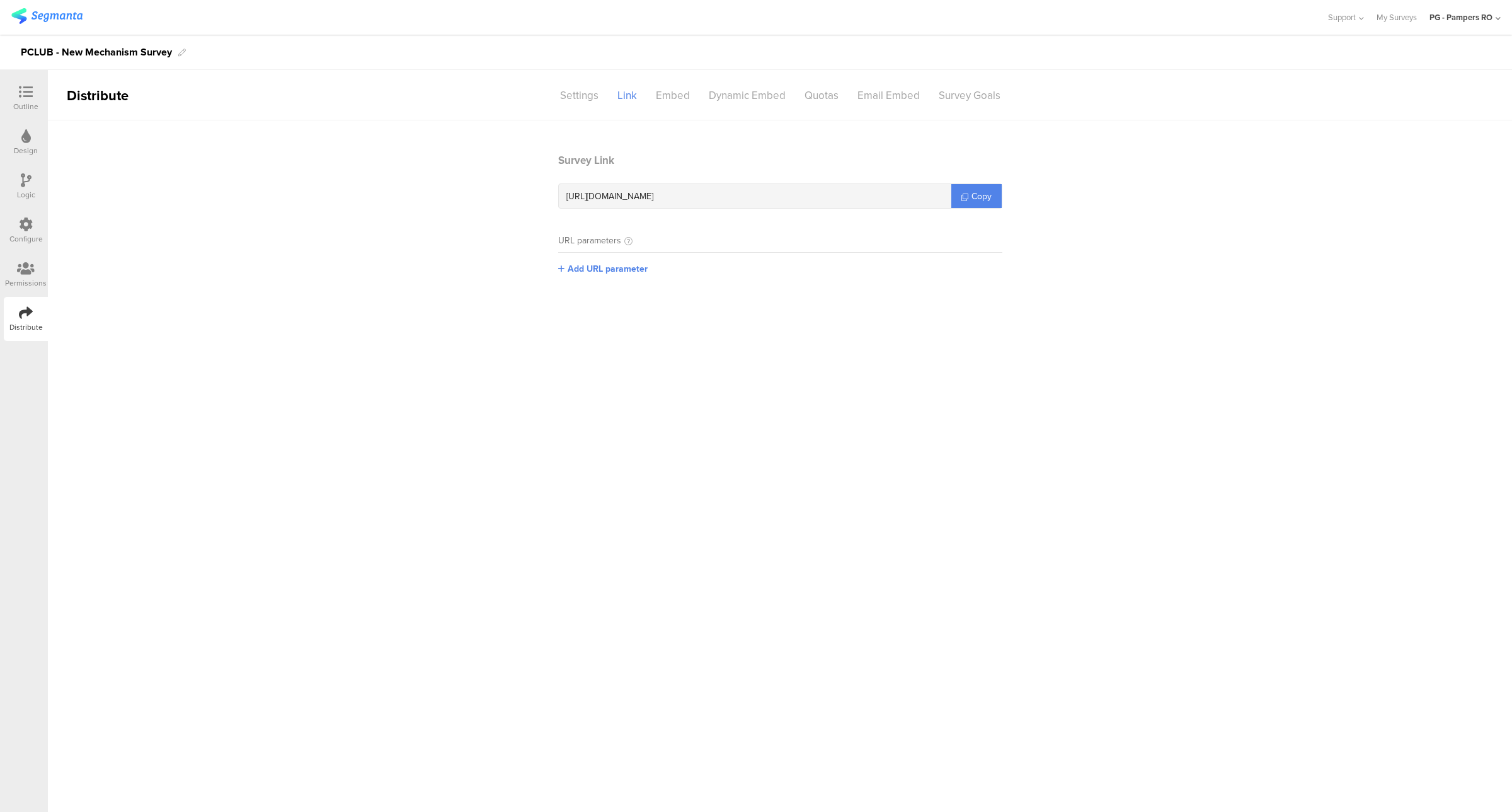
click at [31, 194] on div "Logic" at bounding box center [26, 194] width 18 height 11
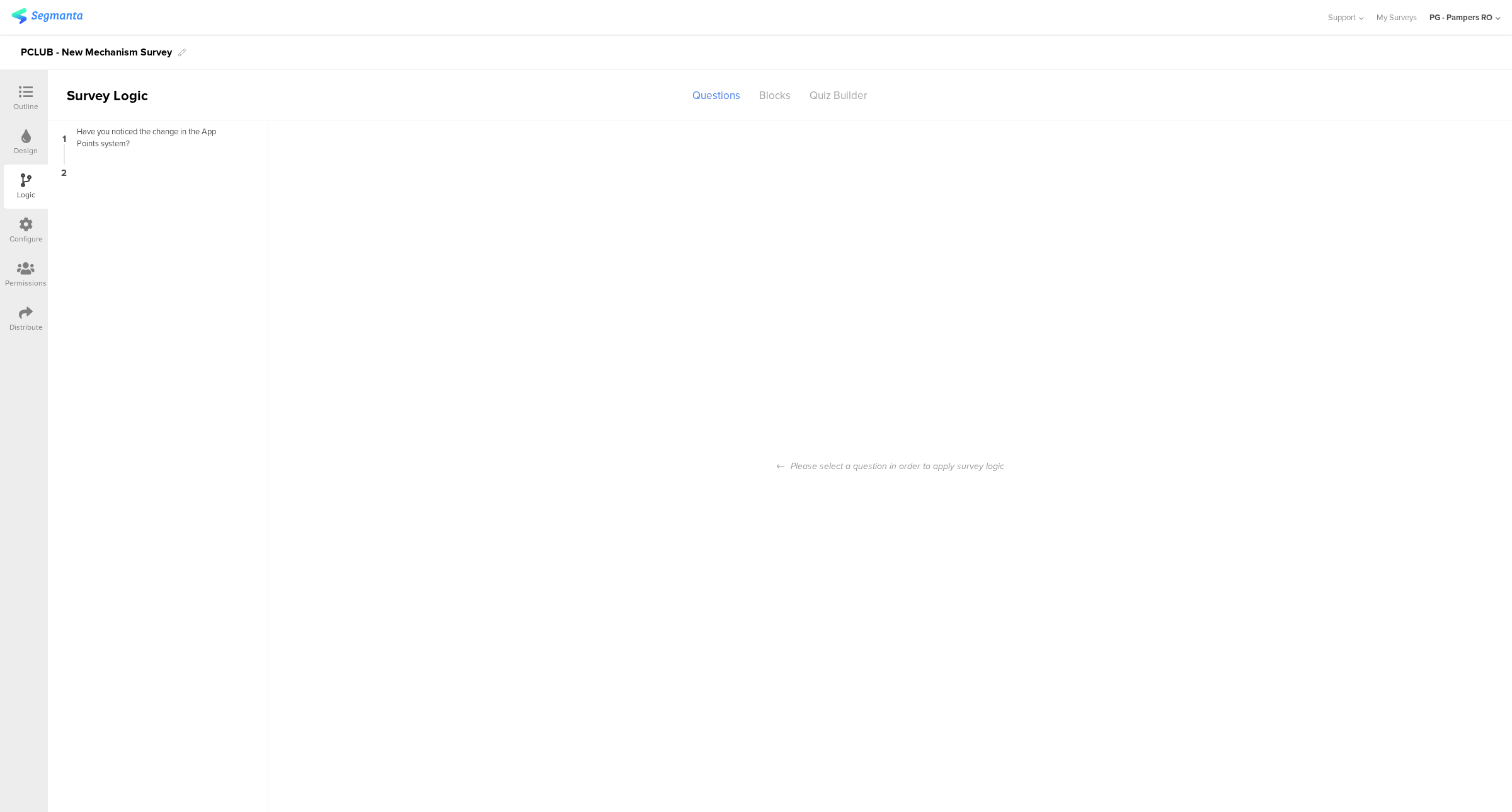
click at [20, 235] on div "Configure" at bounding box center [26, 238] width 33 height 11
click at [644, 97] on div "Languages" at bounding box center [639, 95] width 71 height 22
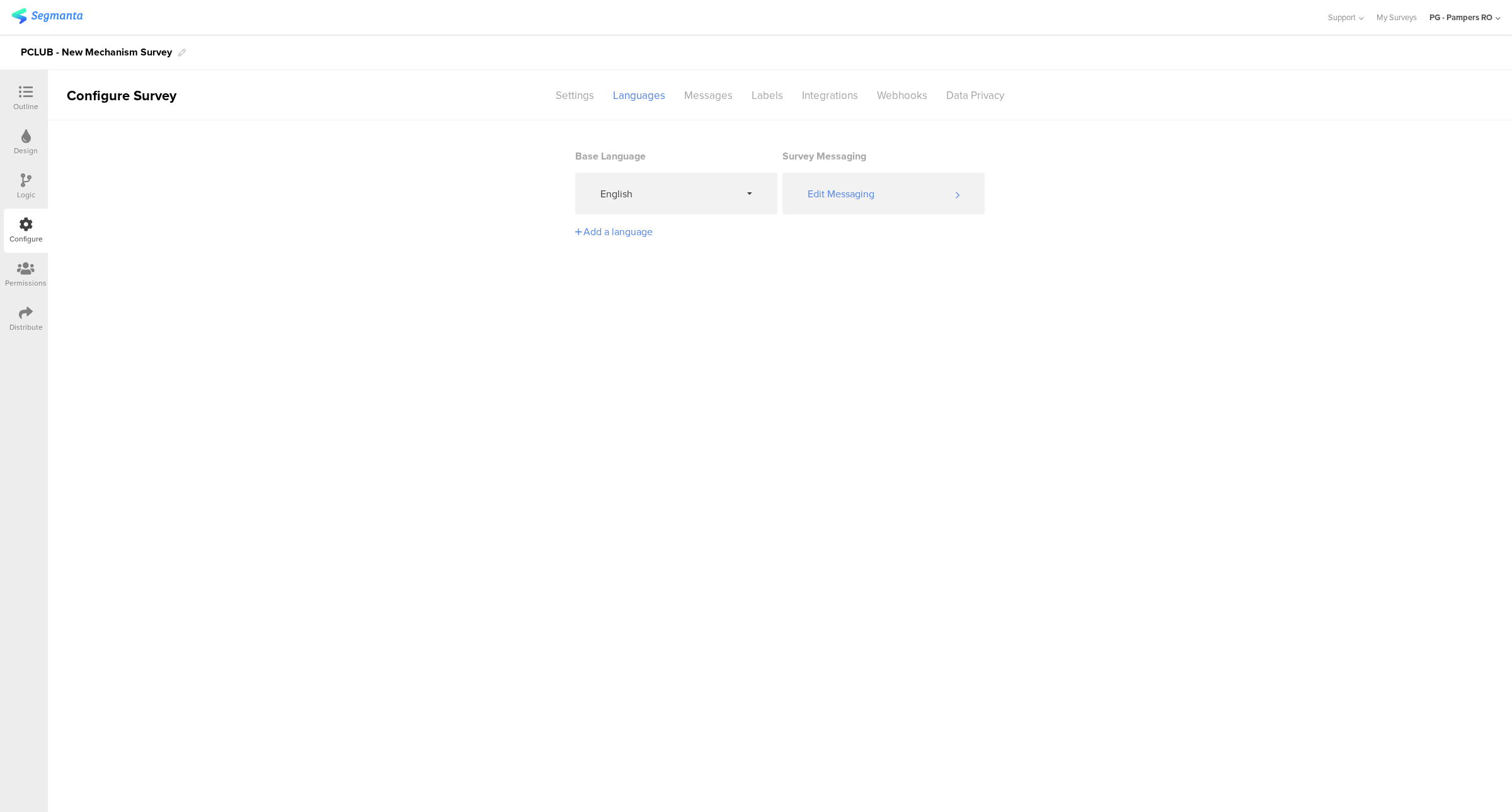
click at [614, 233] on div "Add a language" at bounding box center [674, 231] width 198 height 14
click at [631, 269] on div "Romanian" at bounding box center [613, 265] width 44 height 14
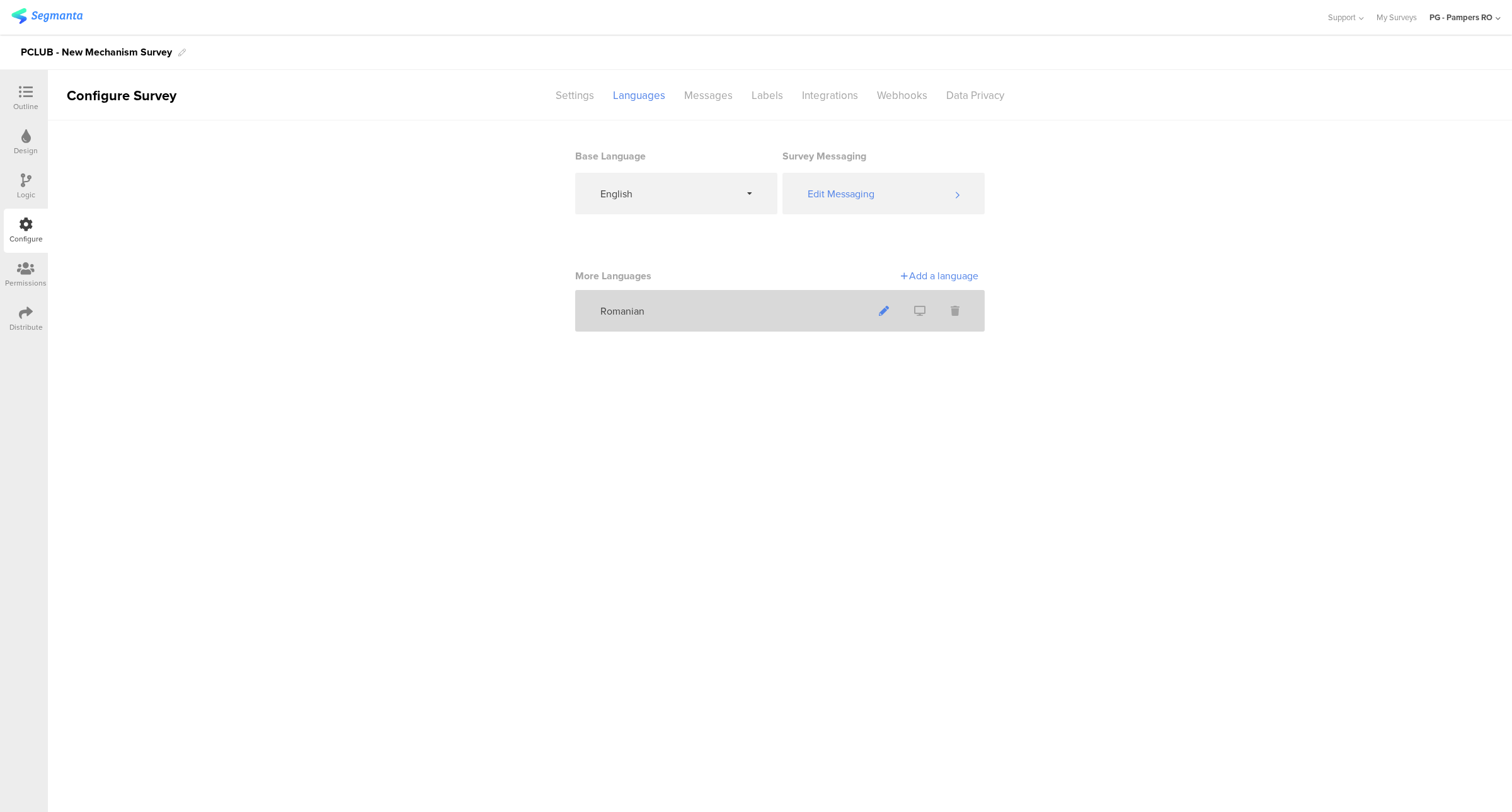
click at [875, 310] on span at bounding box center [883, 311] width 35 height 33
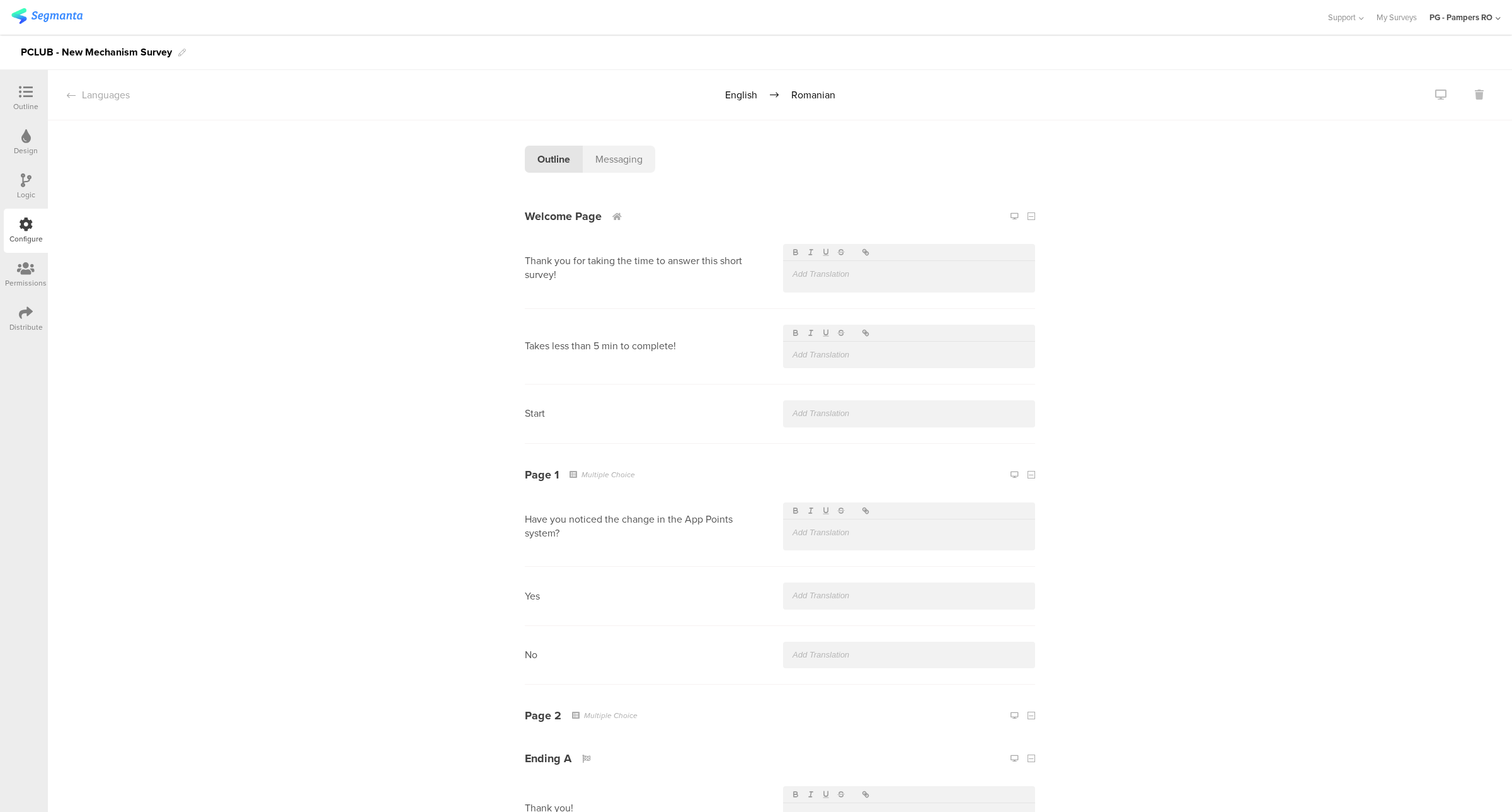
click at [800, 267] on div at bounding box center [909, 275] width 252 height 27
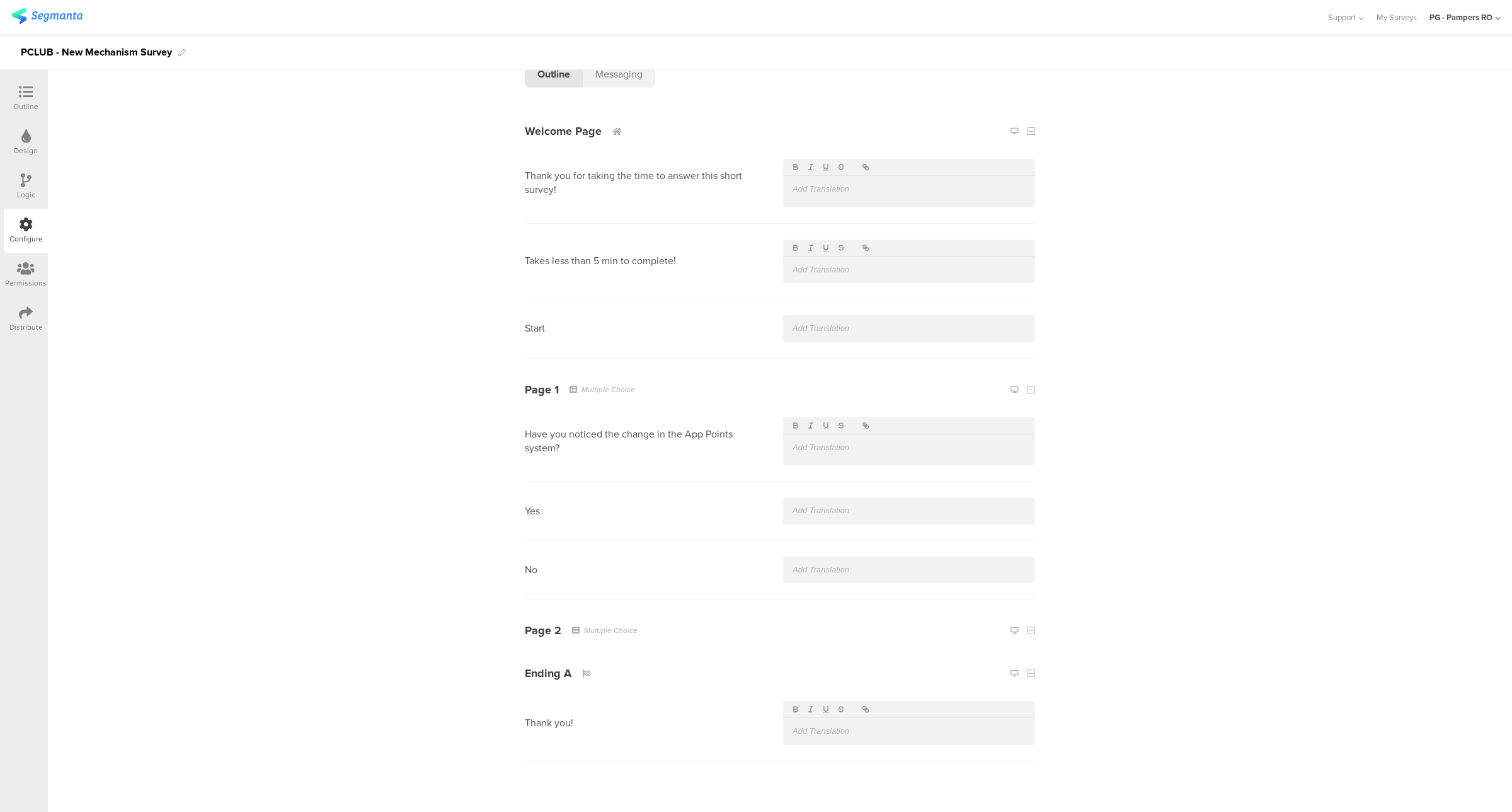
scroll to position [87, 0]
click at [30, 315] on icon at bounding box center [26, 312] width 14 height 14
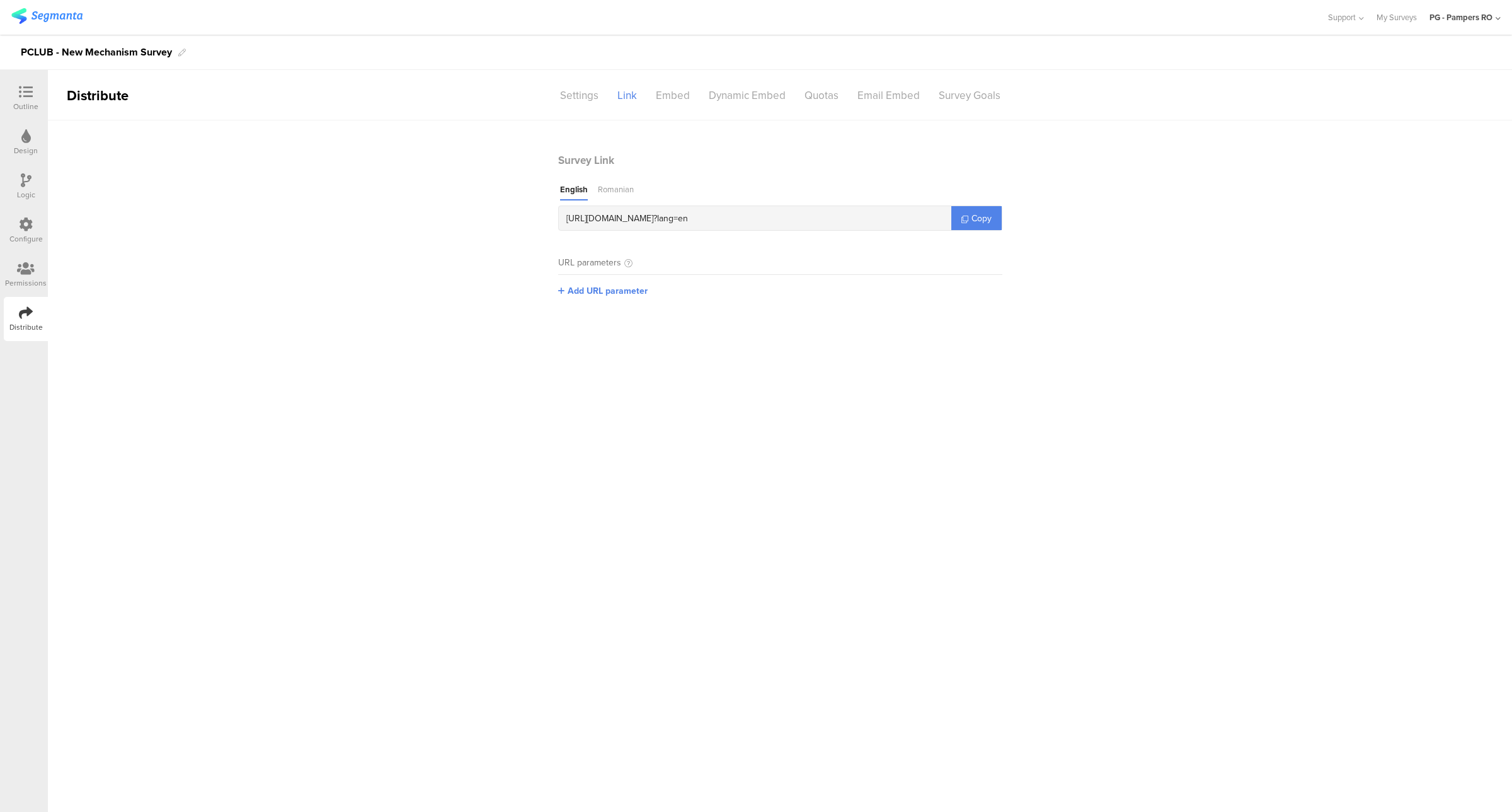
click at [618, 190] on div "Romanian" at bounding box center [616, 192] width 36 height 17
click at [575, 198] on div "English" at bounding box center [573, 192] width 25 height 17
